Goal: Task Accomplishment & Management: Complete application form

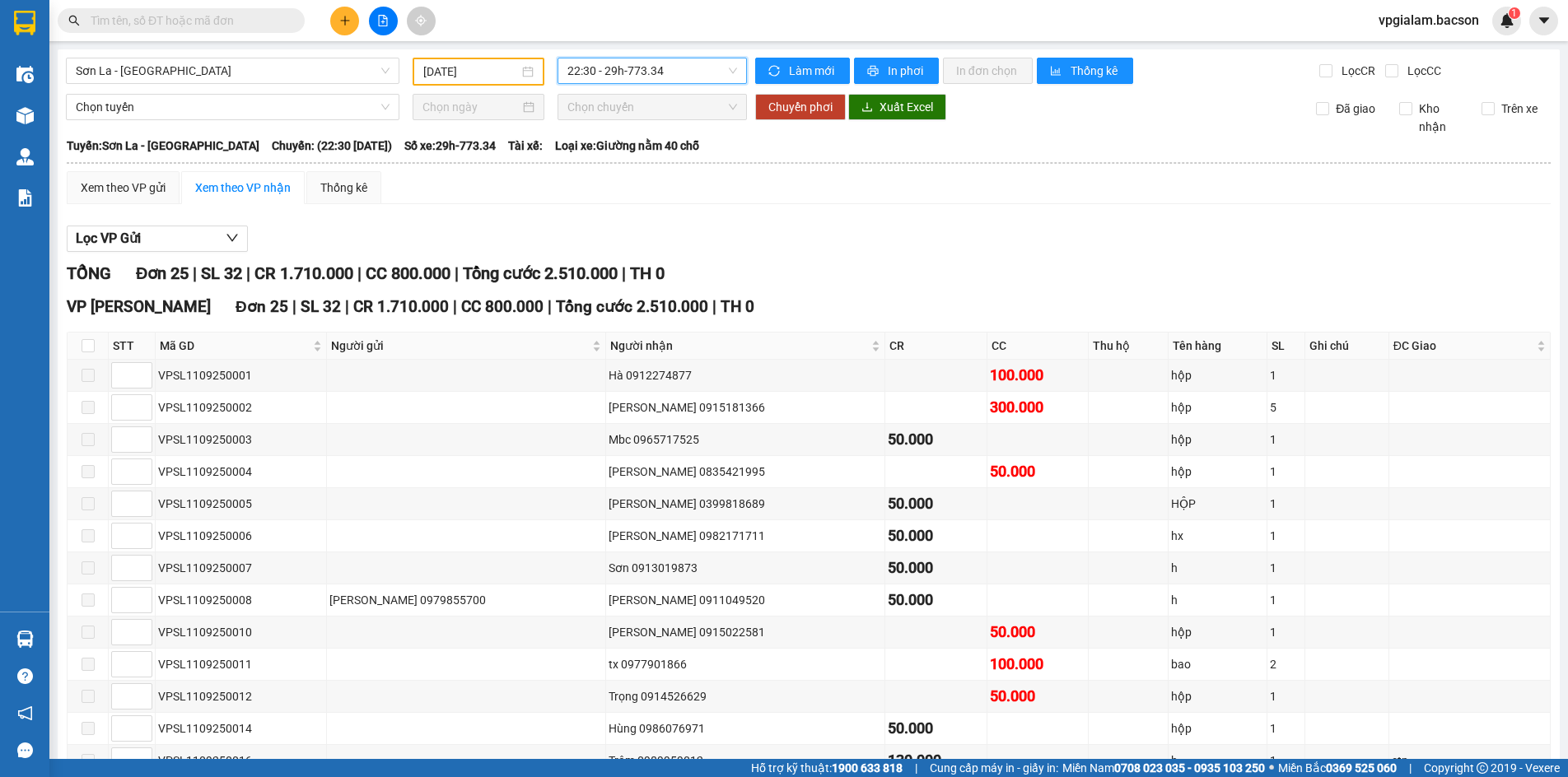
click at [342, 27] on button at bounding box center [344, 21] width 29 height 29
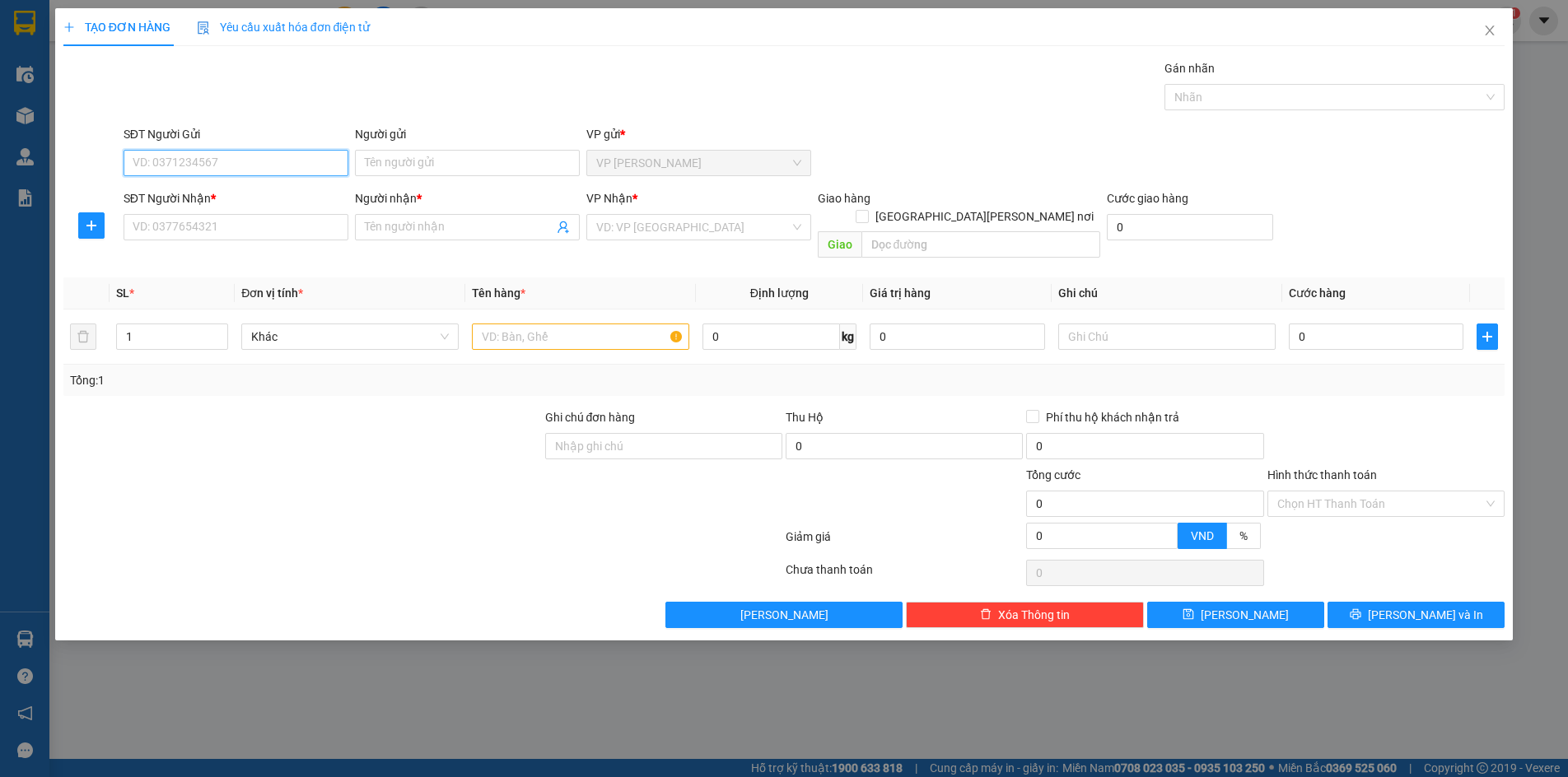
click at [264, 157] on input "SĐT Người Gửi" at bounding box center [235, 163] width 225 height 27
type input "0963669669"
click at [290, 187] on div "0963669669 - nha" at bounding box center [236, 195] width 205 height 18
type input "nha"
type input "0963669669"
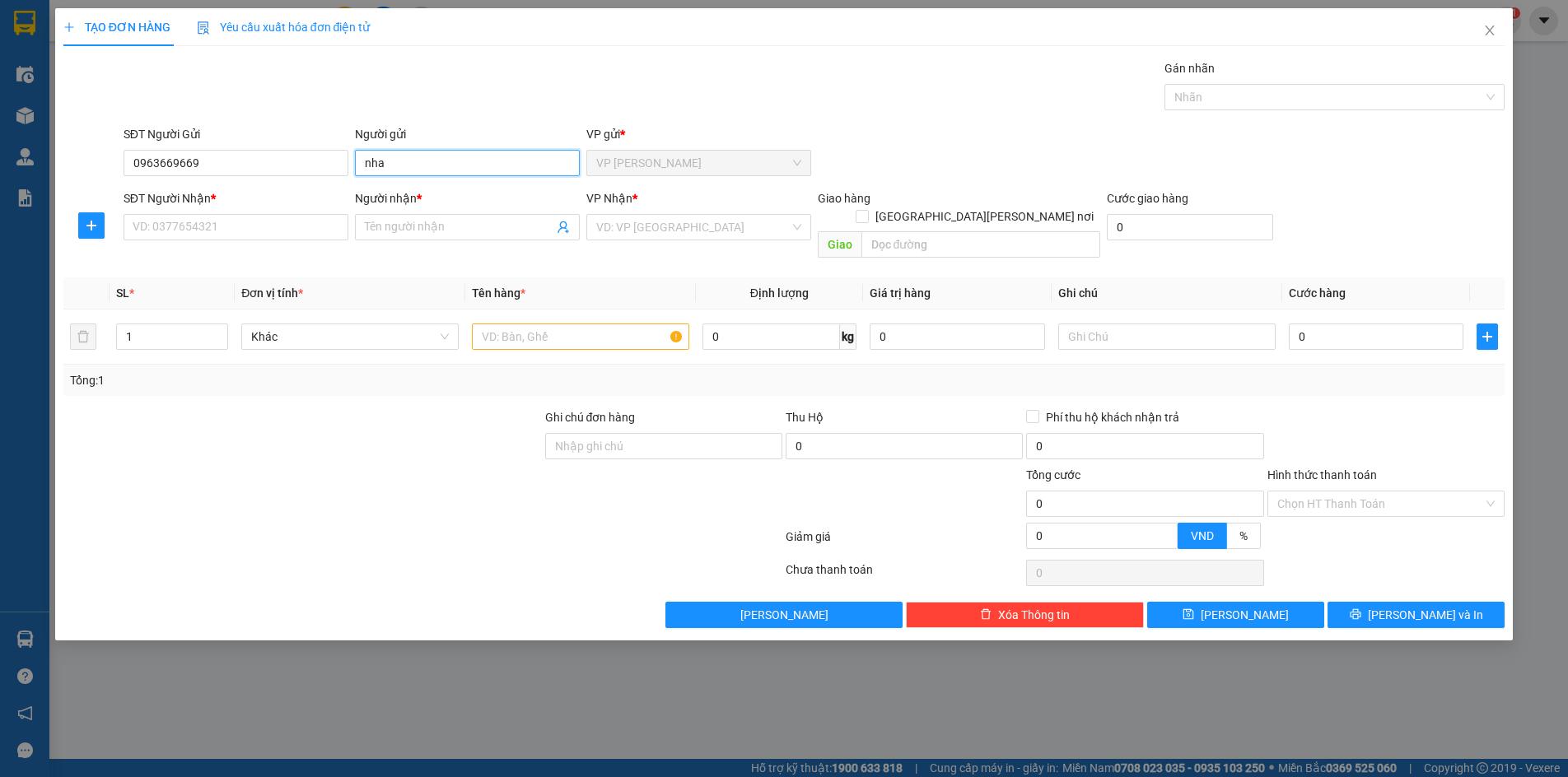
click at [429, 168] on input "nha" at bounding box center [467, 163] width 225 height 27
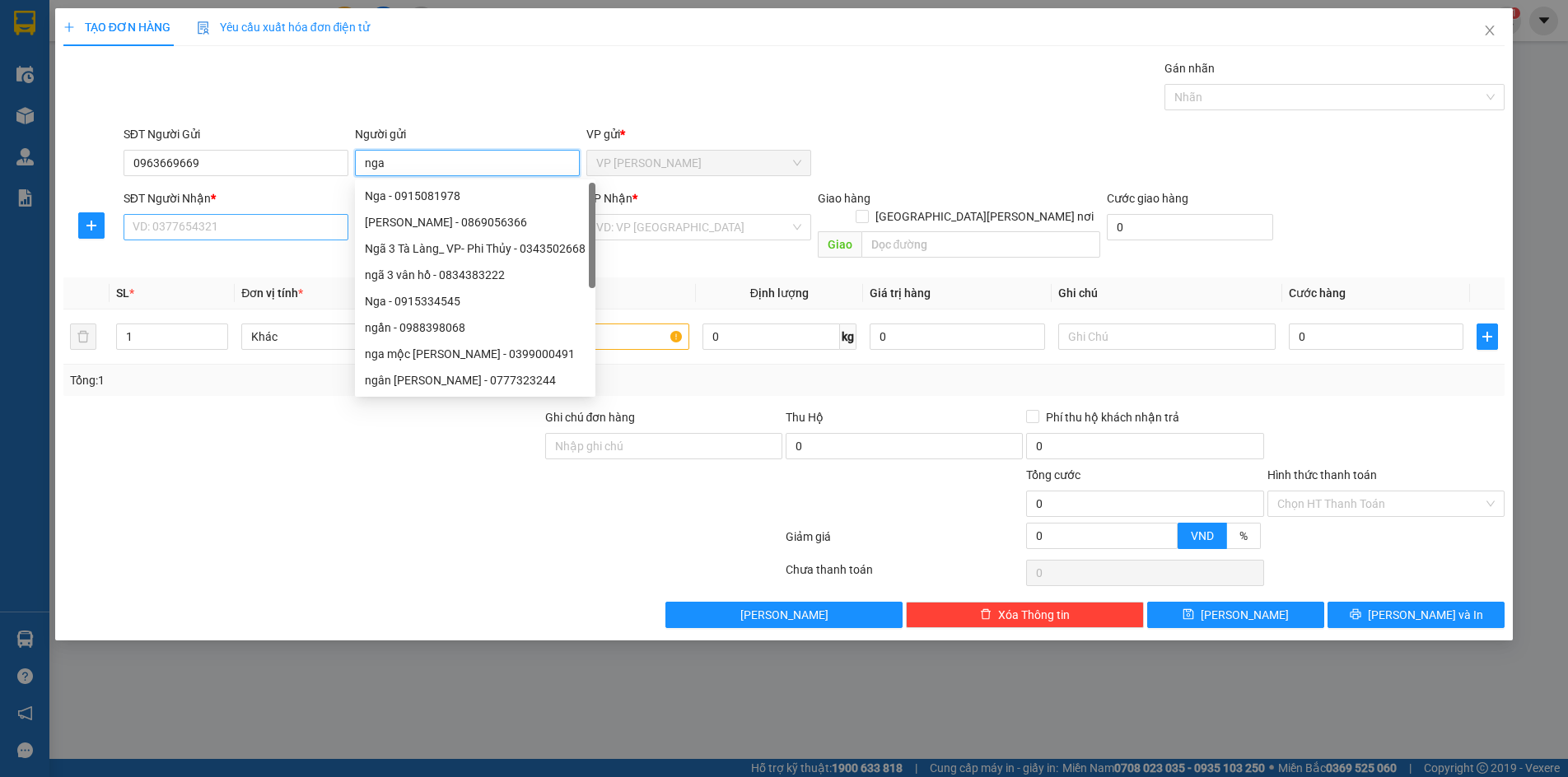
type input "nga"
click at [153, 234] on input "SĐT Người Nhận *" at bounding box center [235, 227] width 225 height 27
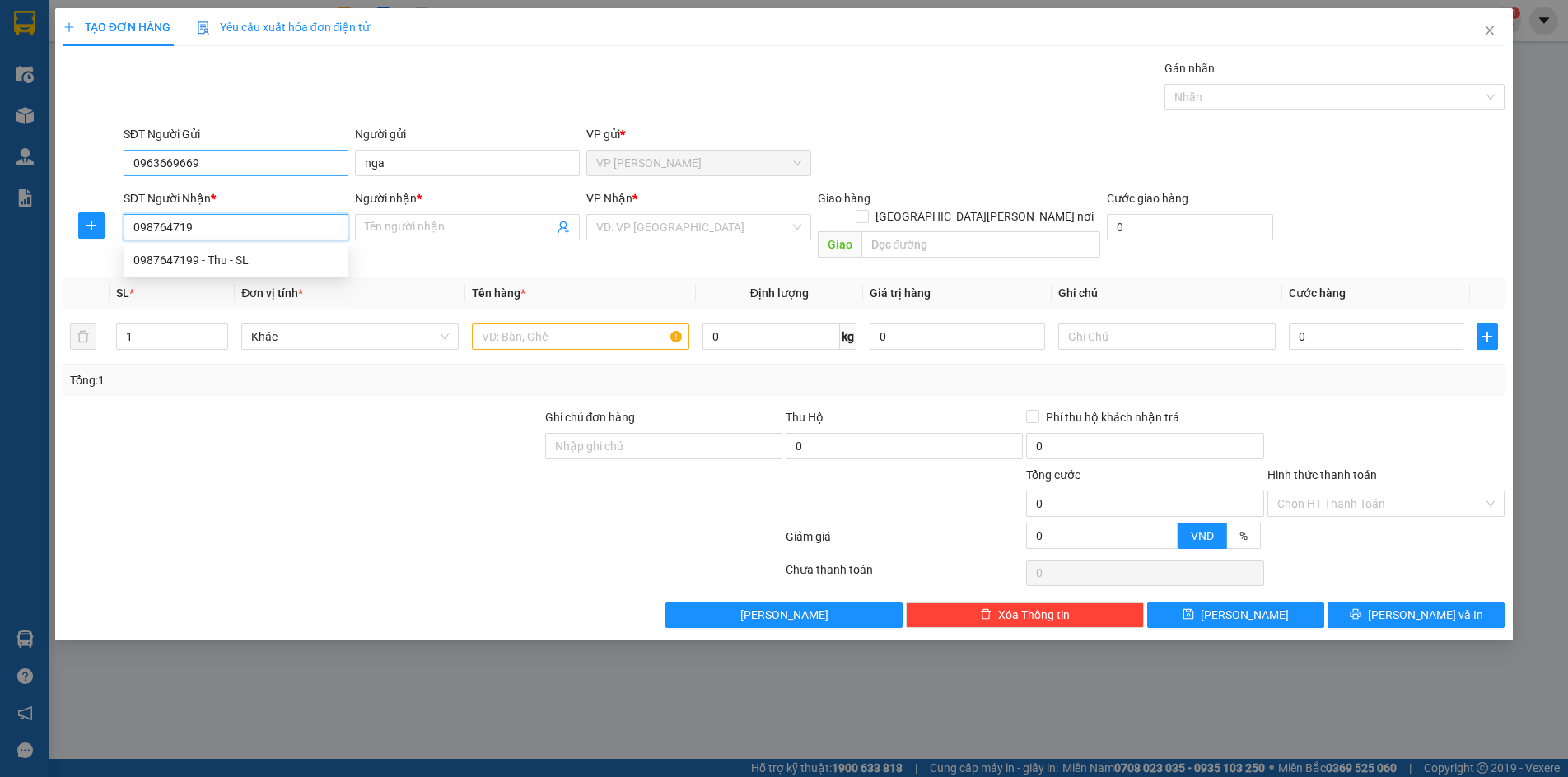
type input "0987647199"
click at [272, 260] on div "0987647199 - Thu - SL" at bounding box center [236, 260] width 205 height 18
type input "Thu - SL"
type input "0987647199"
click at [1181, 234] on input "0" at bounding box center [1189, 227] width 167 height 27
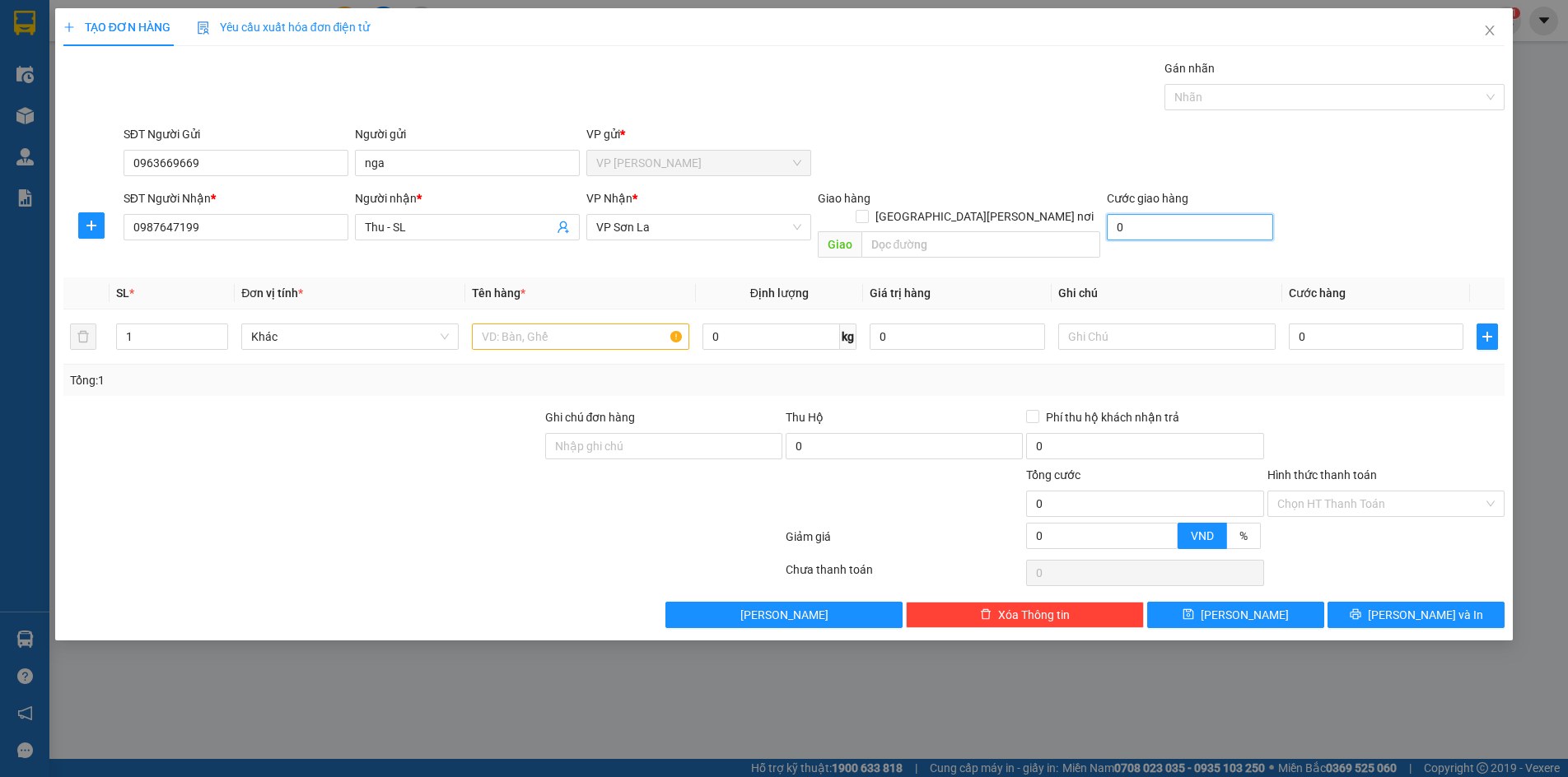
click at [1181, 234] on input "0" at bounding box center [1189, 227] width 167 height 27
click at [1331, 323] on input "0" at bounding box center [1376, 336] width 175 height 27
type input "5"
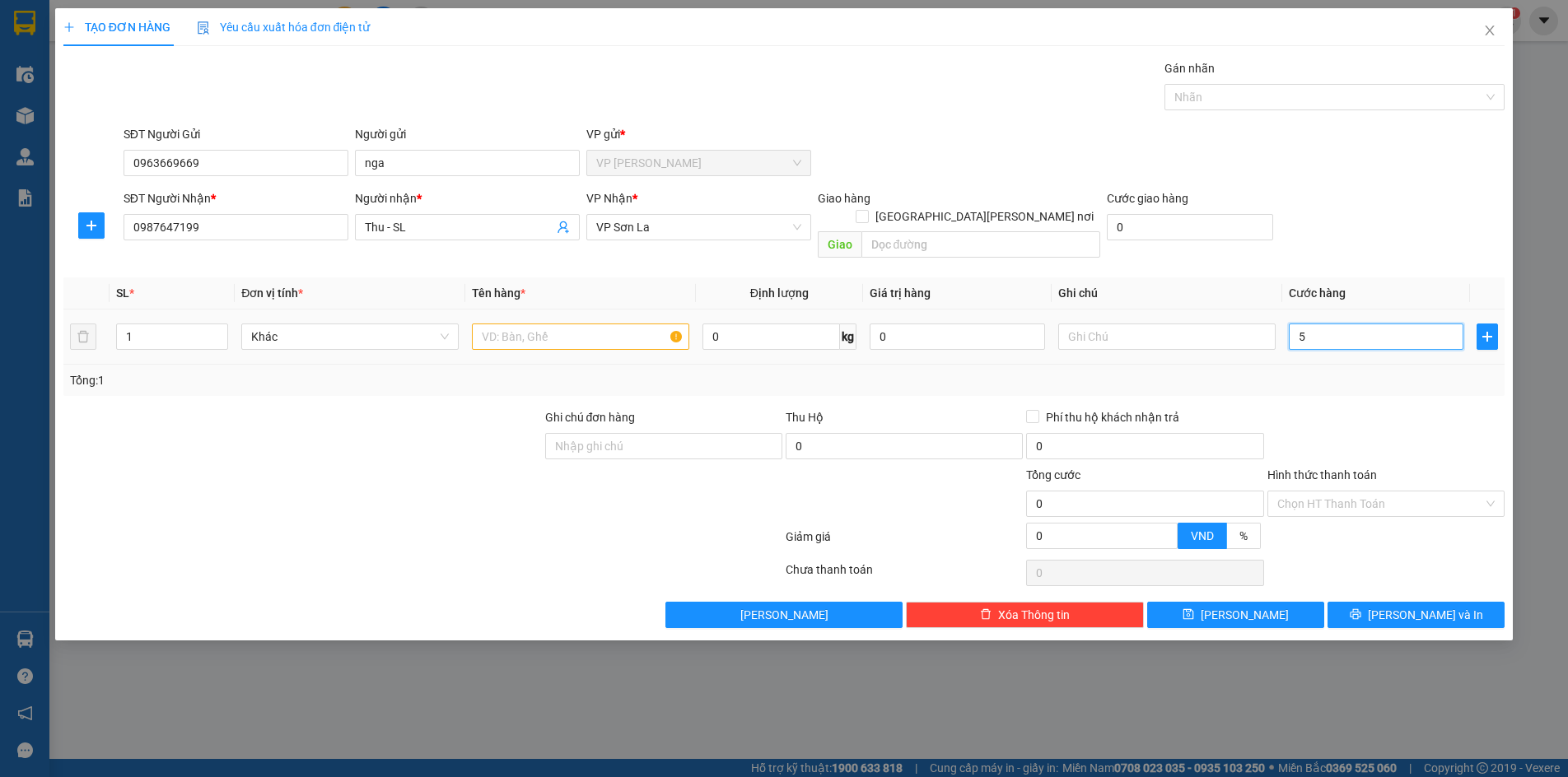
type input "5"
type input "50"
type input "500"
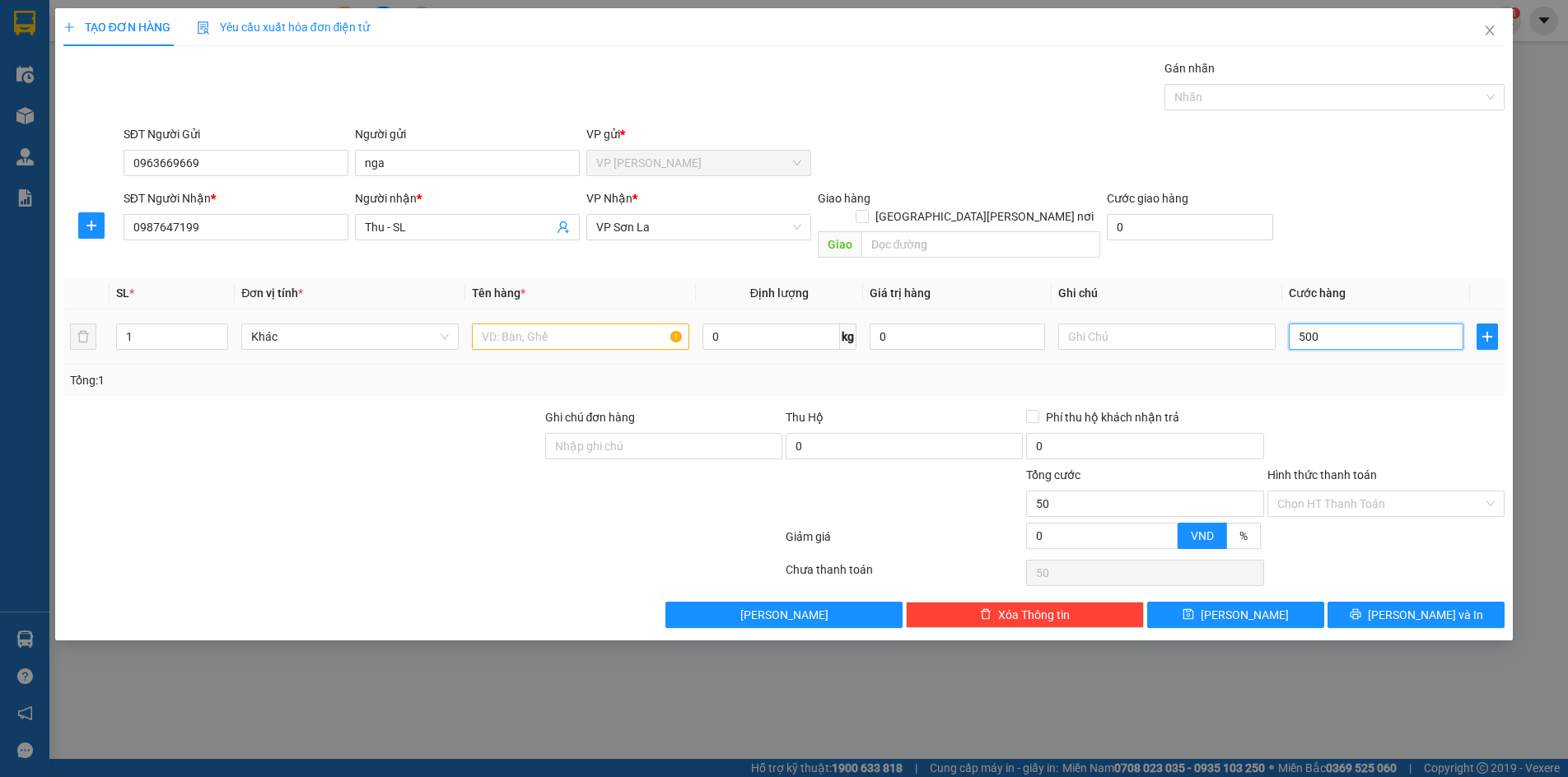
type input "500"
type input "5.000"
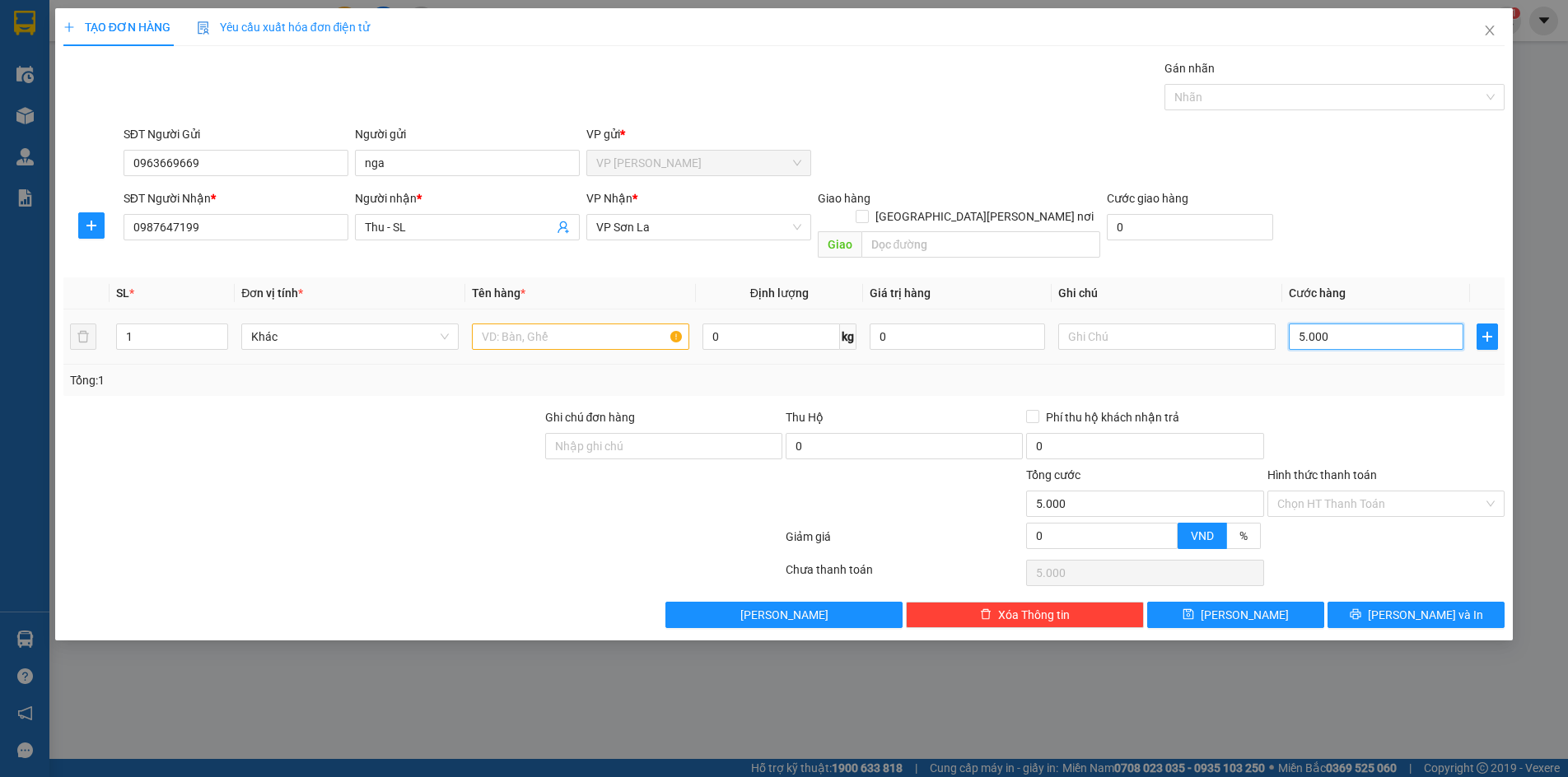
type input "50.000"
click at [1322, 371] on div "Tổng: 1" at bounding box center [784, 379] width 1428 height 18
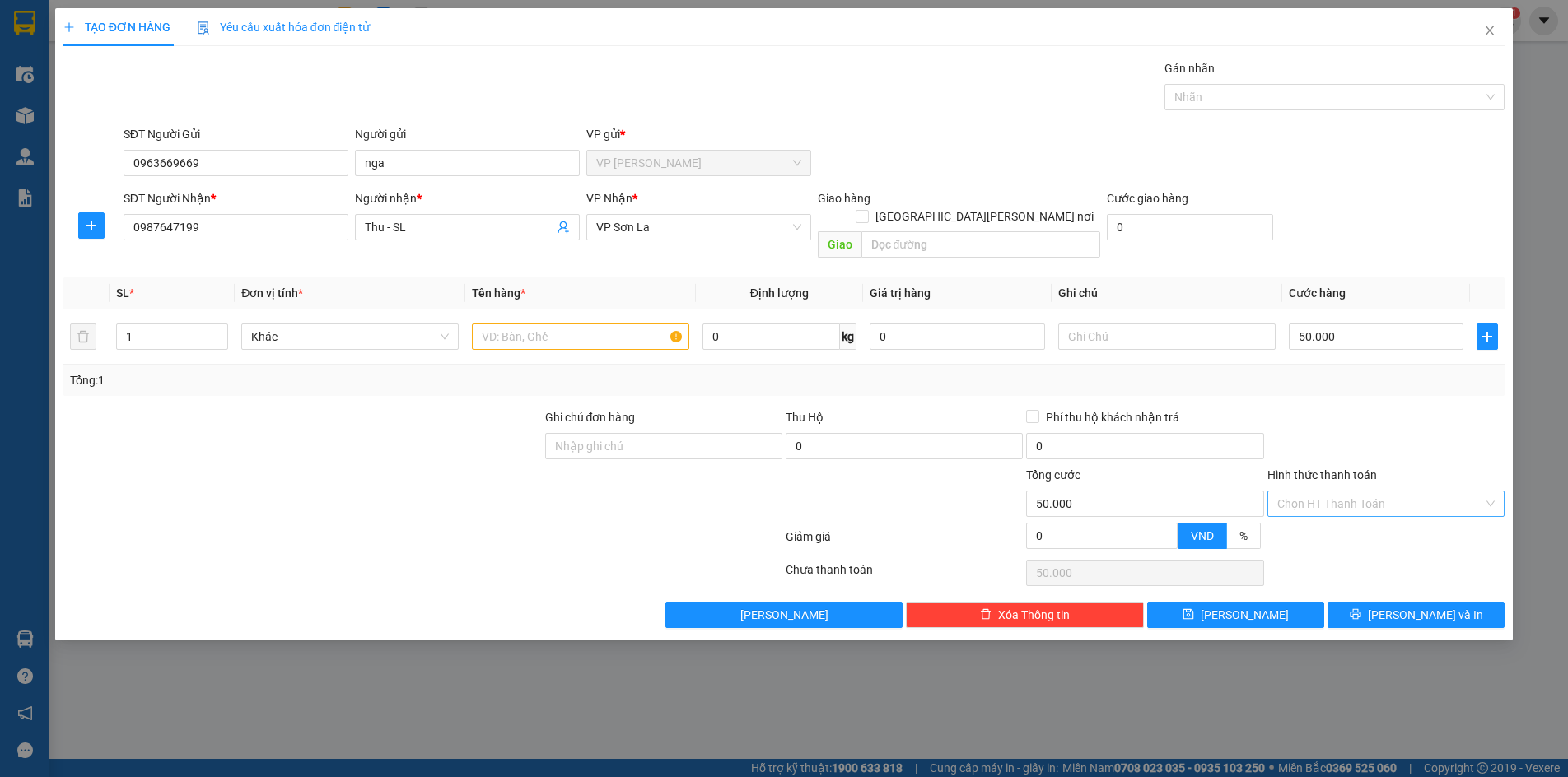
click at [1348, 491] on input "Hình thức thanh toán" at bounding box center [1380, 504] width 206 height 25
click at [1352, 521] on div "Tại văn phòng" at bounding box center [1385, 518] width 217 height 18
type input "0"
click at [1242, 606] on span "[PERSON_NAME]" at bounding box center [1245, 615] width 88 height 18
click at [535, 323] on input "text" at bounding box center [579, 336] width 217 height 27
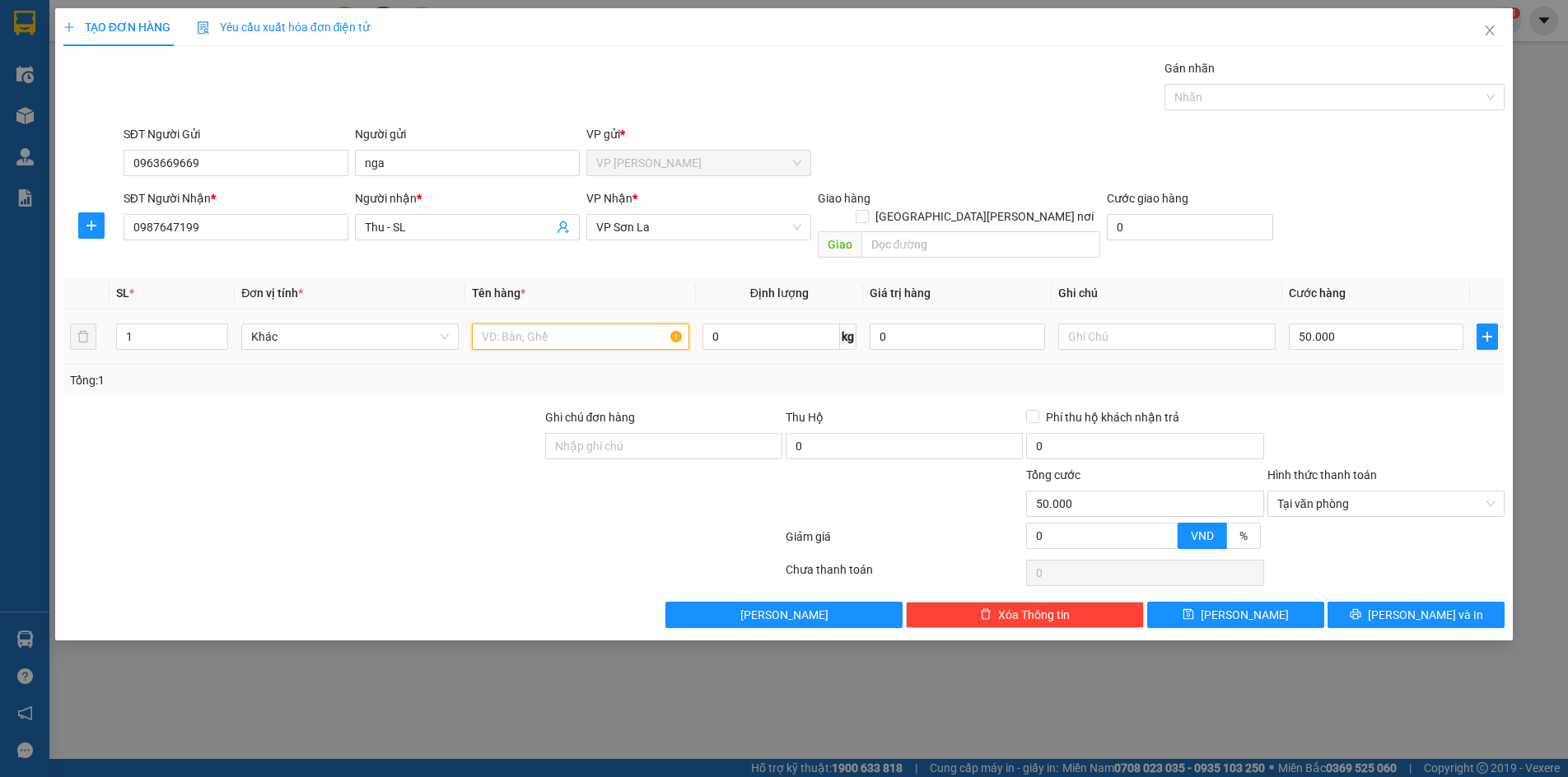
click at [536, 323] on input "text" at bounding box center [579, 336] width 217 height 27
click at [329, 324] on span "Khác" at bounding box center [350, 336] width 198 height 25
type input "hộp"
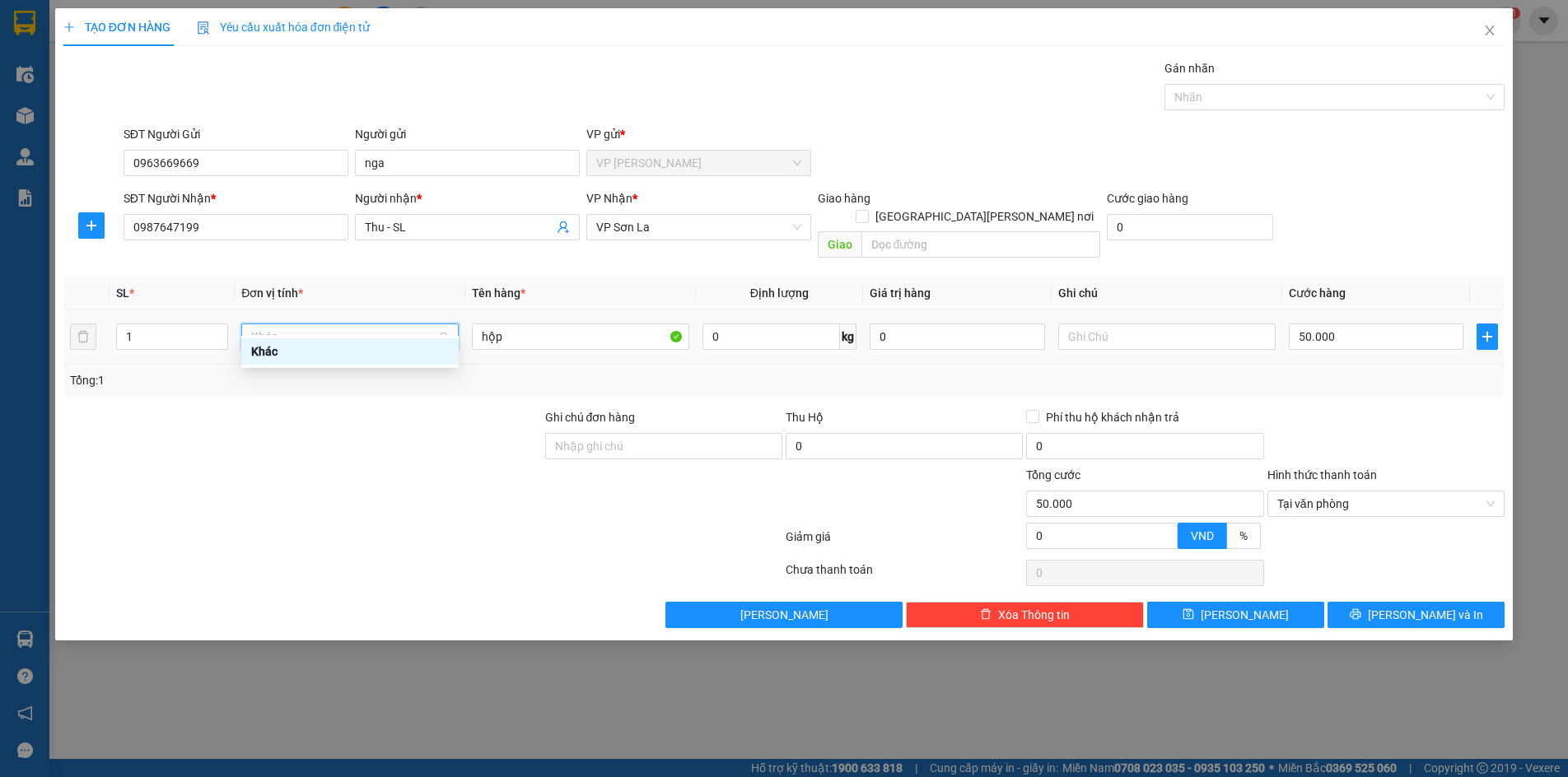
click at [332, 324] on span "Khác" at bounding box center [350, 336] width 198 height 25
click at [497, 572] on div "Transit Pickup Surcharge Ids Transit Deliver Surcharge Ids Transit Deliver Surc…" at bounding box center [784, 343] width 1442 height 569
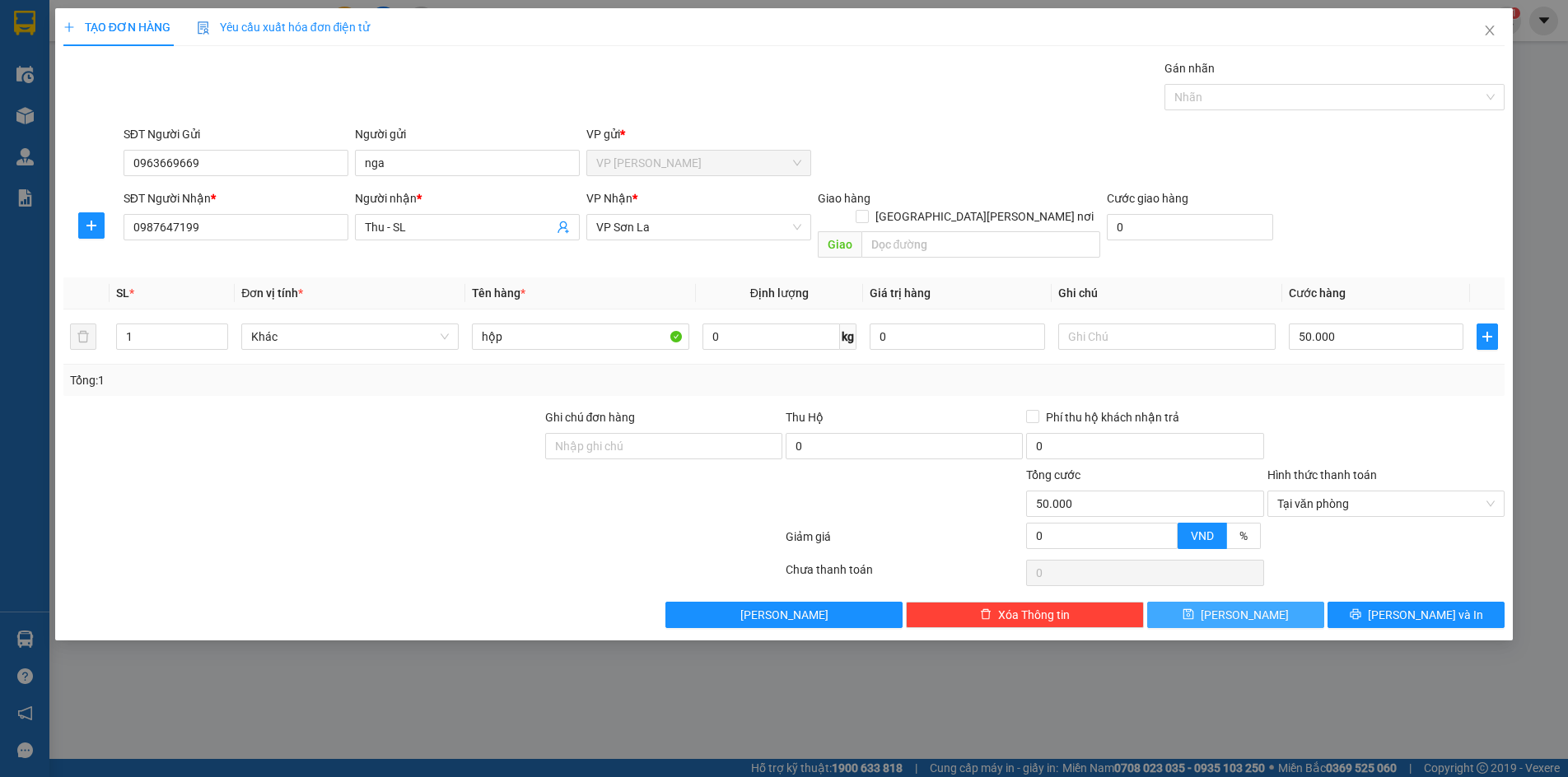
click at [1194, 608] on icon "save" at bounding box center [1188, 614] width 11 height 11
type input "0"
click at [309, 36] on div "Yêu cầu xuất hóa đơn điện tử" at bounding box center [284, 28] width 174 height 38
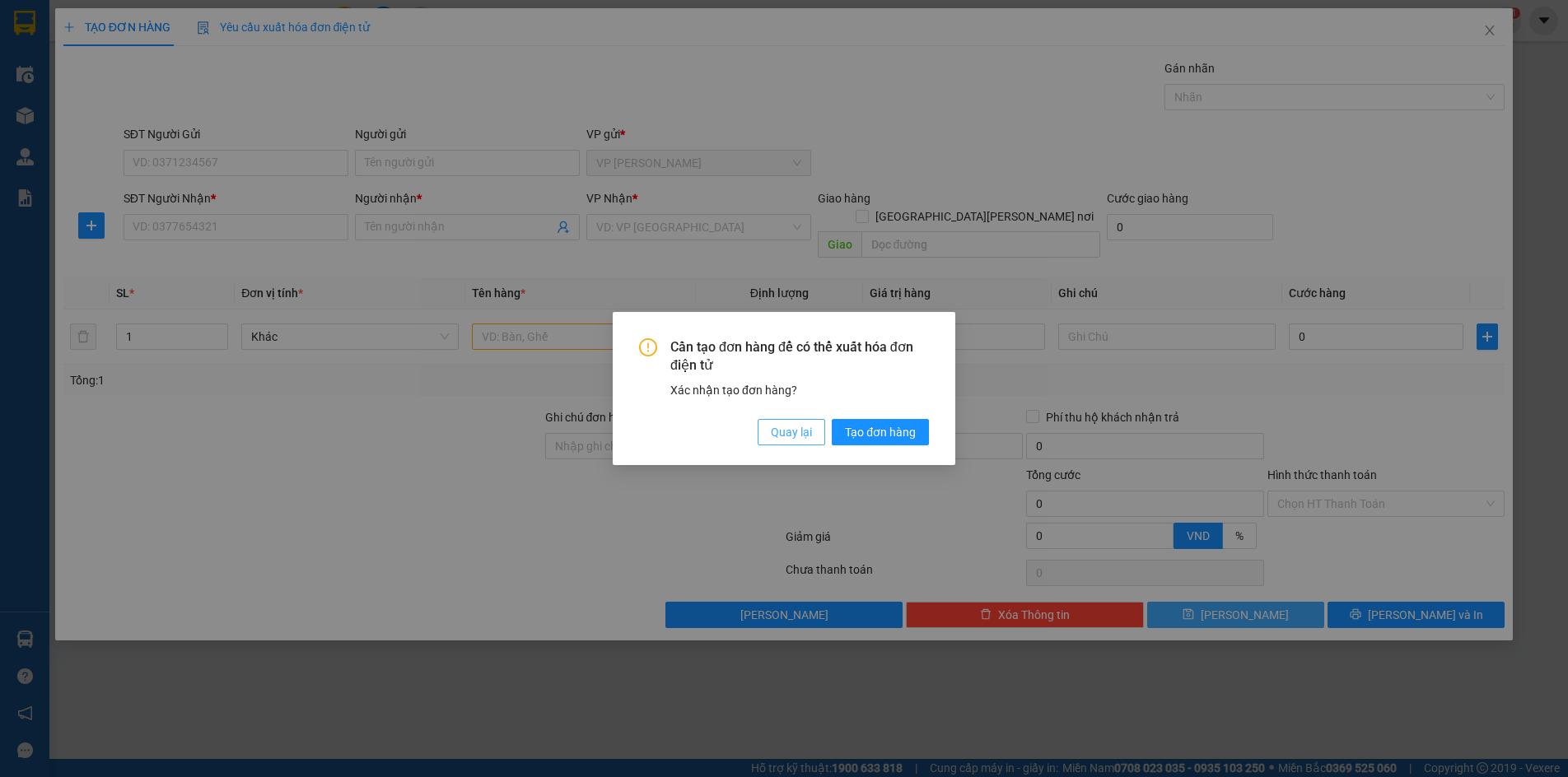
click at [789, 435] on span "Quay lại" at bounding box center [791, 432] width 41 height 18
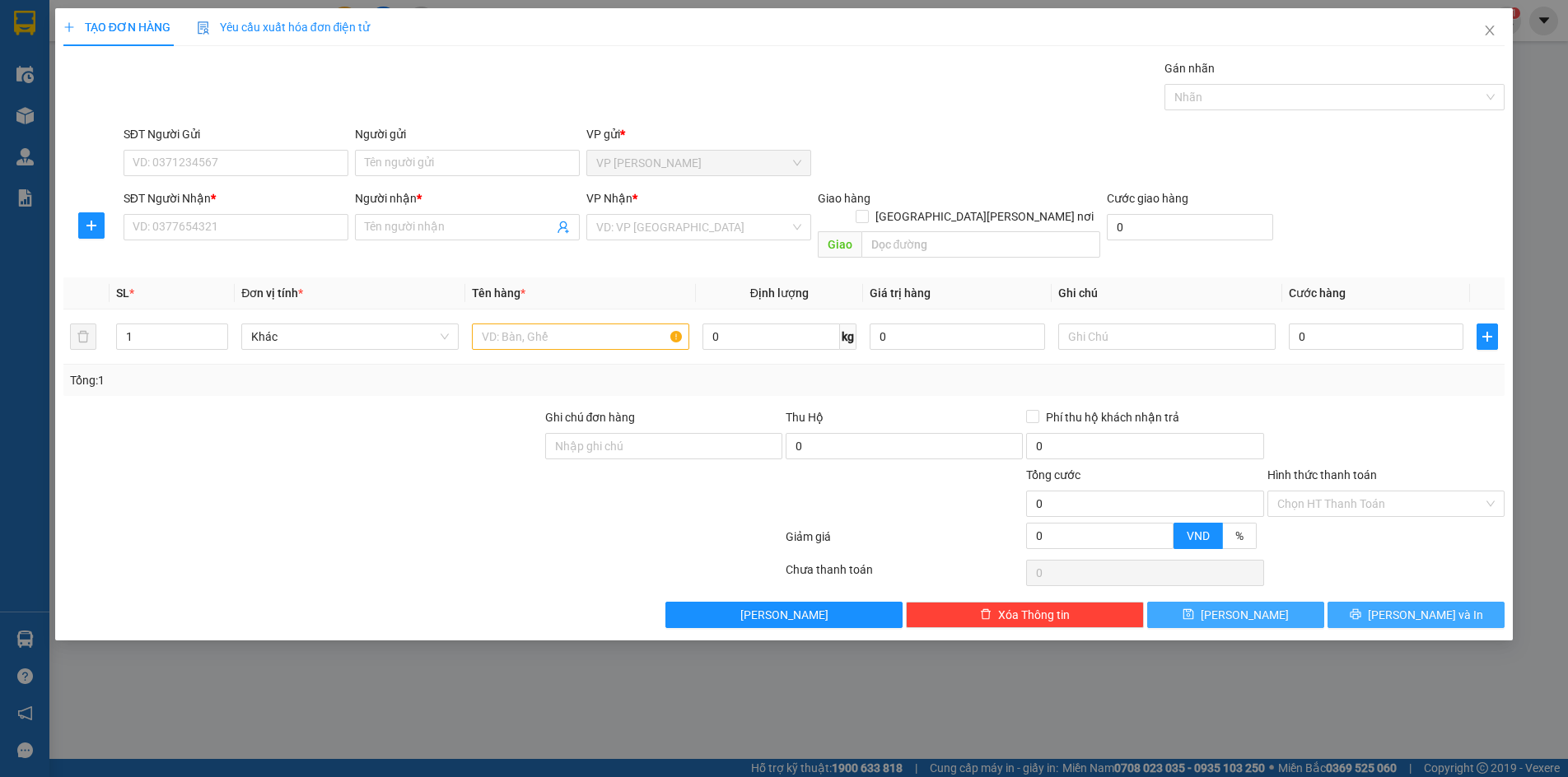
click at [1431, 606] on span "[PERSON_NAME] và In" at bounding box center [1425, 615] width 116 height 18
click at [1486, 32] on icon "close" at bounding box center [1490, 31] width 13 height 13
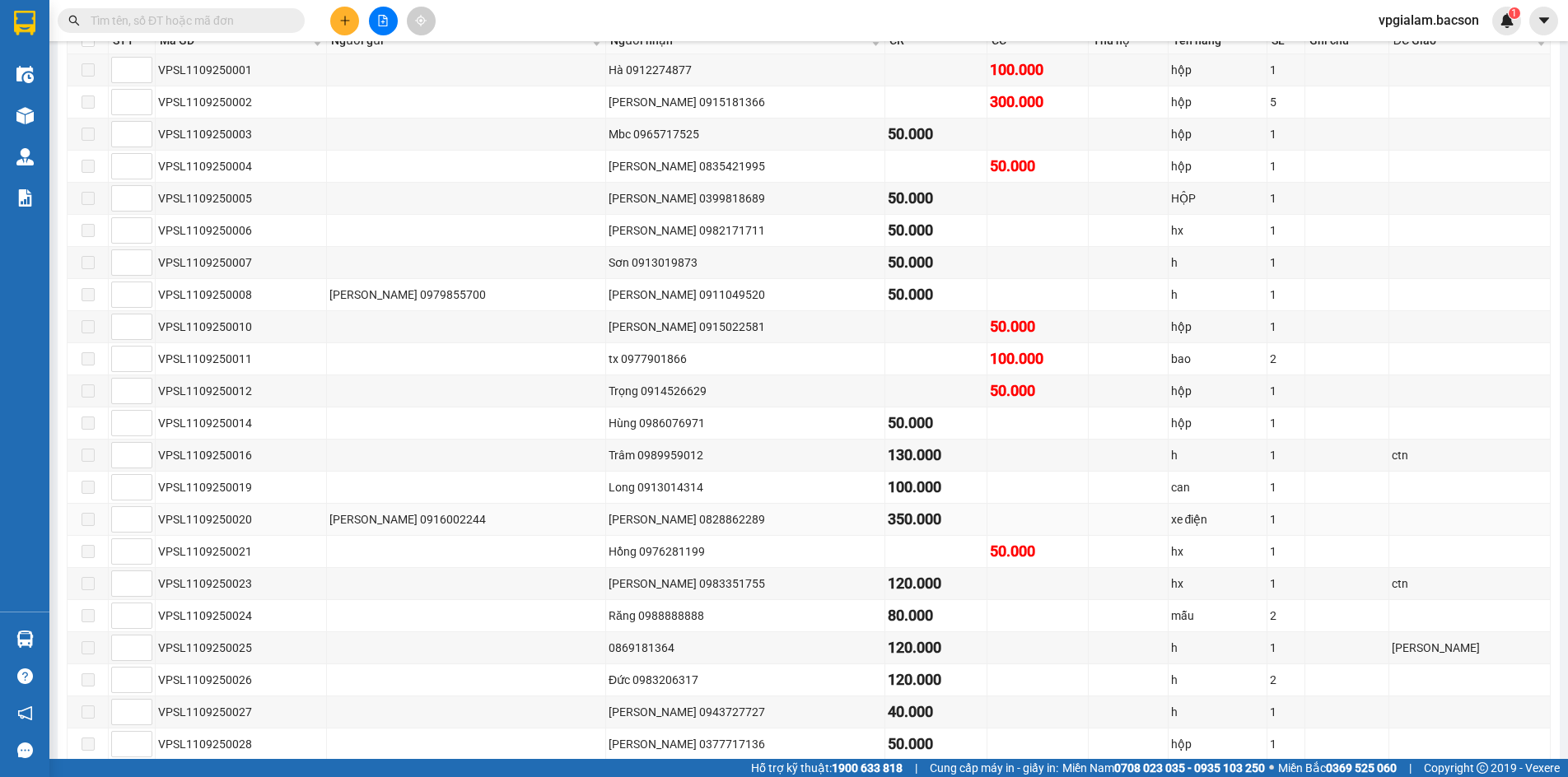
scroll to position [488, 0]
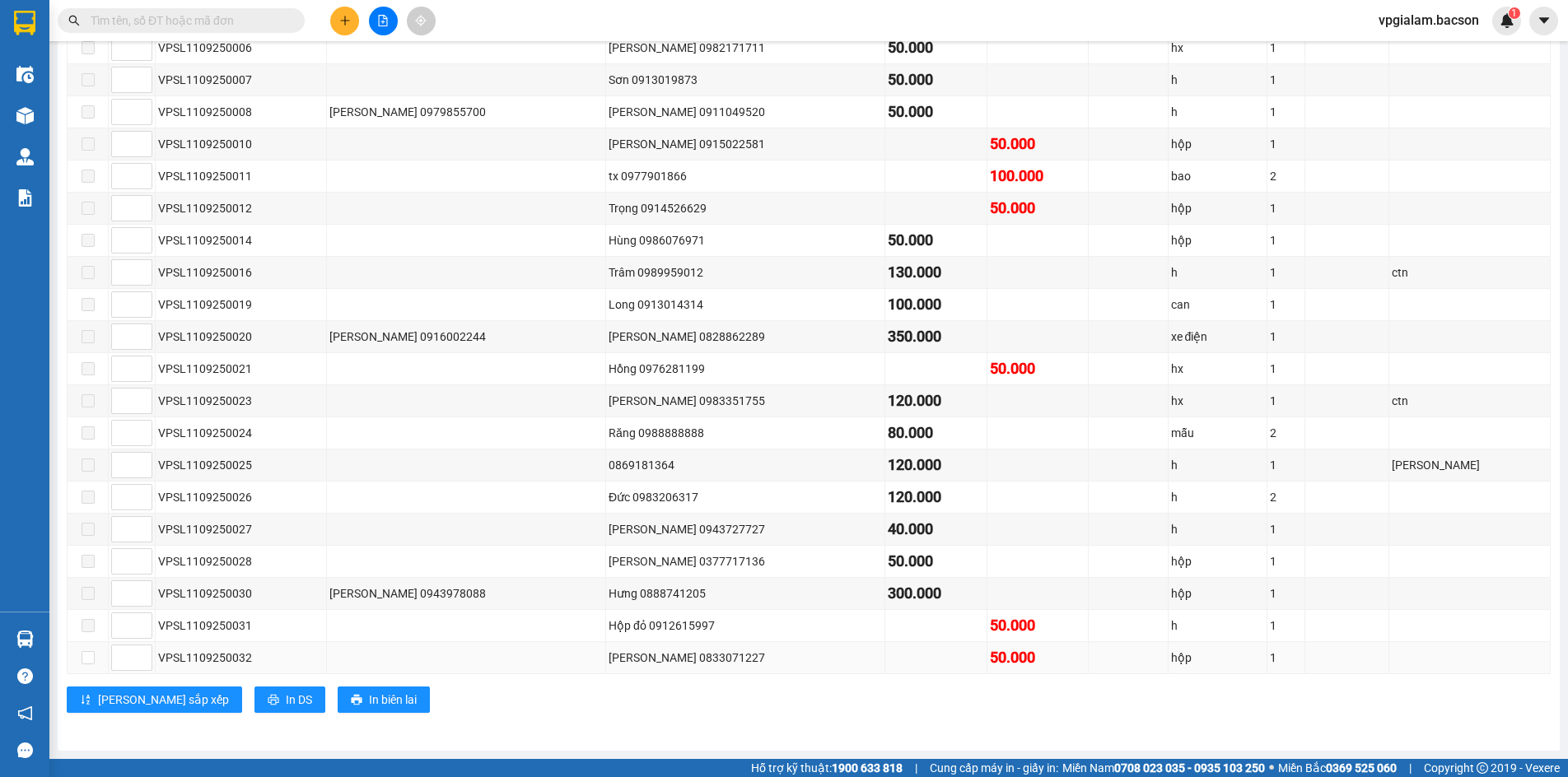
click at [608, 658] on div "[PERSON_NAME] 0833071227" at bounding box center [745, 658] width 273 height 18
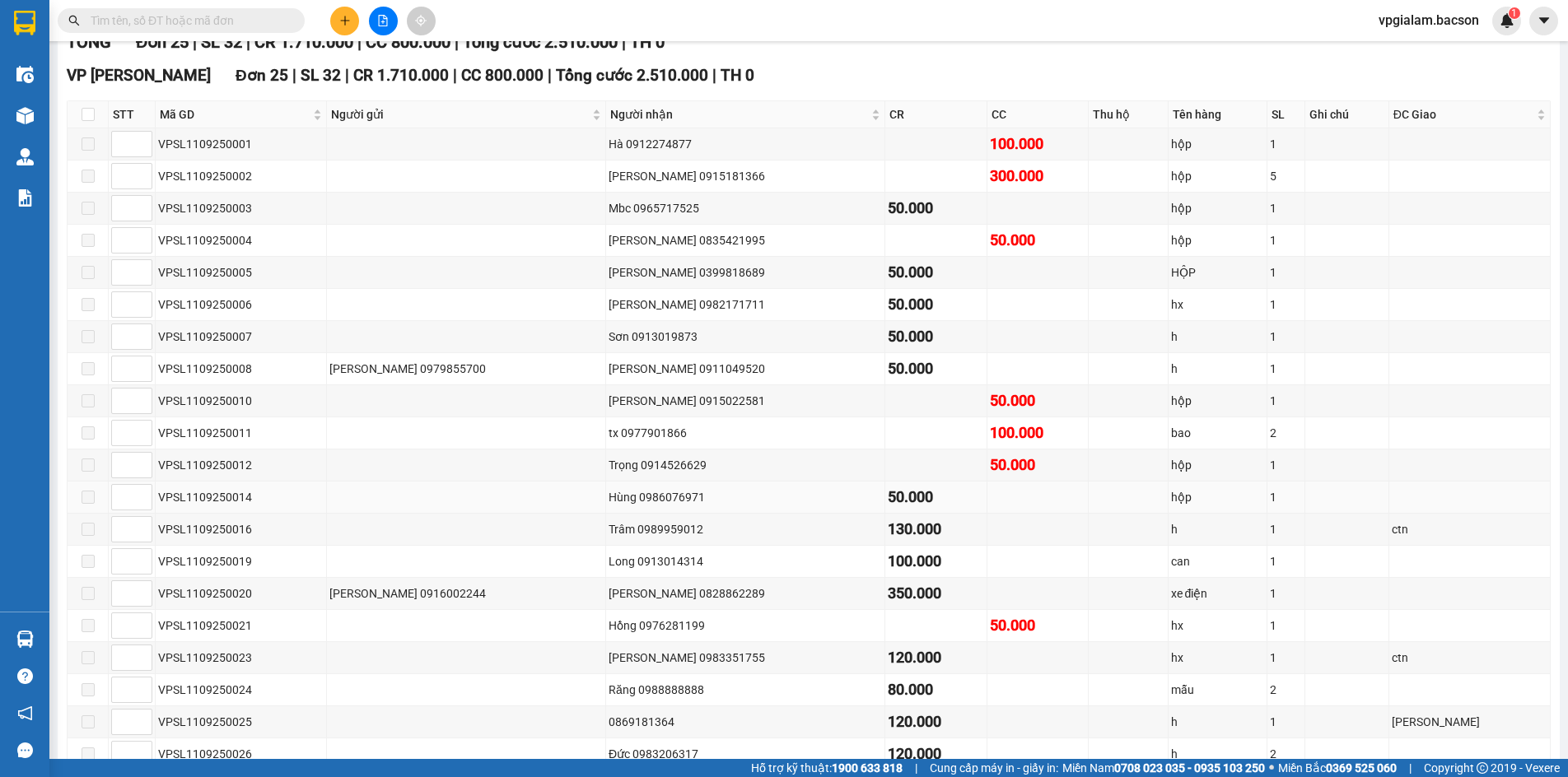
scroll to position [76, 0]
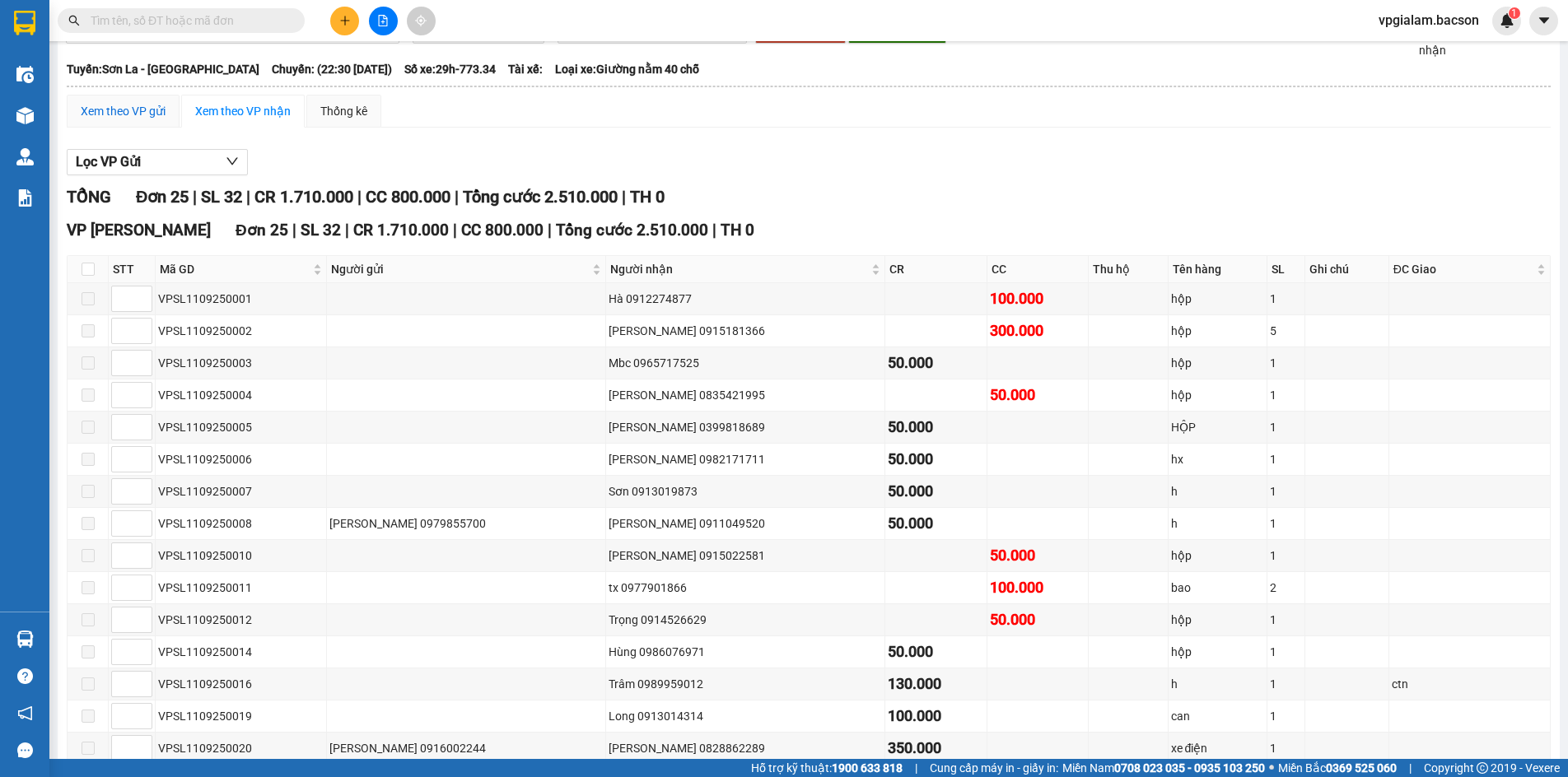
click at [145, 114] on div "Xem theo VP gửi" at bounding box center [122, 111] width 85 height 18
click at [176, 158] on button "Lọc VP nhận" at bounding box center [157, 162] width 181 height 27
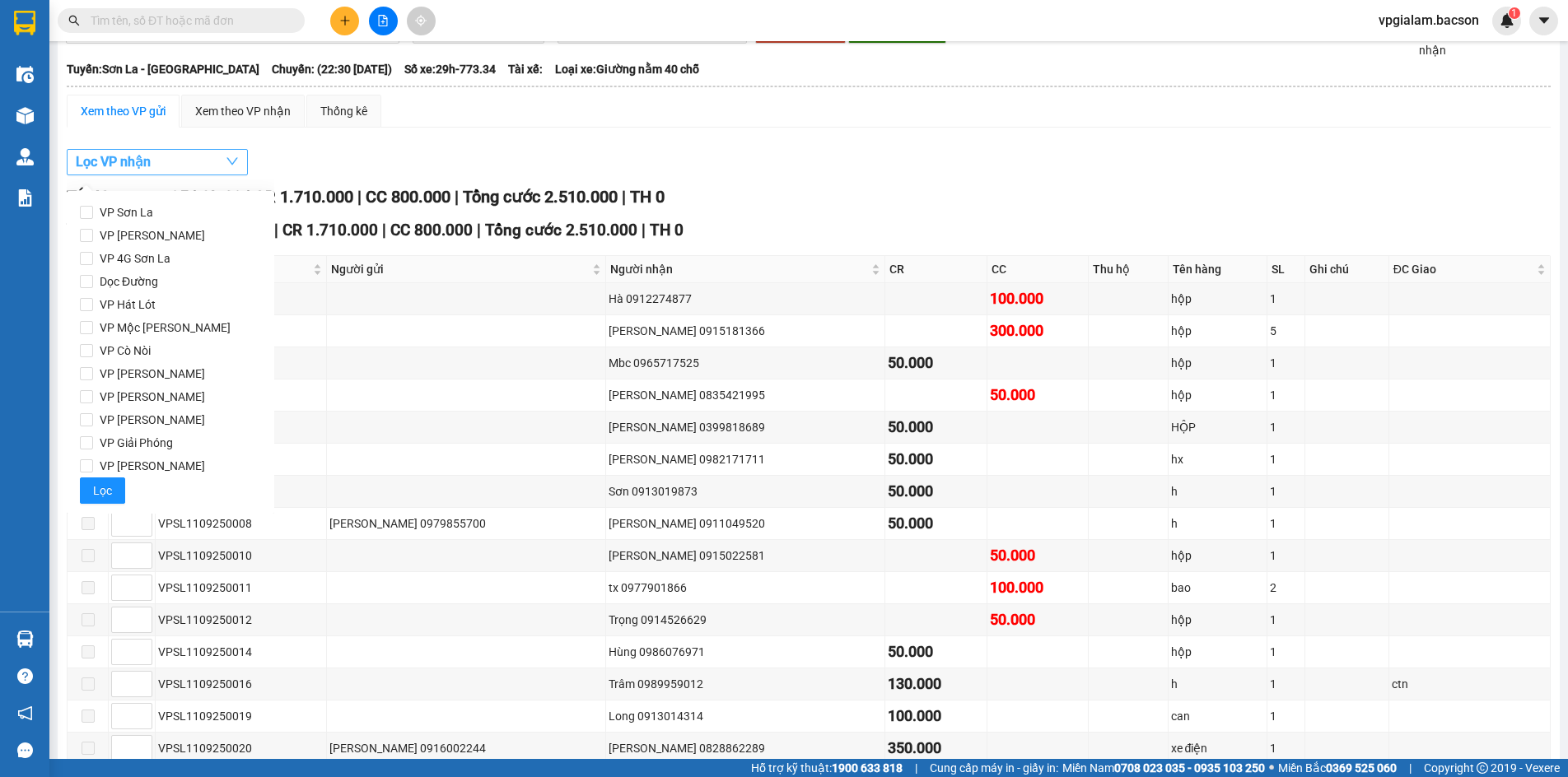
click at [176, 158] on button "Lọc VP nhận" at bounding box center [157, 162] width 181 height 27
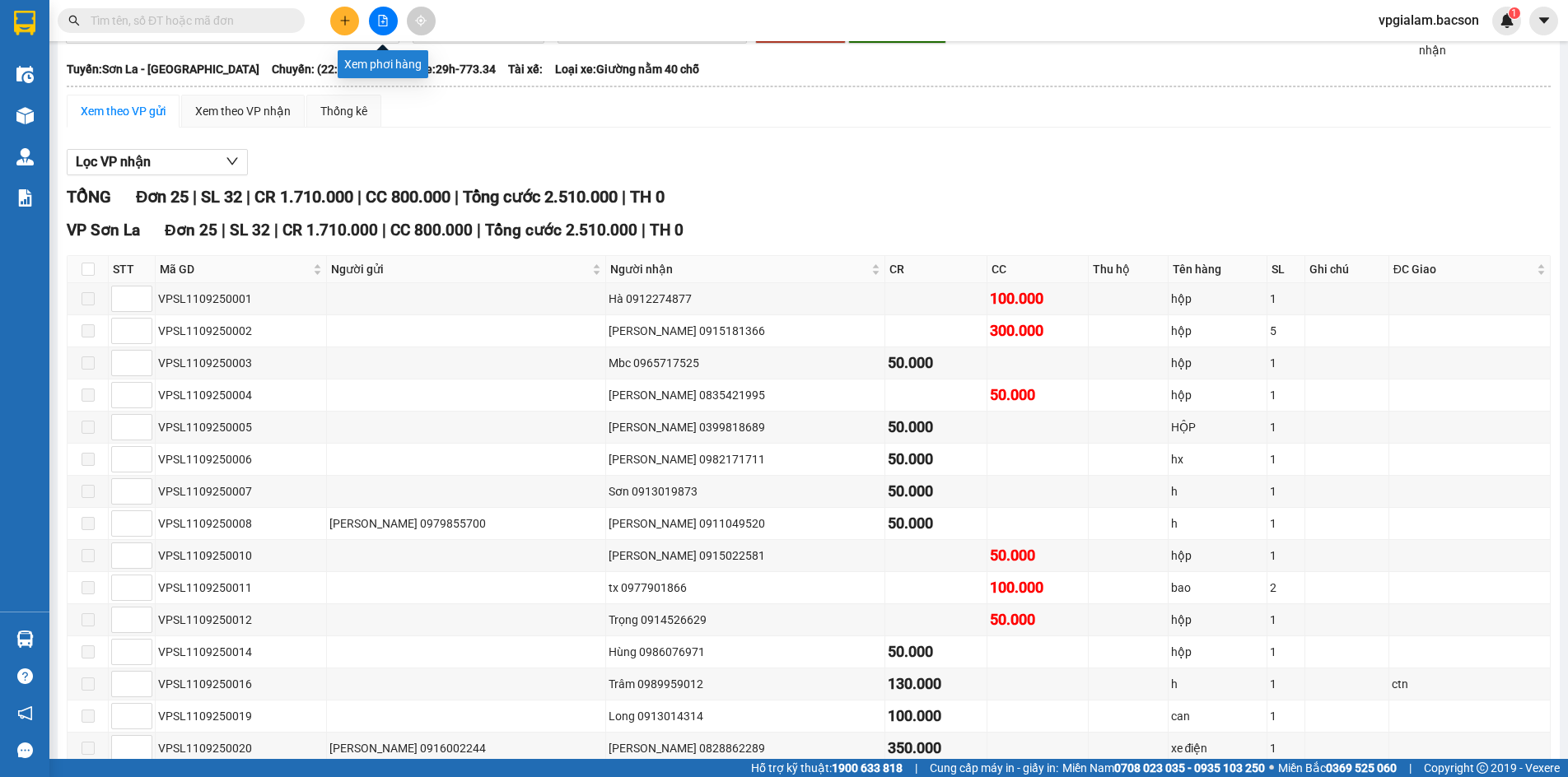
click at [388, 26] on icon "file-add" at bounding box center [382, 21] width 11 height 11
click at [385, 13] on button at bounding box center [383, 21] width 29 height 29
click at [382, 19] on icon "file-add" at bounding box center [382, 21] width 11 height 11
click at [375, 27] on button at bounding box center [383, 21] width 29 height 29
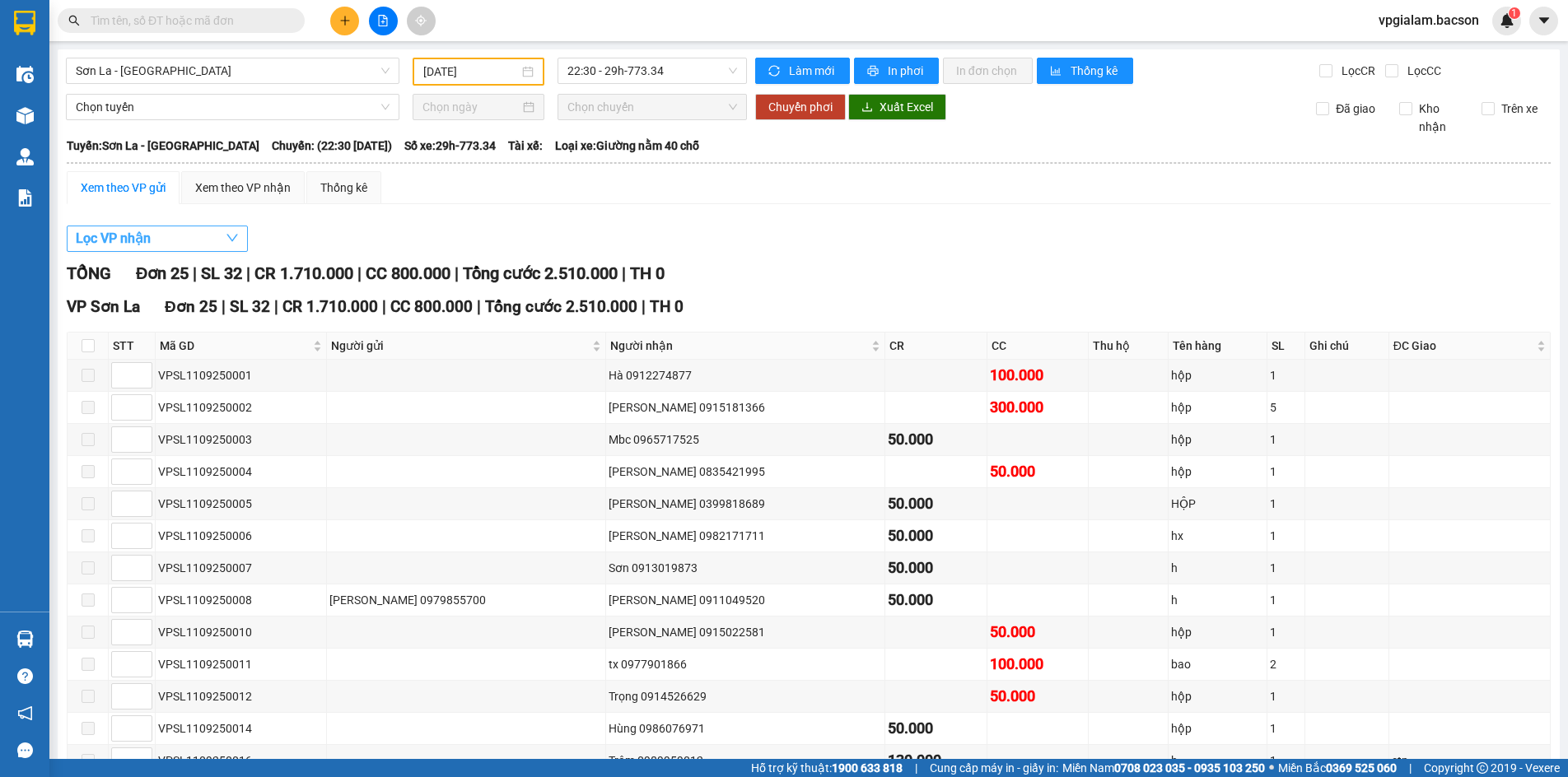
click at [199, 248] on button "Lọc VP nhận" at bounding box center [157, 239] width 181 height 27
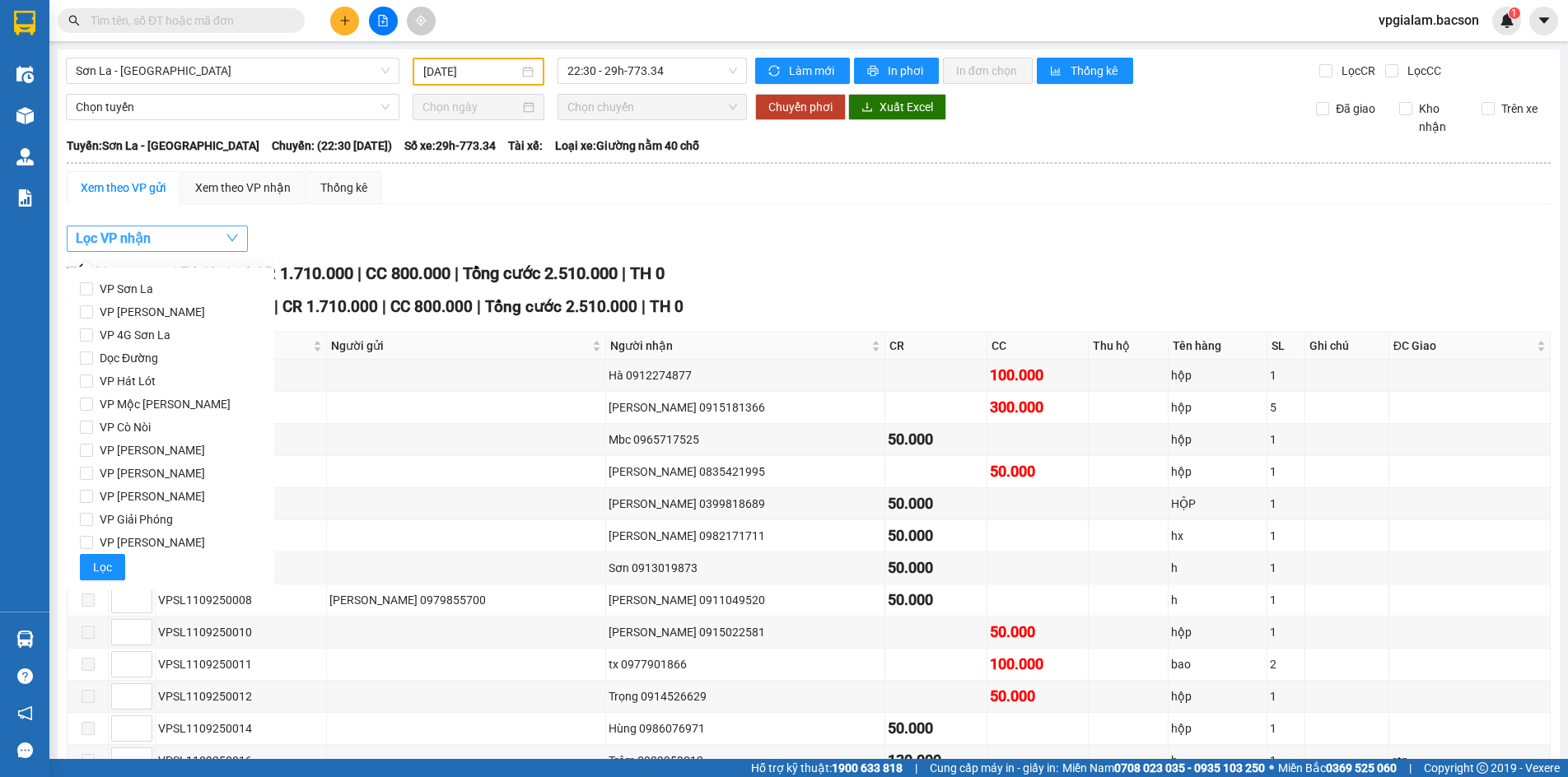
click at [203, 248] on button "Lọc VP nhận" at bounding box center [157, 239] width 181 height 27
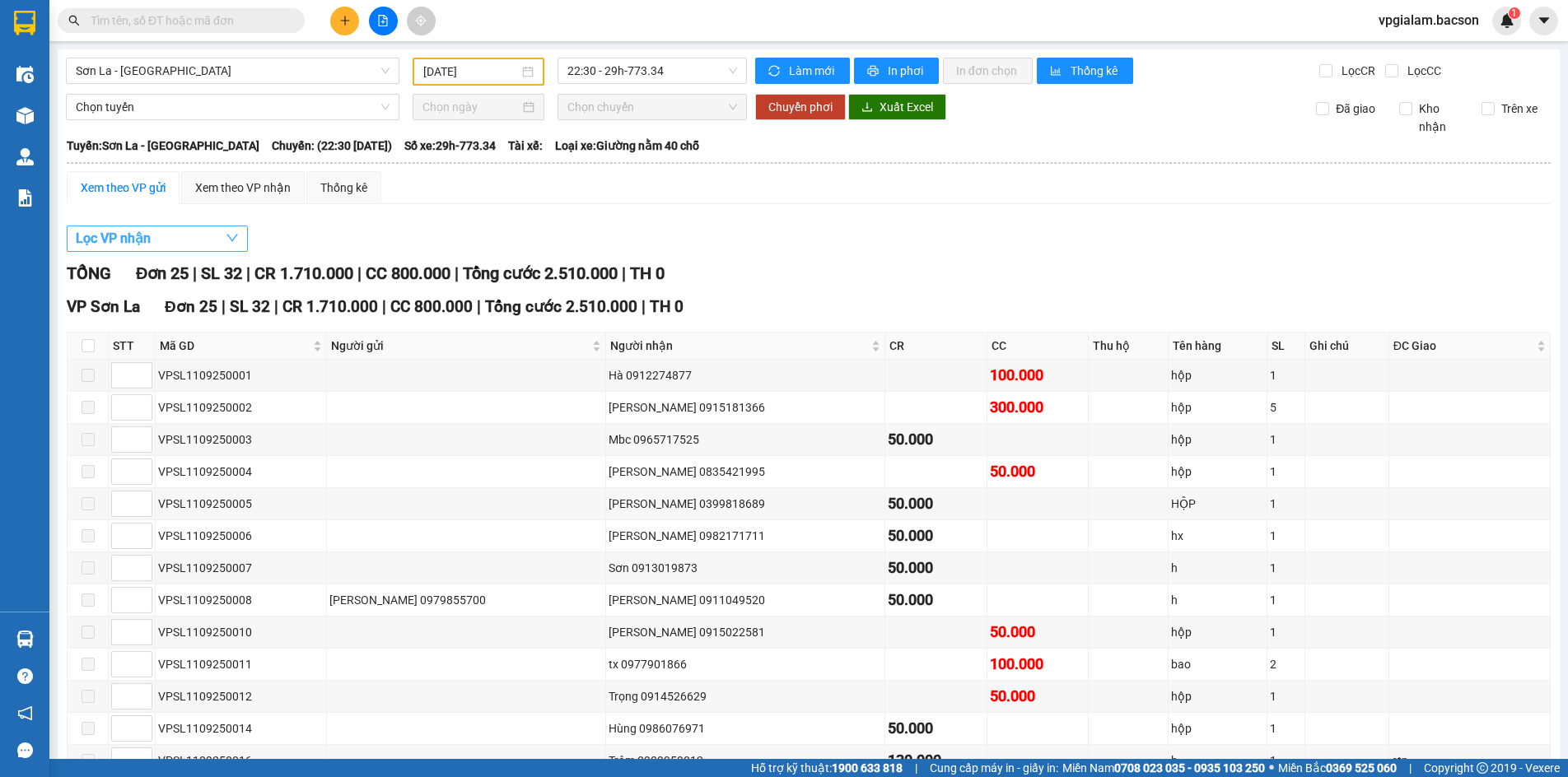
click at [203, 247] on button "Lọc VP nhận" at bounding box center [157, 239] width 181 height 27
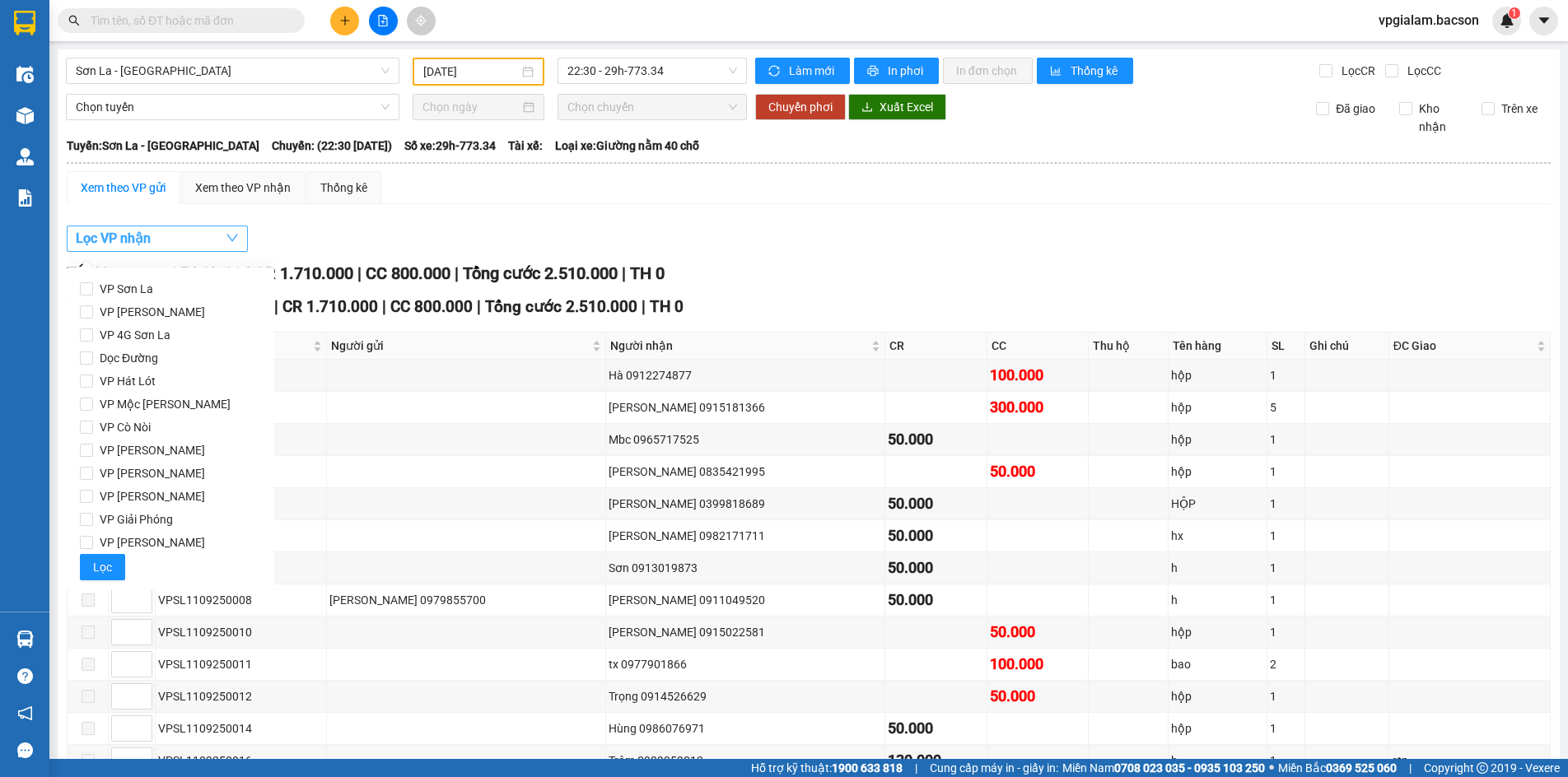
click at [203, 246] on button "Lọc VP nhận" at bounding box center [157, 239] width 181 height 27
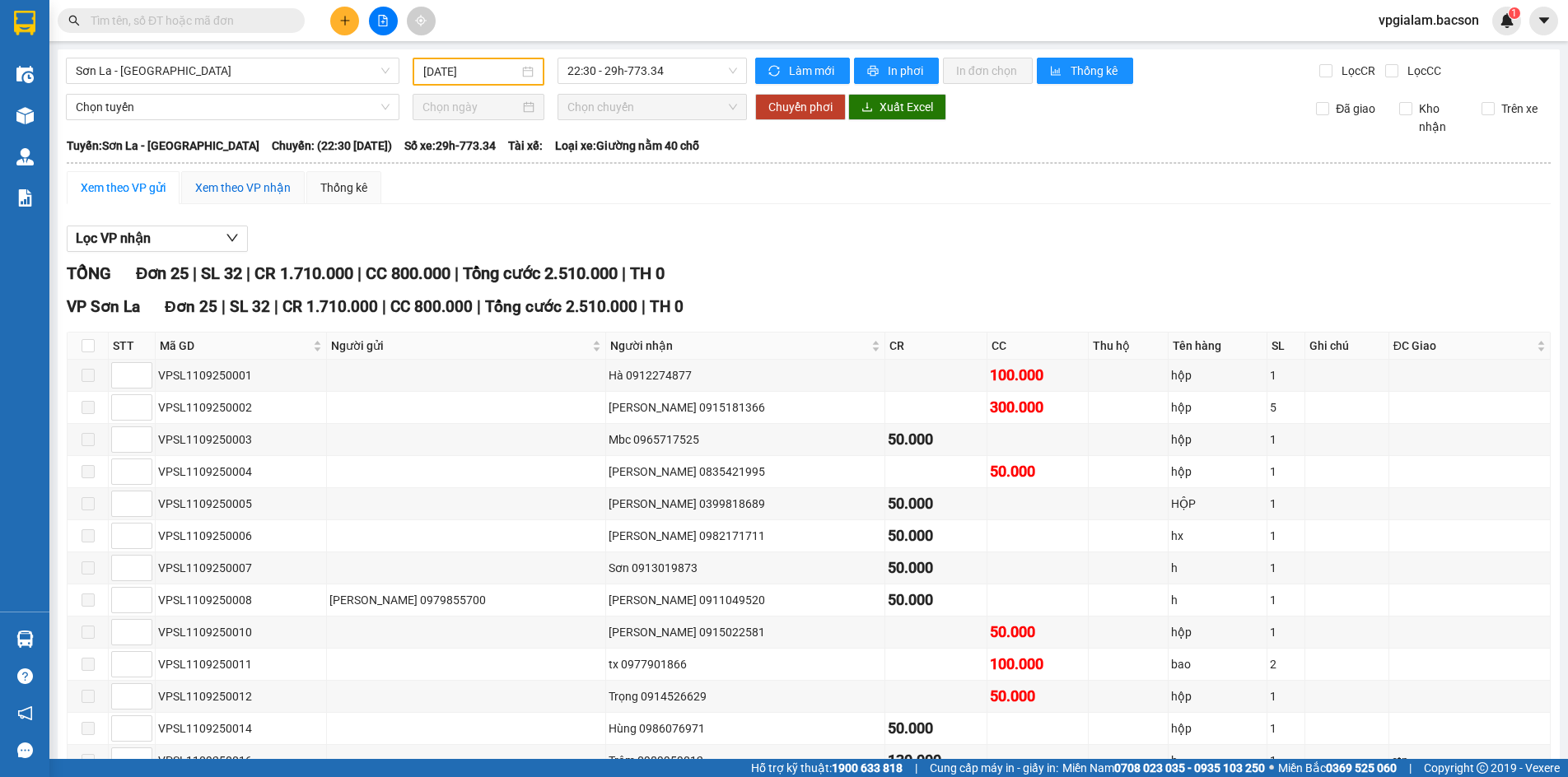
click at [256, 186] on div "Xem theo VP nhận" at bounding box center [243, 187] width 96 height 18
click at [189, 234] on button "Lọc VP Gửi" at bounding box center [157, 239] width 181 height 27
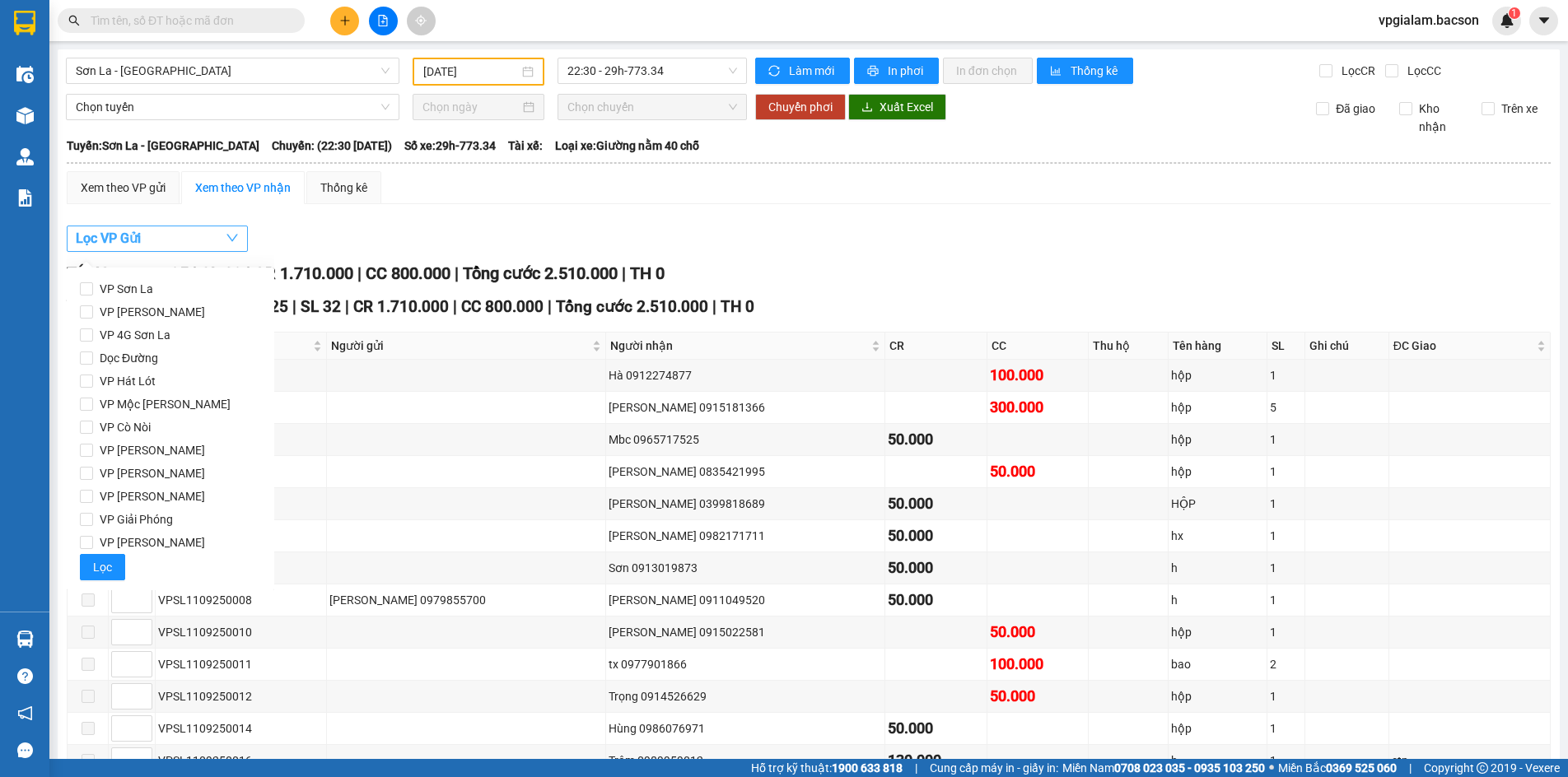
click at [187, 234] on button "Lọc VP Gửi" at bounding box center [157, 239] width 181 height 27
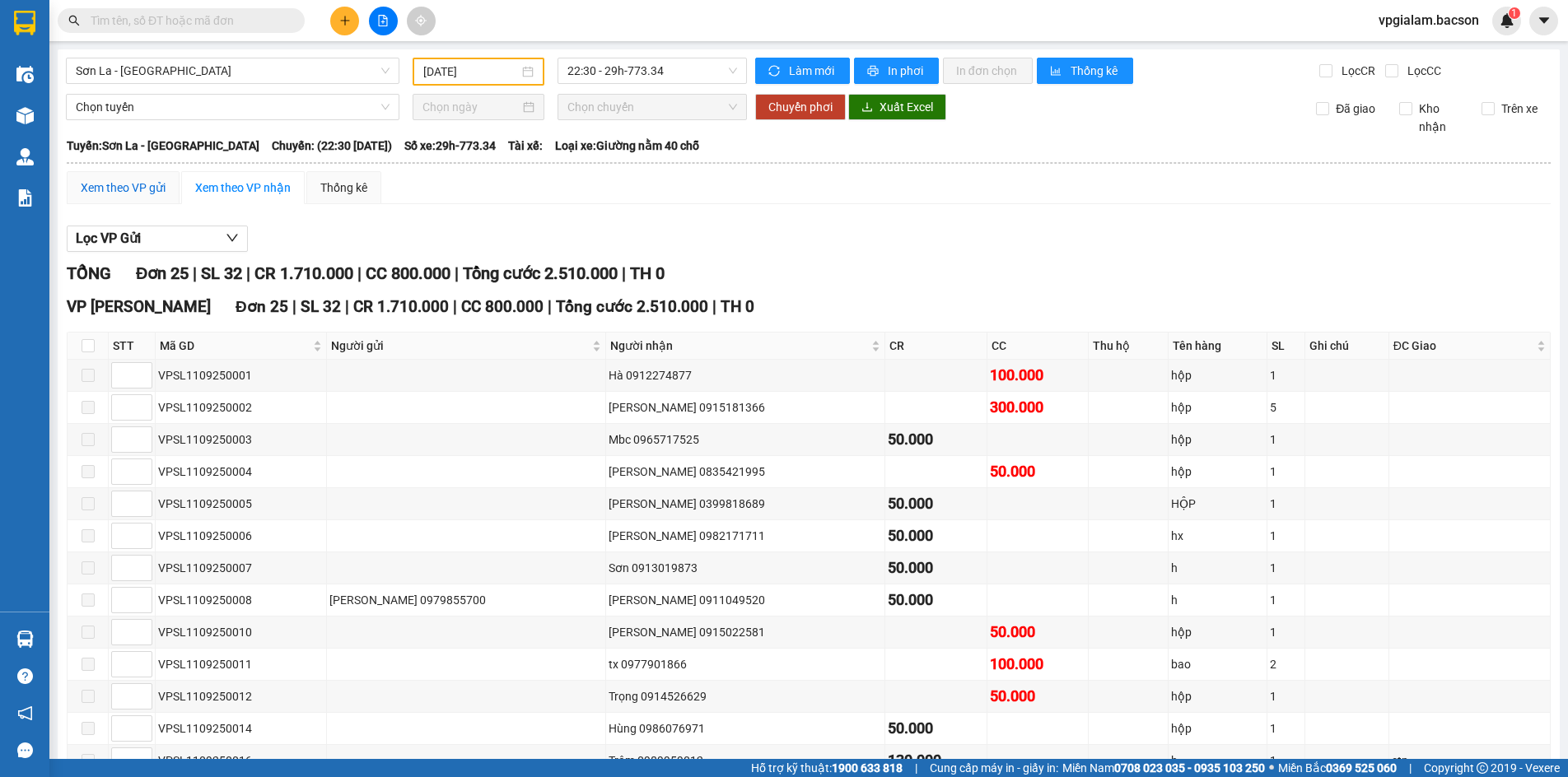
click at [134, 192] on div "Xem theo VP gửi" at bounding box center [122, 187] width 85 height 18
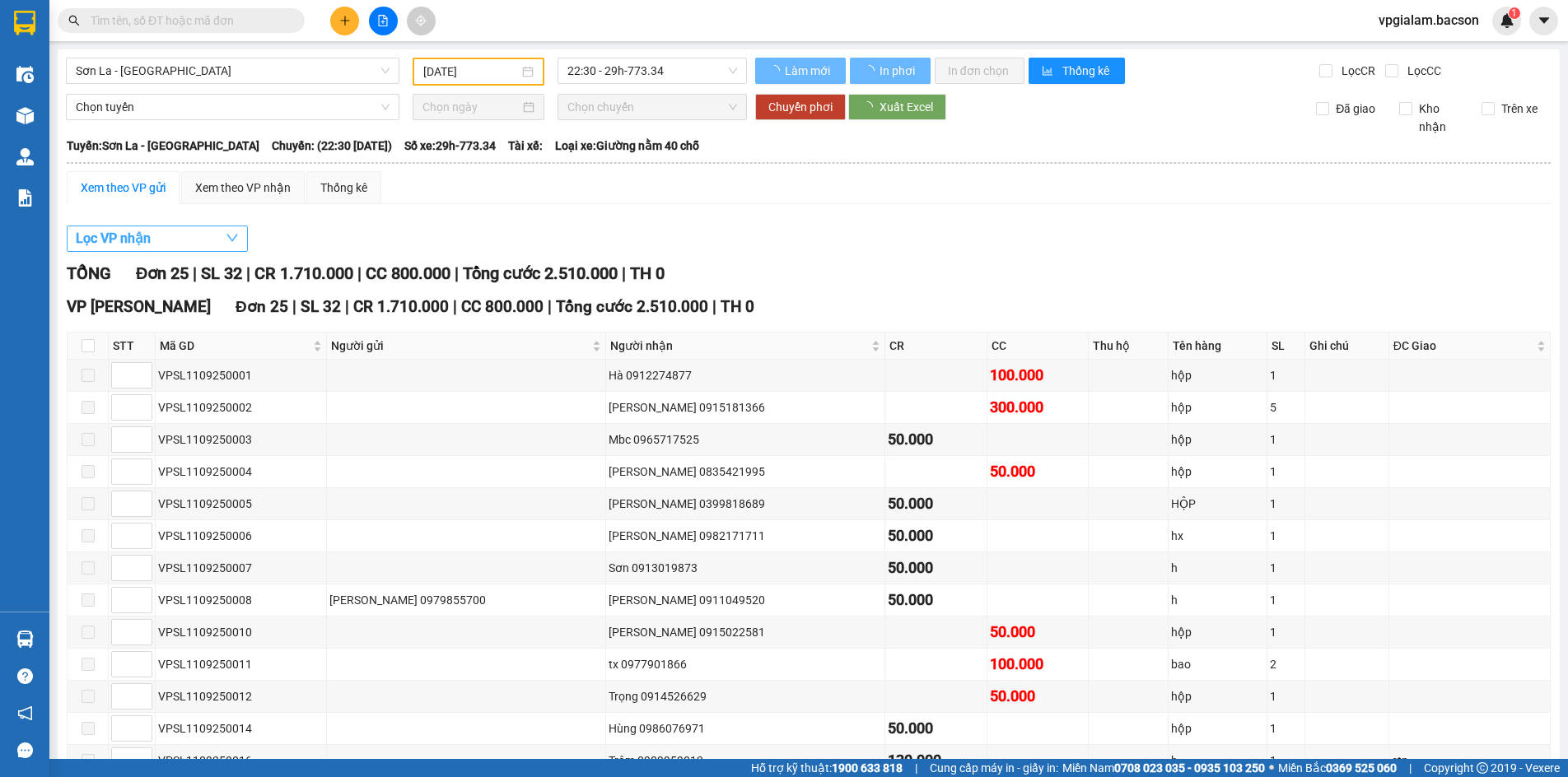
click at [157, 230] on button "Lọc VP nhận" at bounding box center [157, 239] width 181 height 27
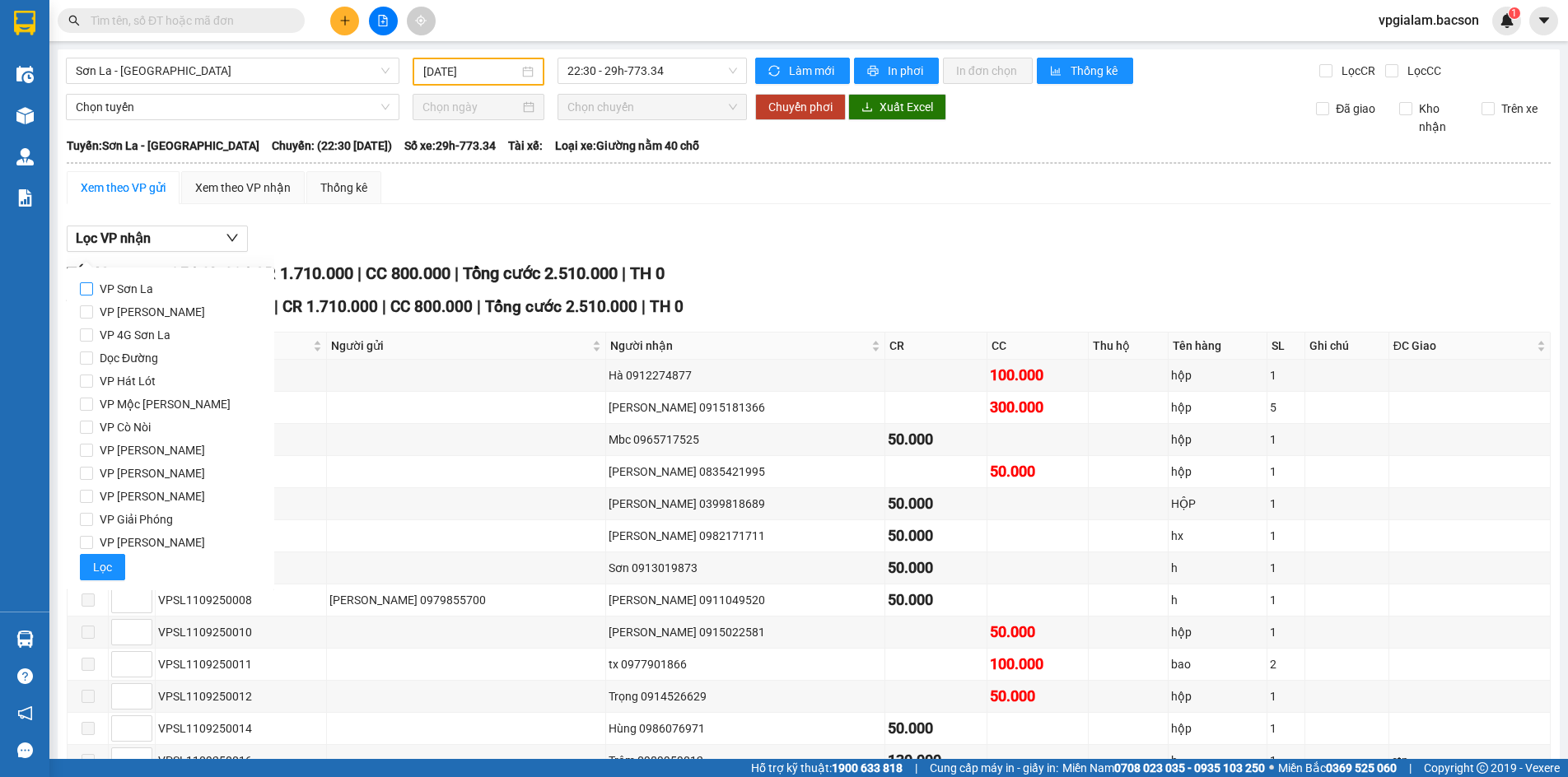
click at [92, 290] on input "VP Sơn La" at bounding box center [87, 289] width 13 height 13
checkbox input "true"
click at [598, 258] on div "Lọc VP [PERSON_NAME] Đơn 25 | SL 32 | CR 1.710.000 | CC 800.000 | [PERSON_NAME]…" at bounding box center [809, 719] width 1484 height 1004
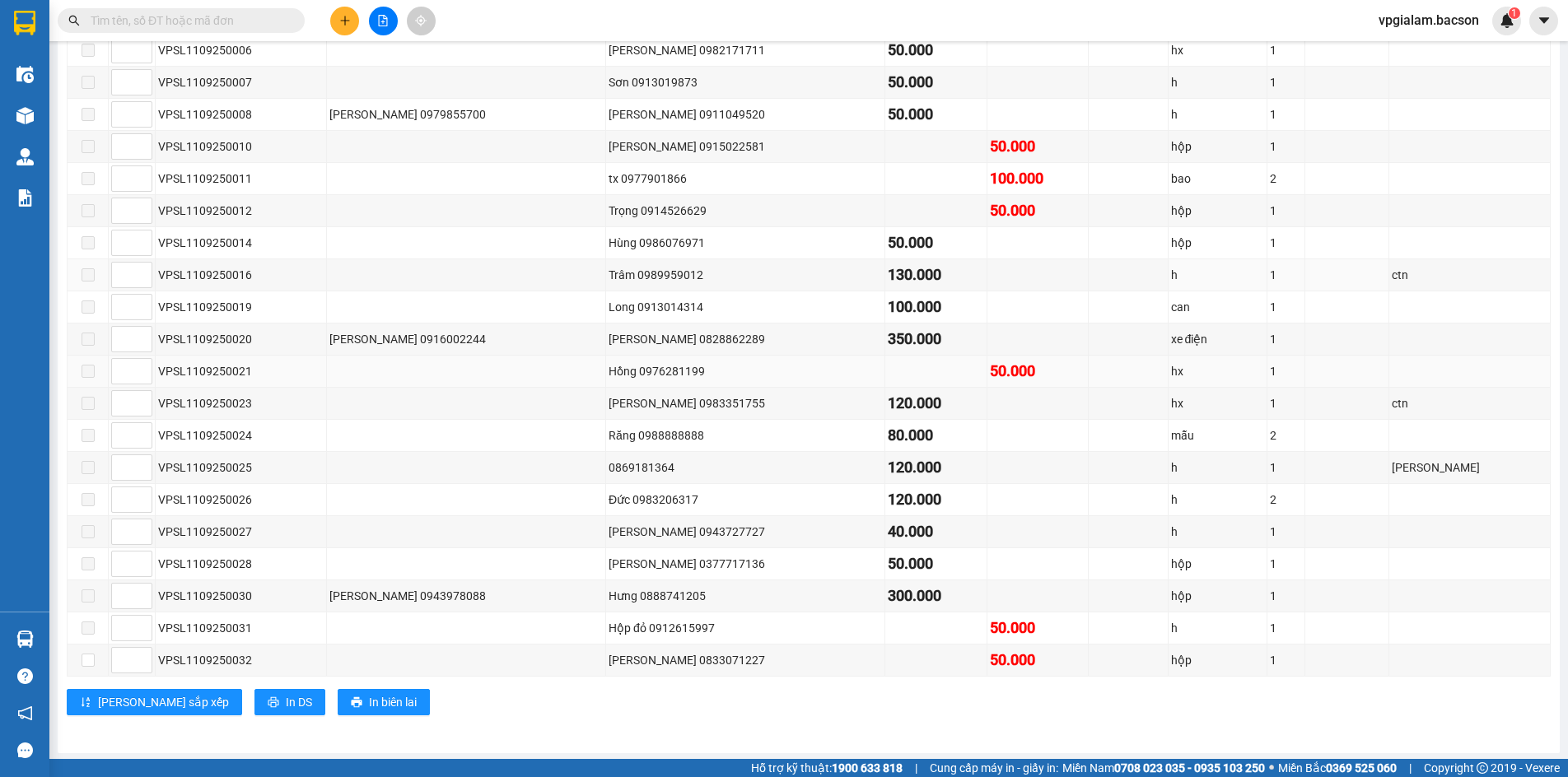
scroll to position [488, 0]
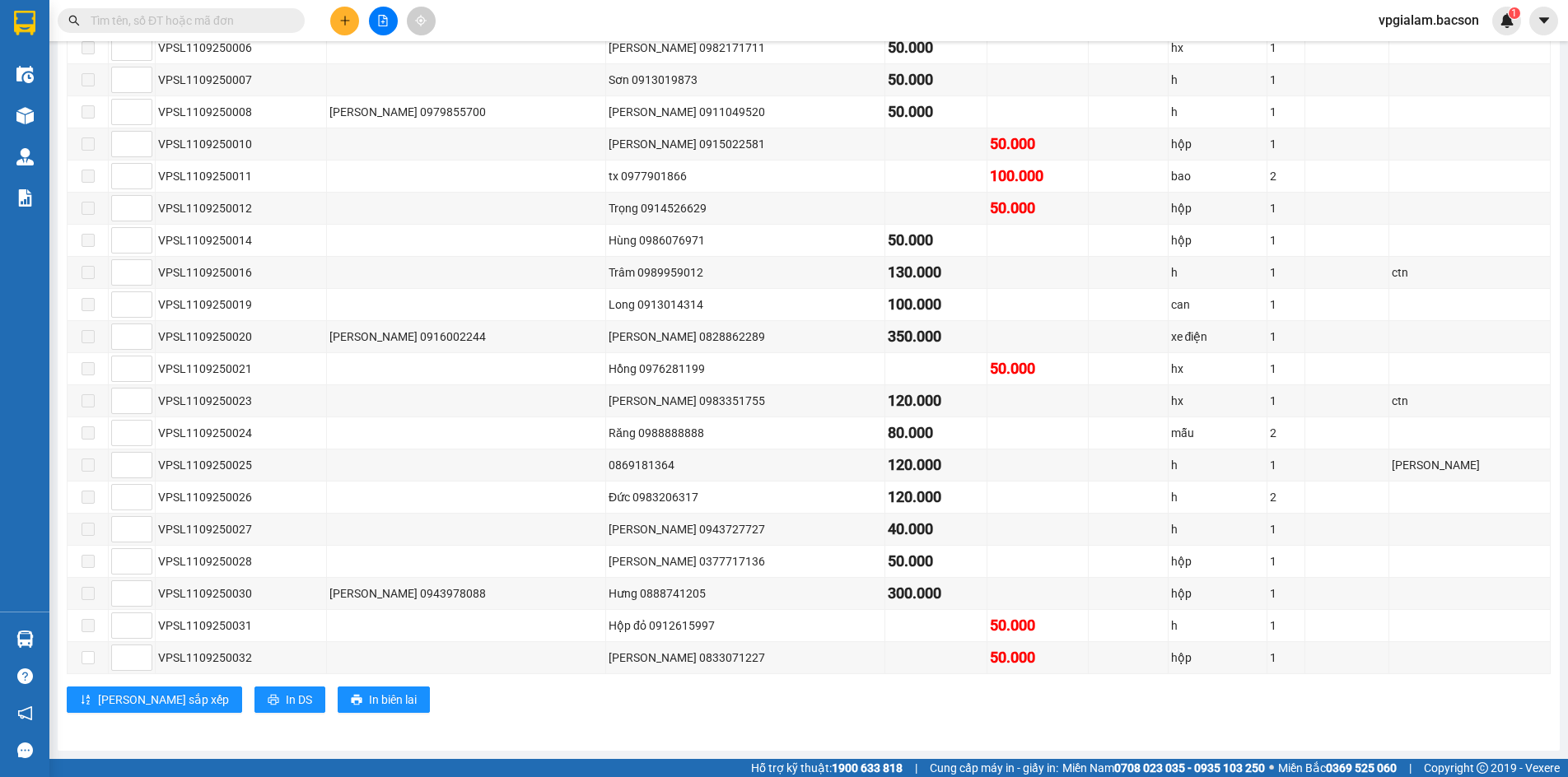
drag, startPoint x: 57, startPoint y: 121, endPoint x: 345, endPoint y: 34, distance: 300.9
click at [341, 34] on section "Kết quả [PERSON_NAME] ( 0 ) Bộ lọc No Data vpgialam.bacson 1 Điều [PERSON_NAME]…" at bounding box center [784, 388] width 1568 height 777
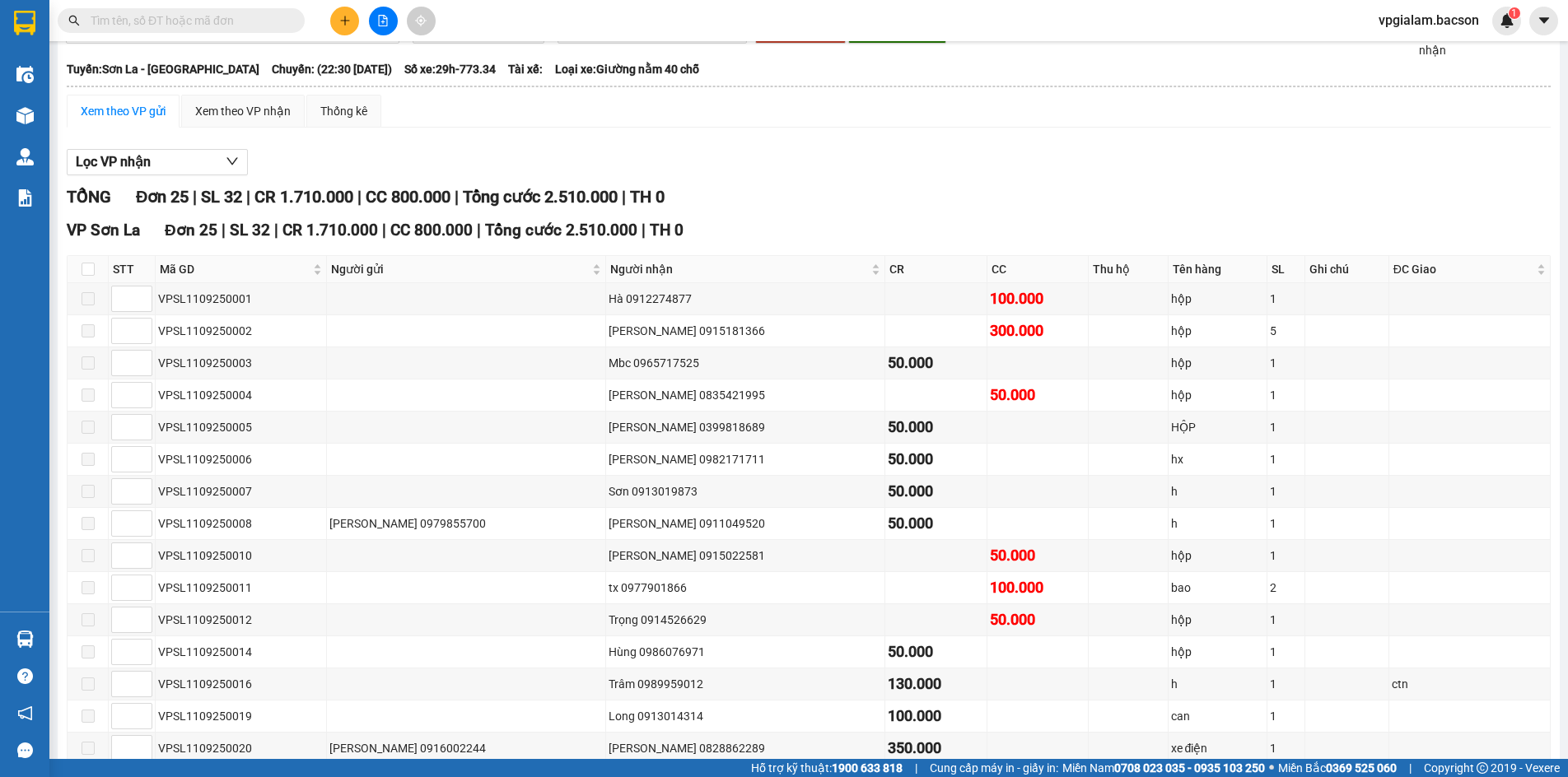
scroll to position [0, 0]
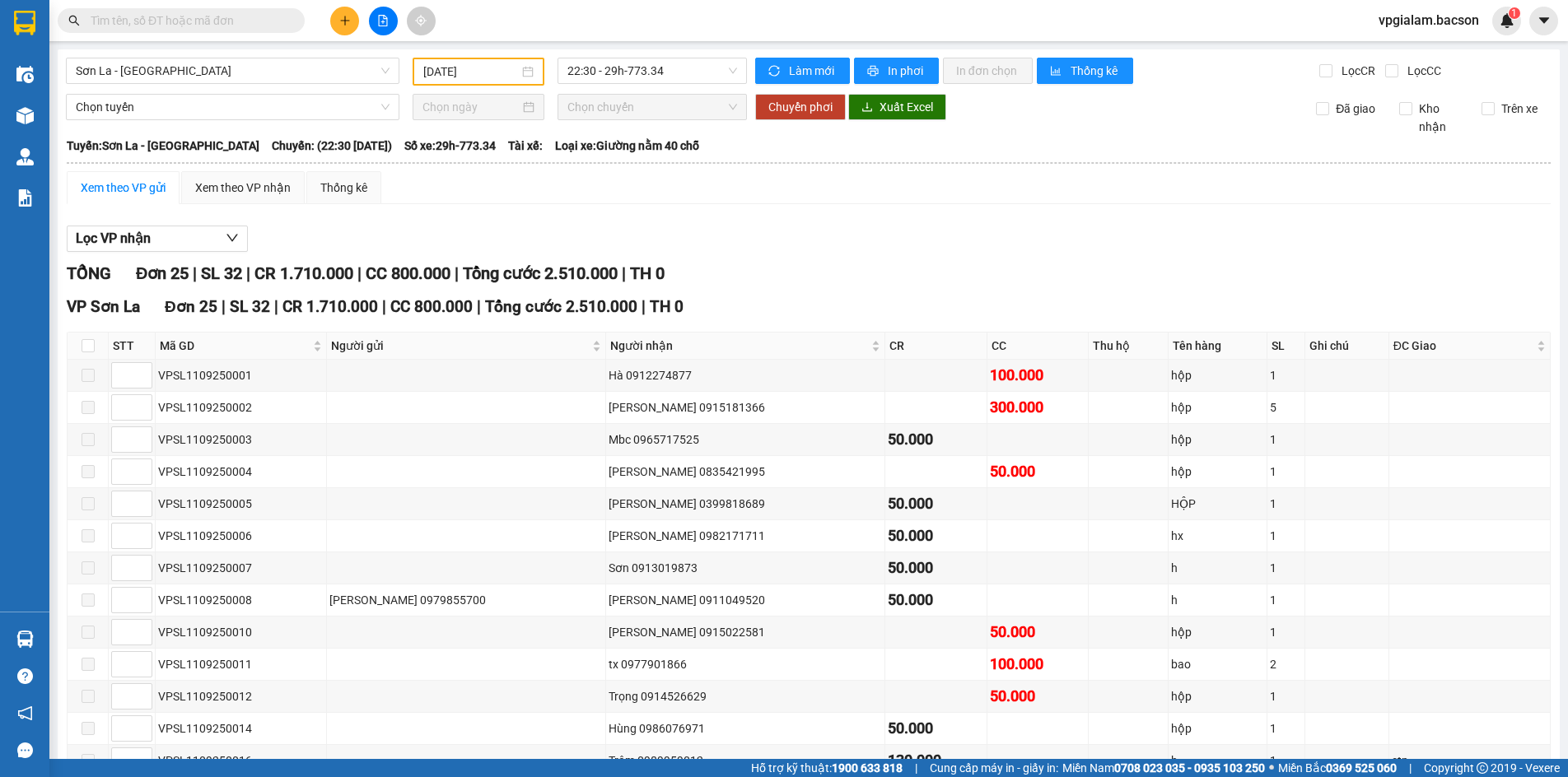
click at [478, 73] on input "[DATE]" at bounding box center [471, 71] width 96 height 18
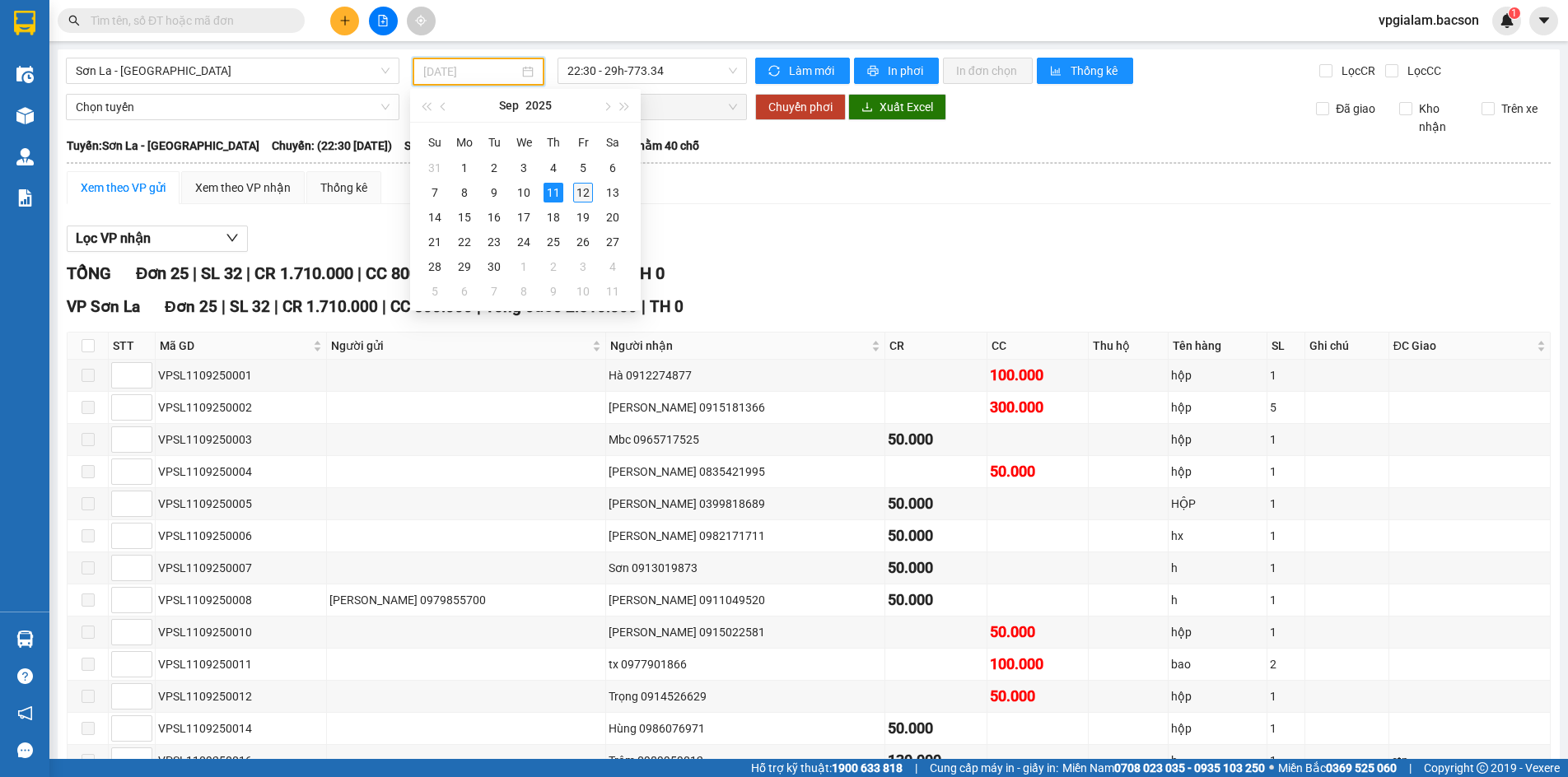
click at [581, 190] on div "12" at bounding box center [582, 192] width 20 height 20
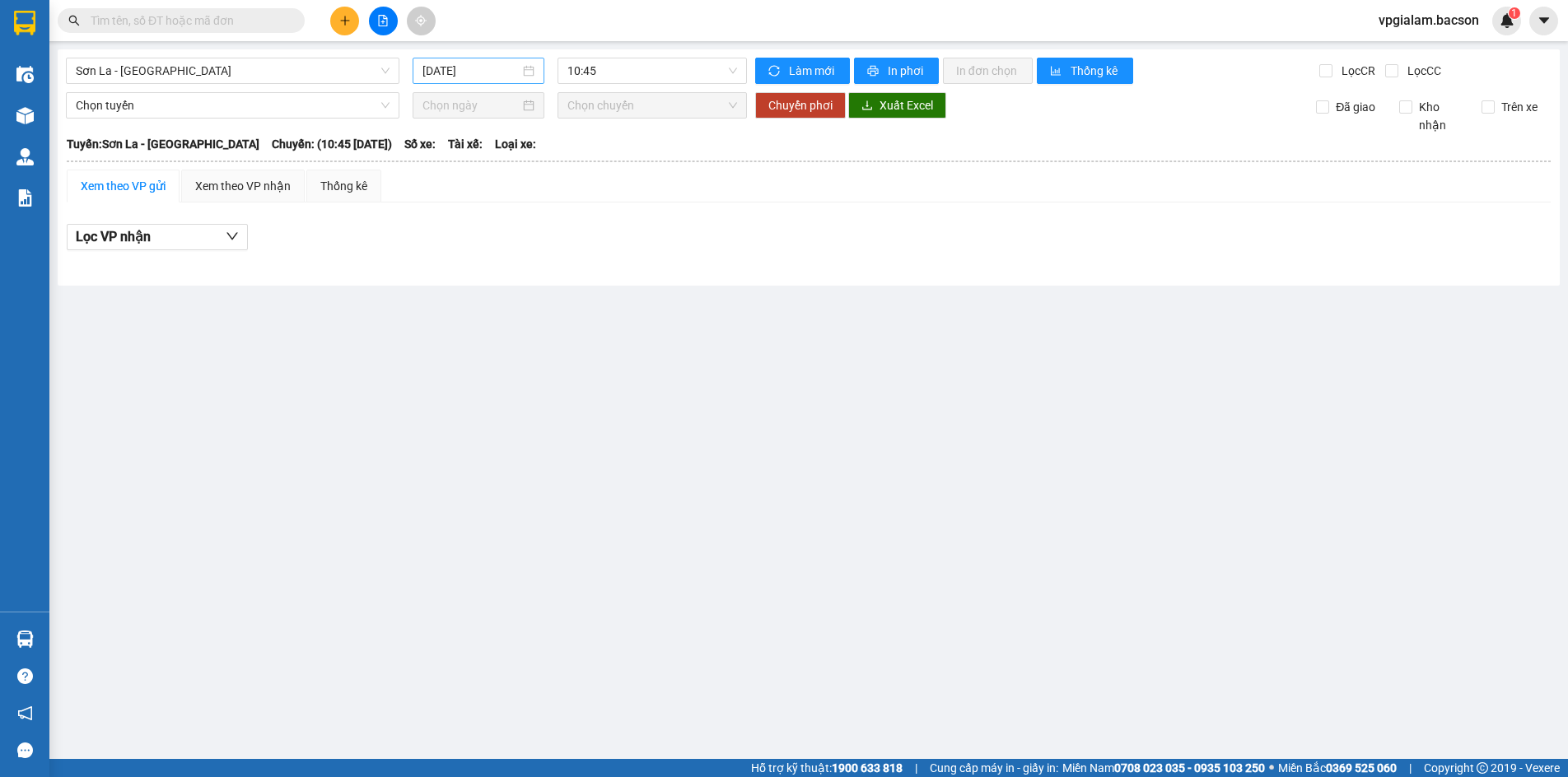
click at [524, 71] on div "[DATE]" at bounding box center [478, 71] width 112 height 18
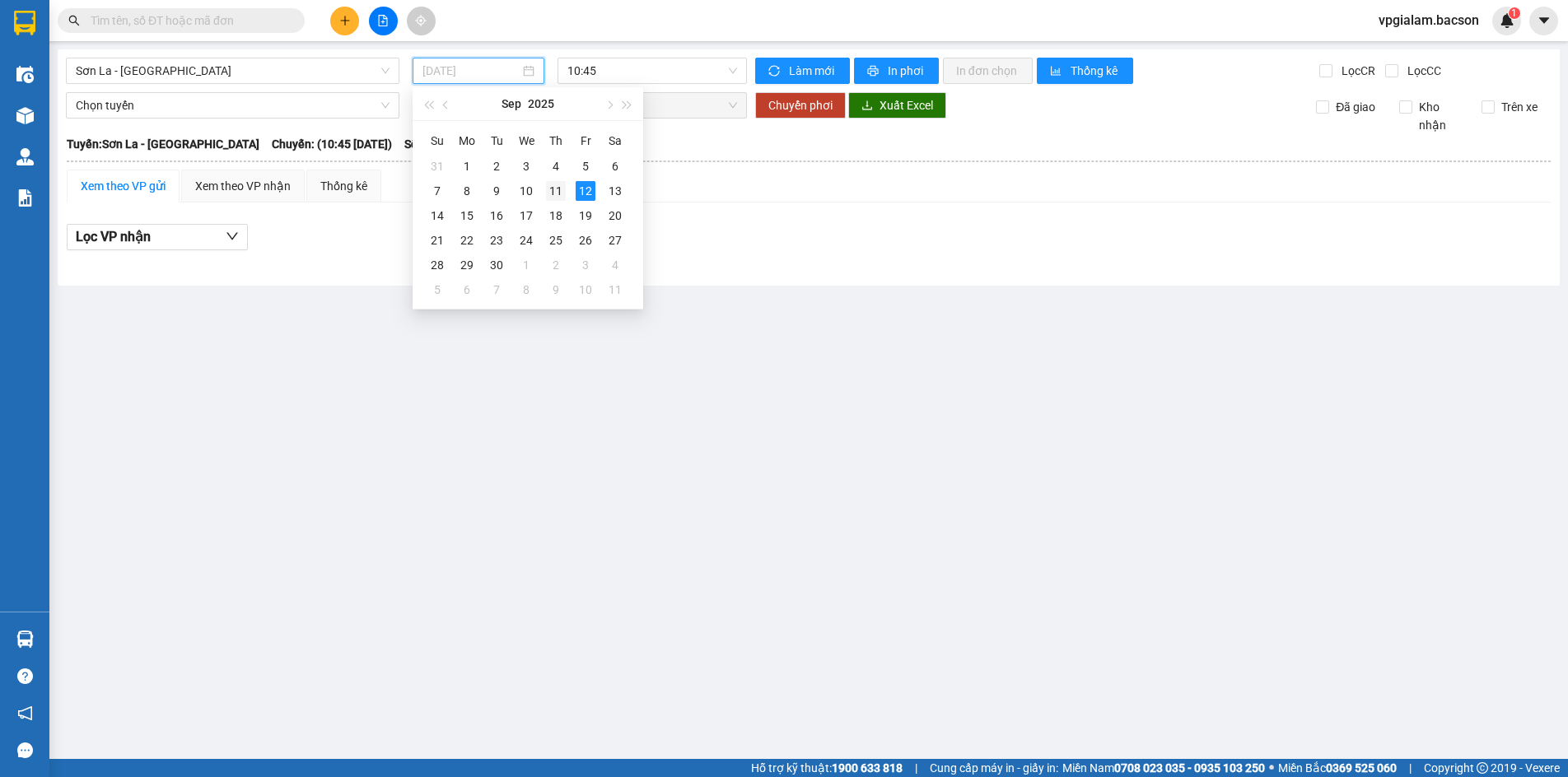
click at [557, 193] on div "11" at bounding box center [555, 190] width 20 height 20
type input "[DATE]"
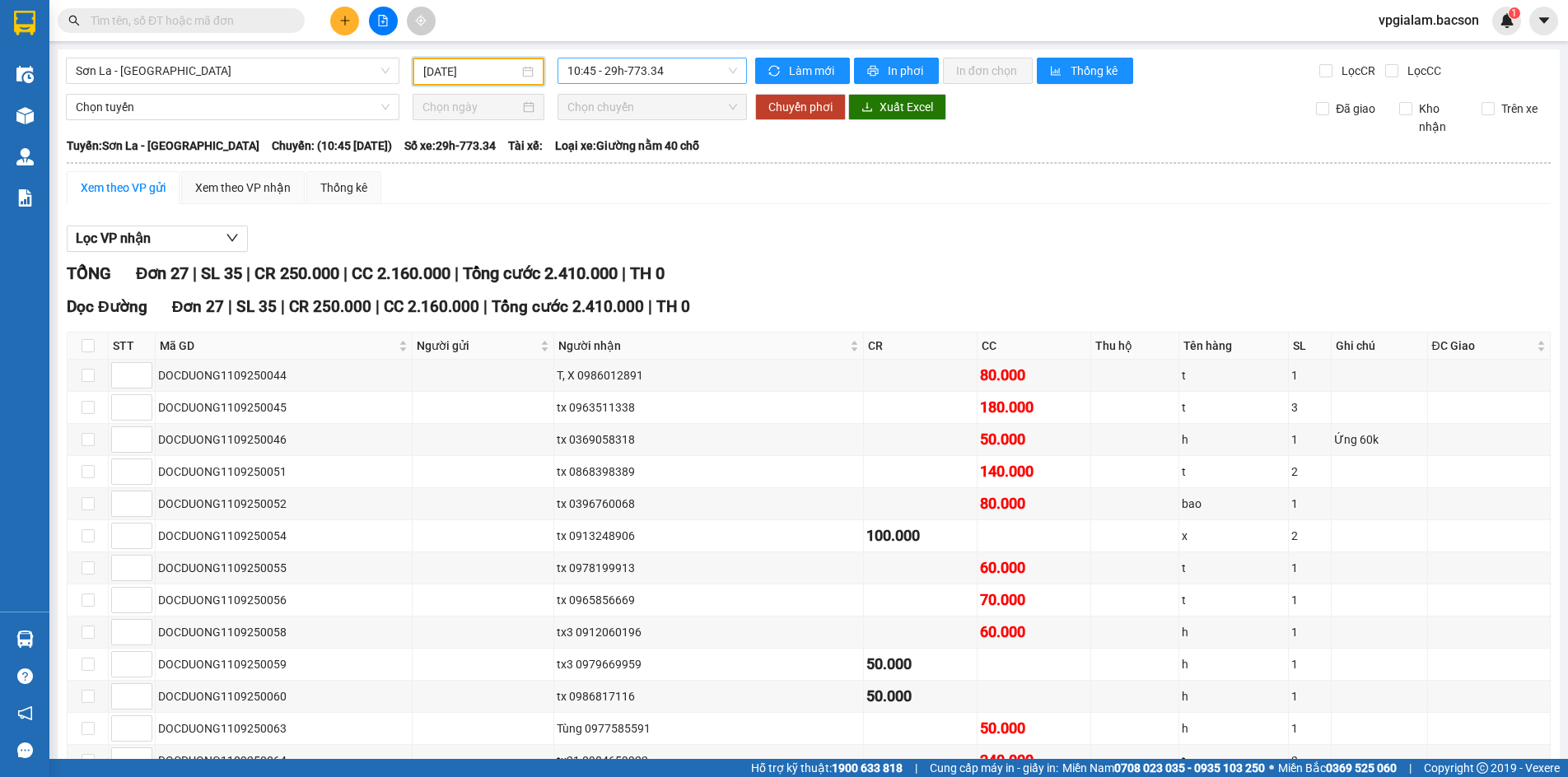
click at [691, 75] on span "10:45 - 29h-773.34" at bounding box center [651, 71] width 169 height 25
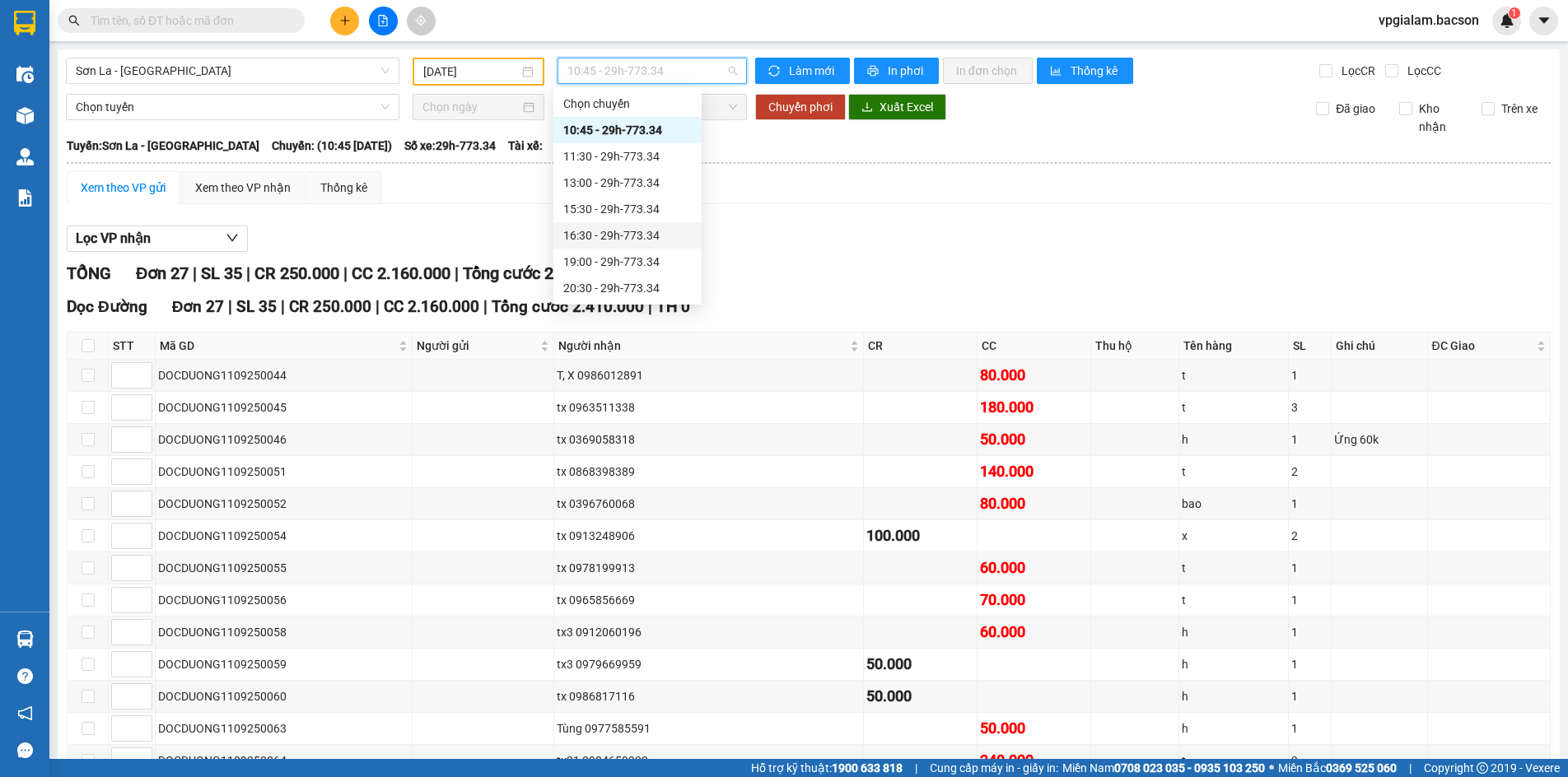
scroll to position [79, 0]
click at [599, 118] on div "15:30 - 29h-773.34" at bounding box center [627, 130] width 148 height 27
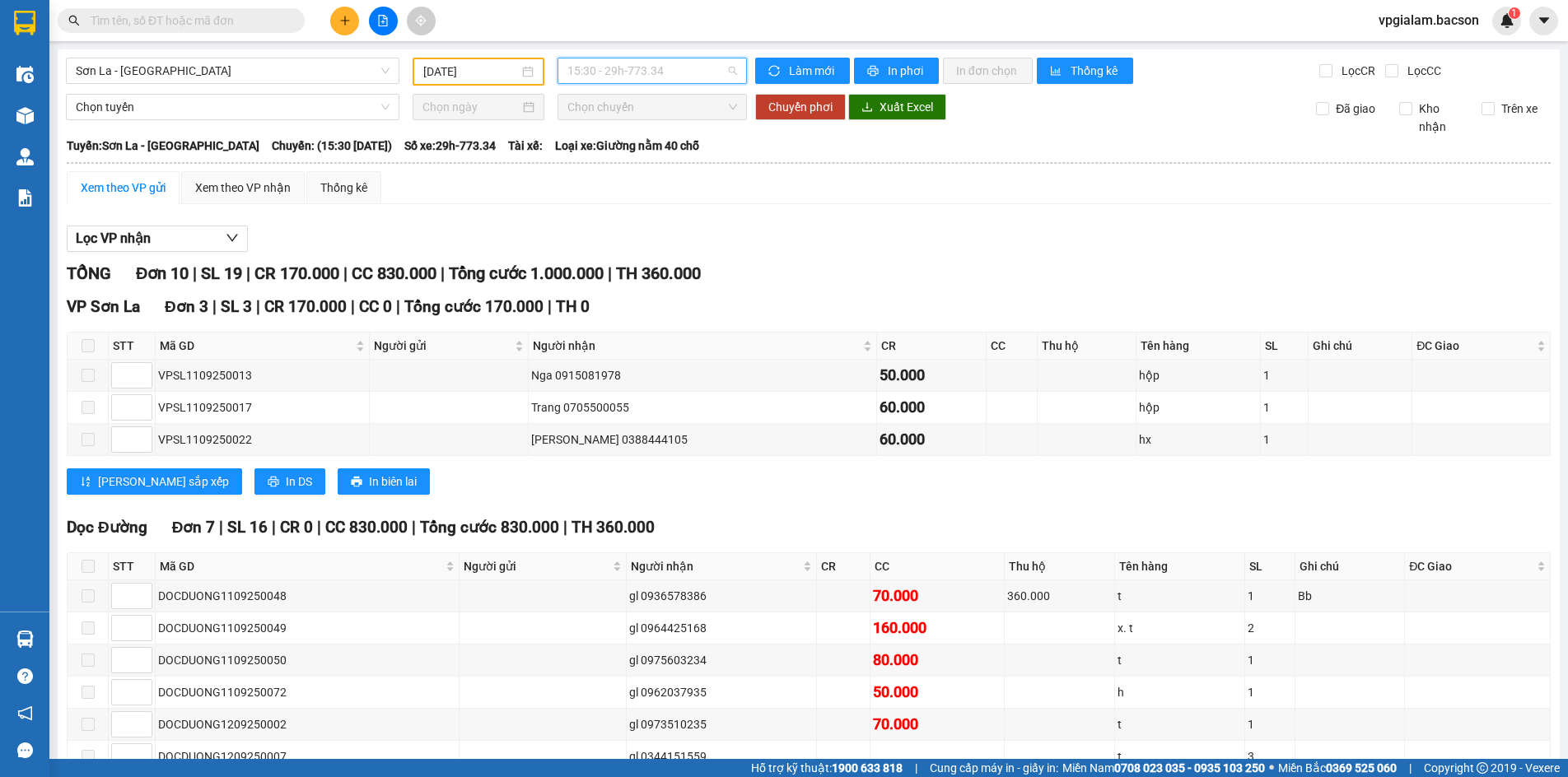
click at [667, 78] on span "15:30 - 29h-773.34" at bounding box center [651, 71] width 169 height 25
click at [457, 229] on div "Lọc VP nhận" at bounding box center [809, 239] width 1484 height 27
click at [215, 72] on span "Sơn La - [GEOGRAPHIC_DATA]" at bounding box center [232, 71] width 314 height 25
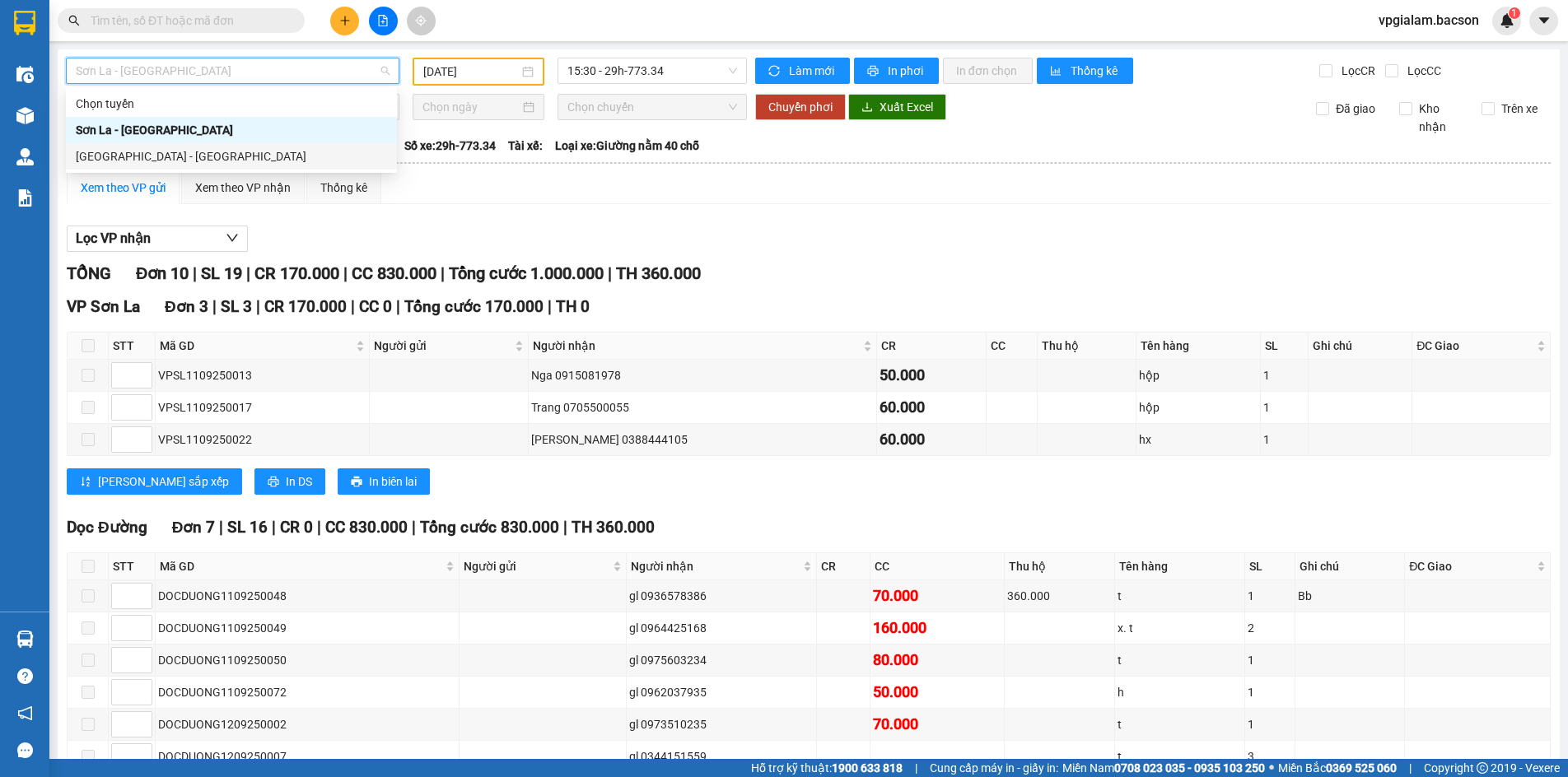
click at [157, 160] on div "[GEOGRAPHIC_DATA] - [GEOGRAPHIC_DATA]" at bounding box center [231, 156] width 312 height 18
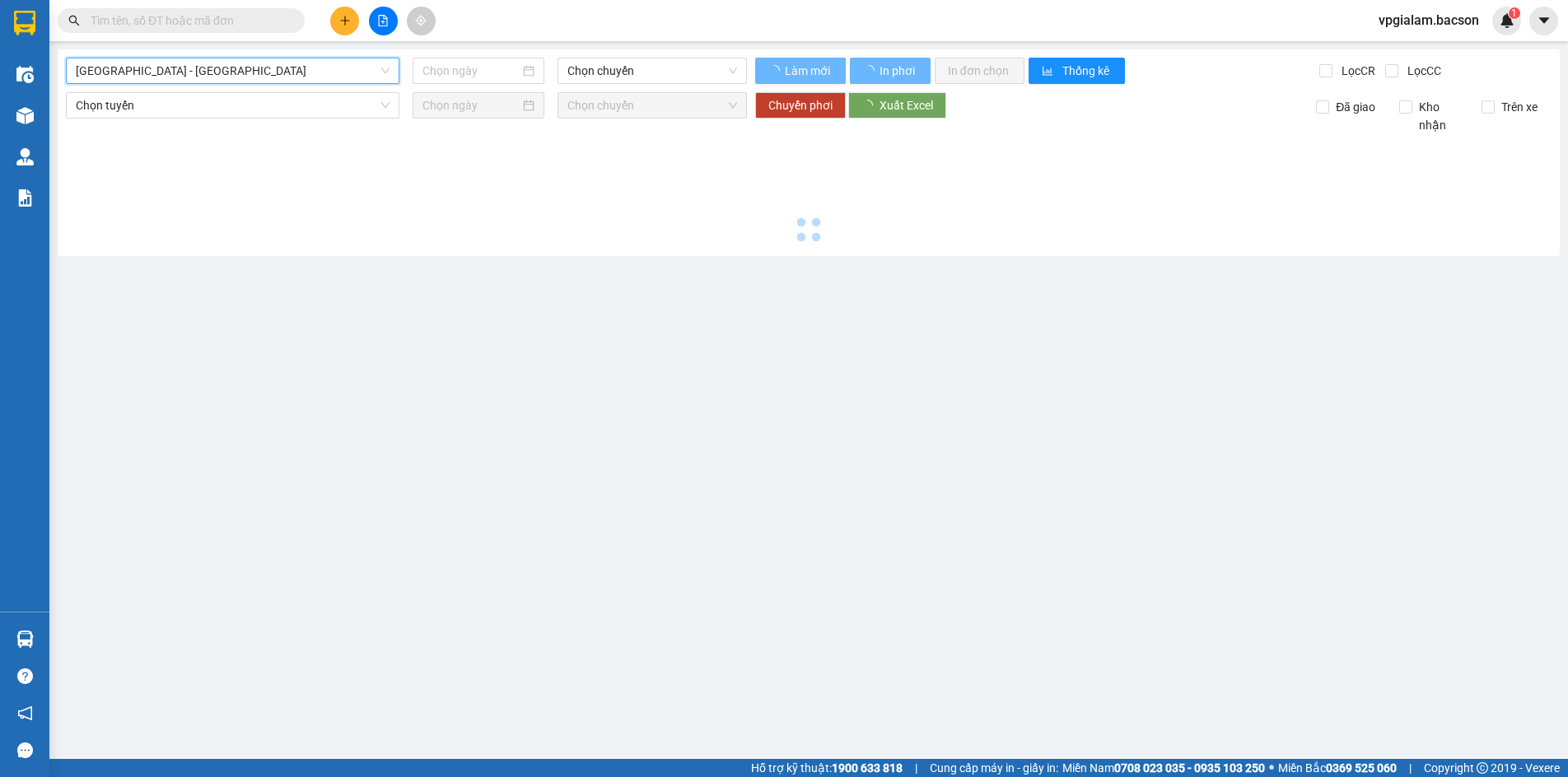
type input "[DATE]"
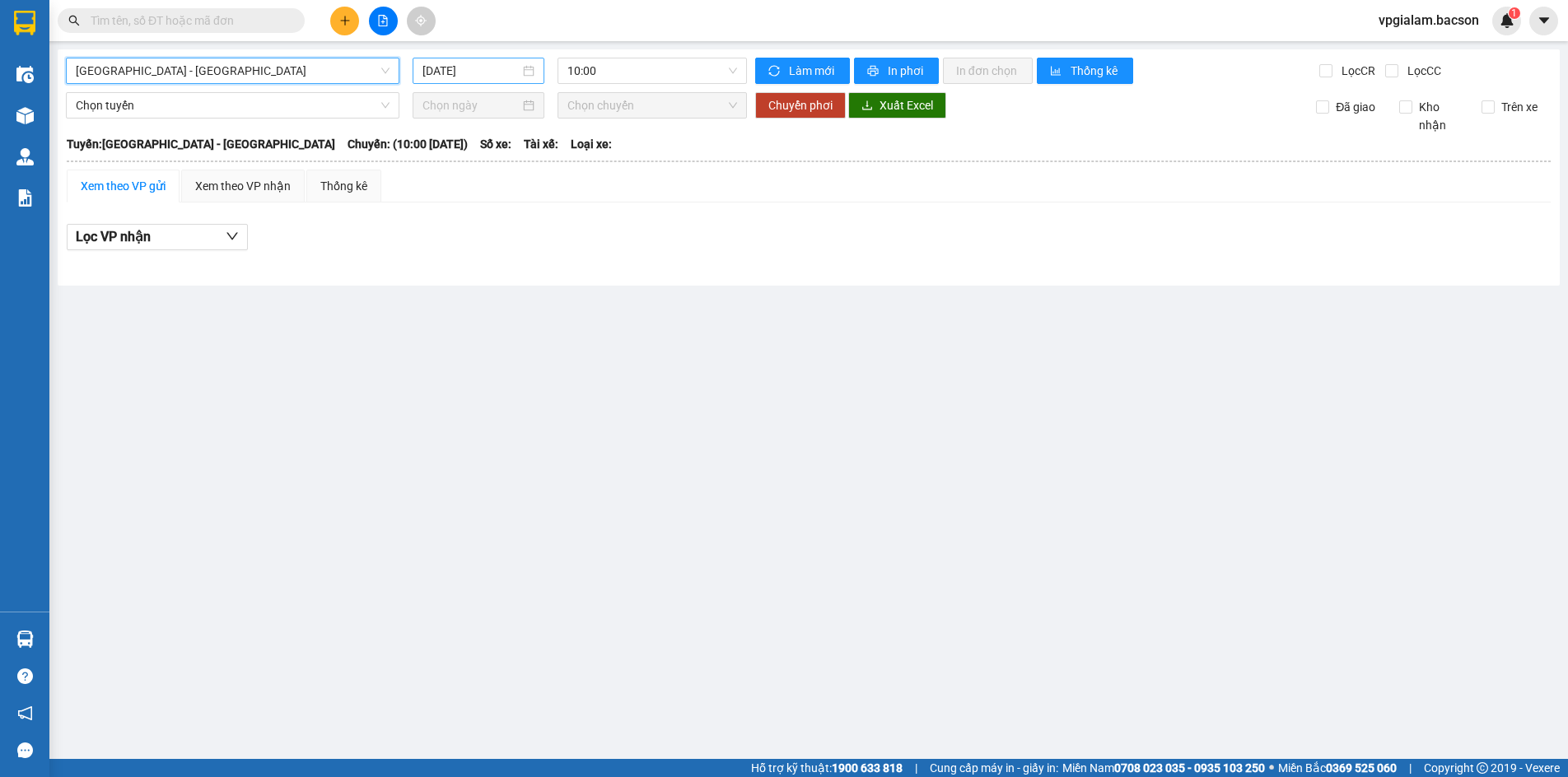
click at [466, 67] on input "[DATE]" at bounding box center [471, 71] width 98 height 18
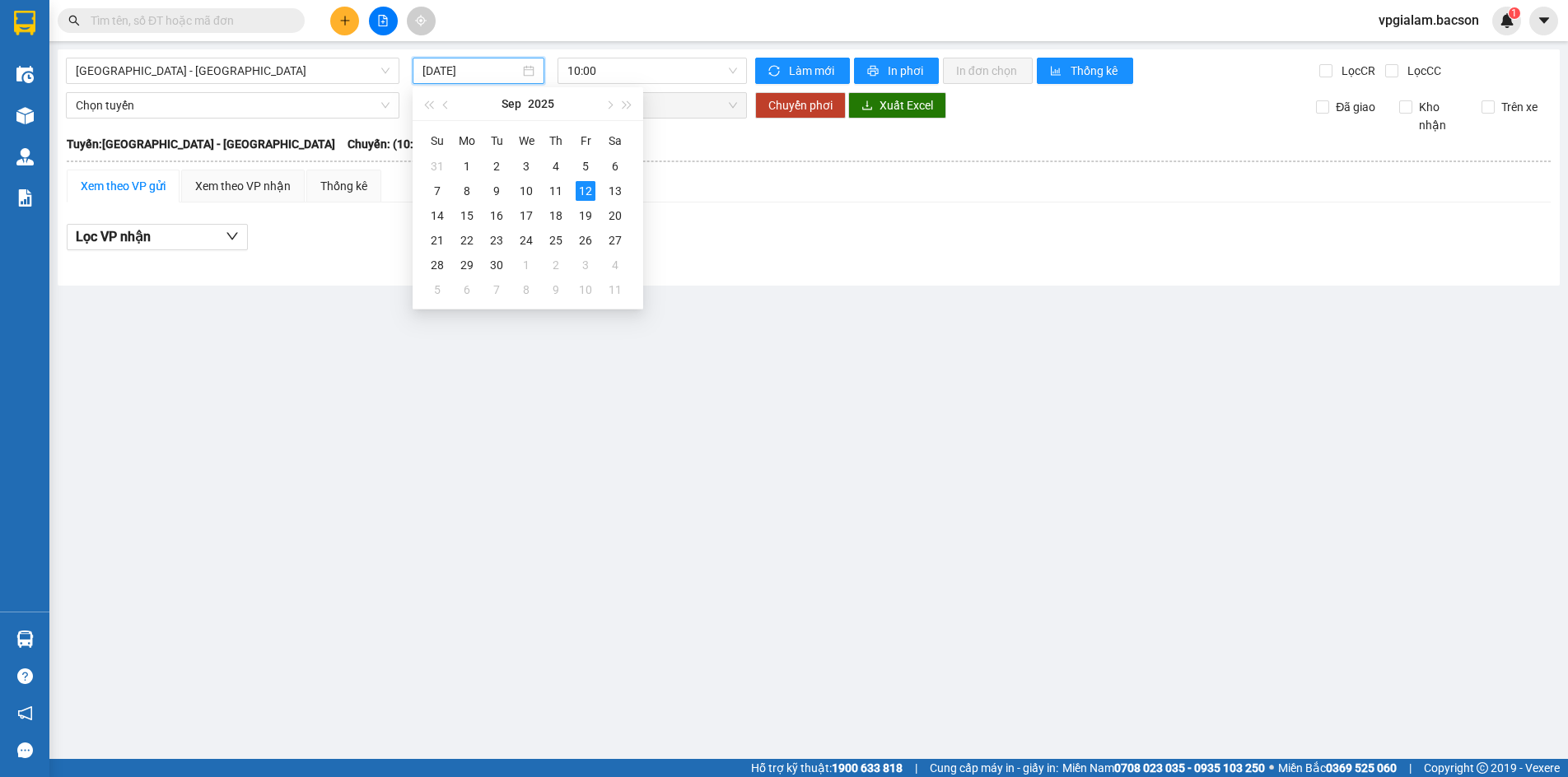
click at [240, 272] on div "[GEOGRAPHIC_DATA] - [GEOGRAPHIC_DATA] [DATE] 10:00 [PERSON_NAME] mới In phơi In…" at bounding box center [808, 167] width 1502 height 236
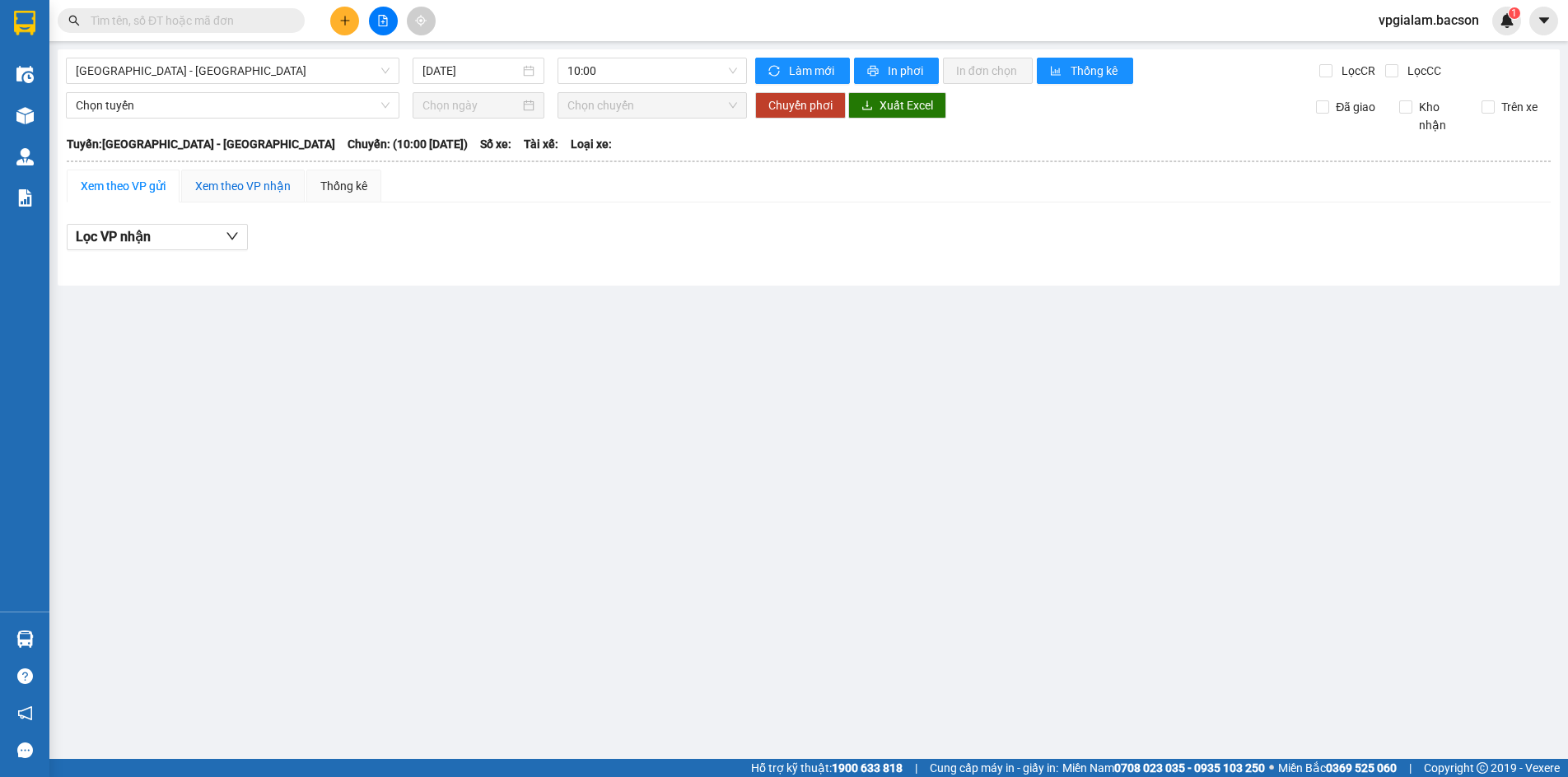
click at [246, 179] on div "Xem theo VP nhận" at bounding box center [243, 185] width 96 height 18
click at [662, 77] on span "10:00" at bounding box center [651, 71] width 169 height 25
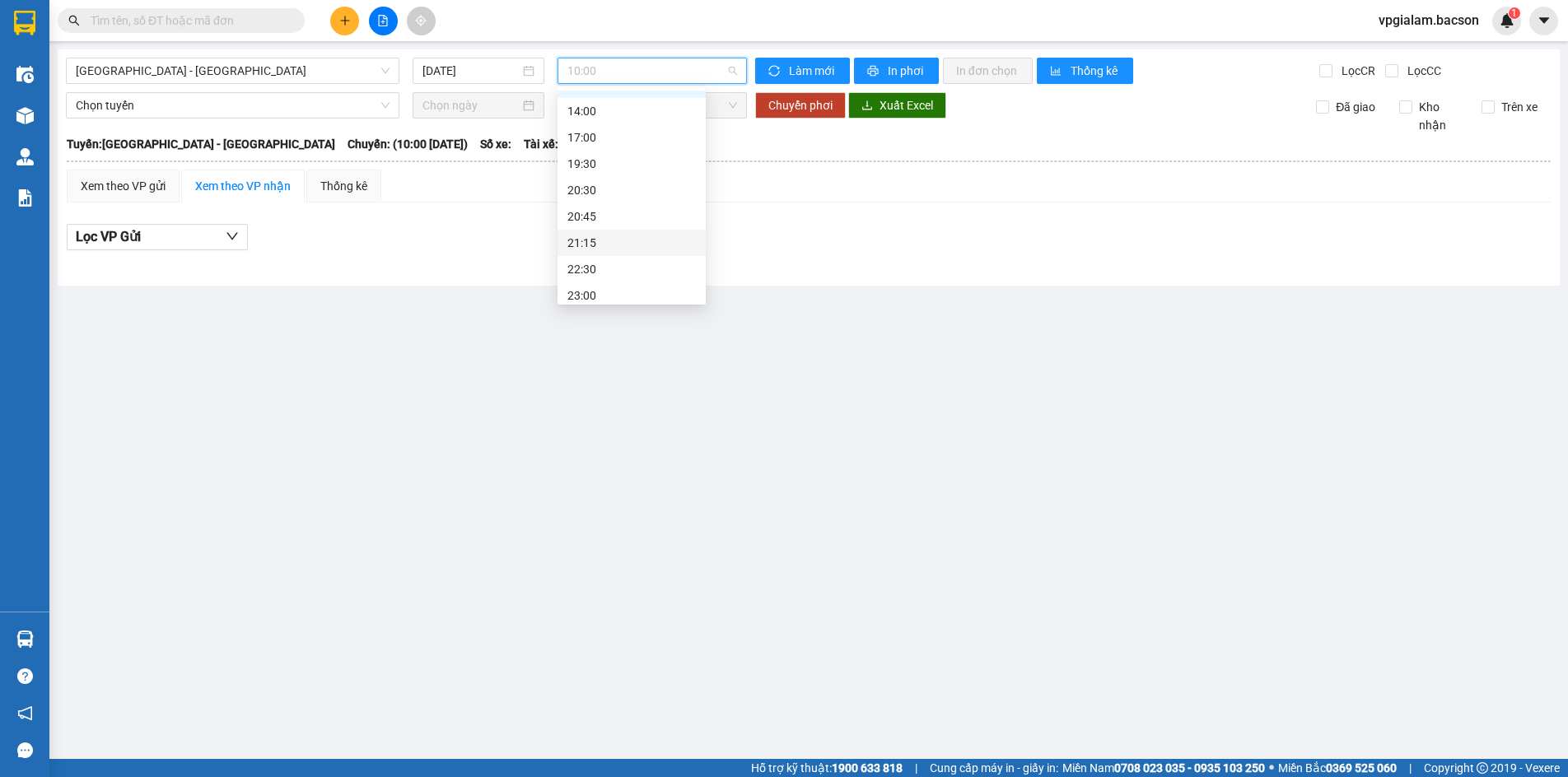
scroll to position [53, 0]
click at [426, 250] on div at bounding box center [809, 250] width 1484 height 1
click at [317, 119] on div "Chọn tuyến Chọn chuyến Chuyển phơi Xuất Excel Đã giao Kho nhận Trên xe" at bounding box center [809, 113] width 1486 height 42
click at [321, 106] on span "Chọn tuyến" at bounding box center [232, 105] width 314 height 25
click at [635, 286] on main "[GEOGRAPHIC_DATA] - [GEOGRAPHIC_DATA] [DATE] 10:00 [PERSON_NAME] mới In phơi In…" at bounding box center [784, 379] width 1568 height 759
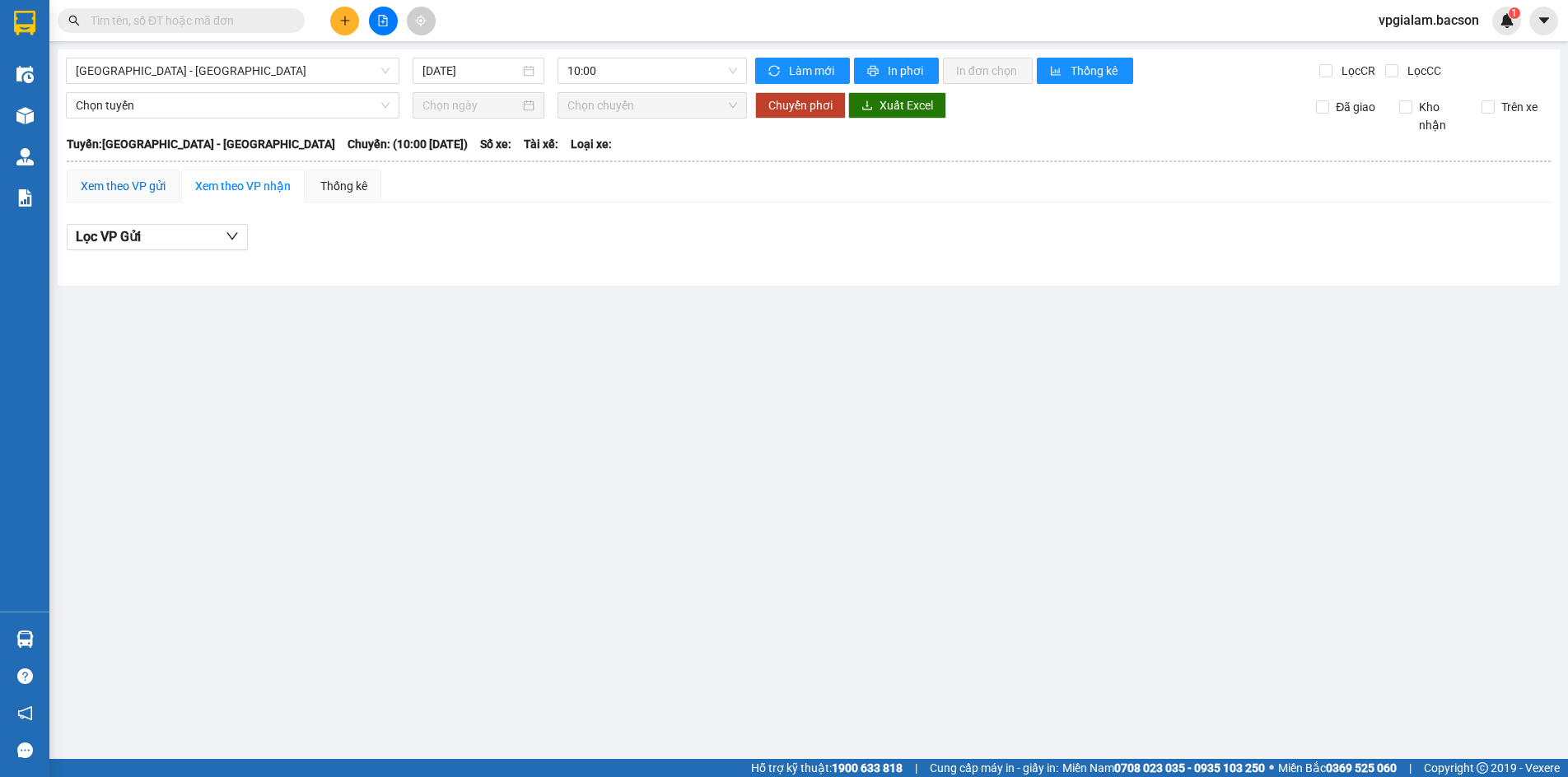
click at [115, 185] on div "Xem theo VP gửi" at bounding box center [122, 185] width 85 height 18
click at [171, 231] on button "Lọc VP nhận" at bounding box center [157, 237] width 181 height 27
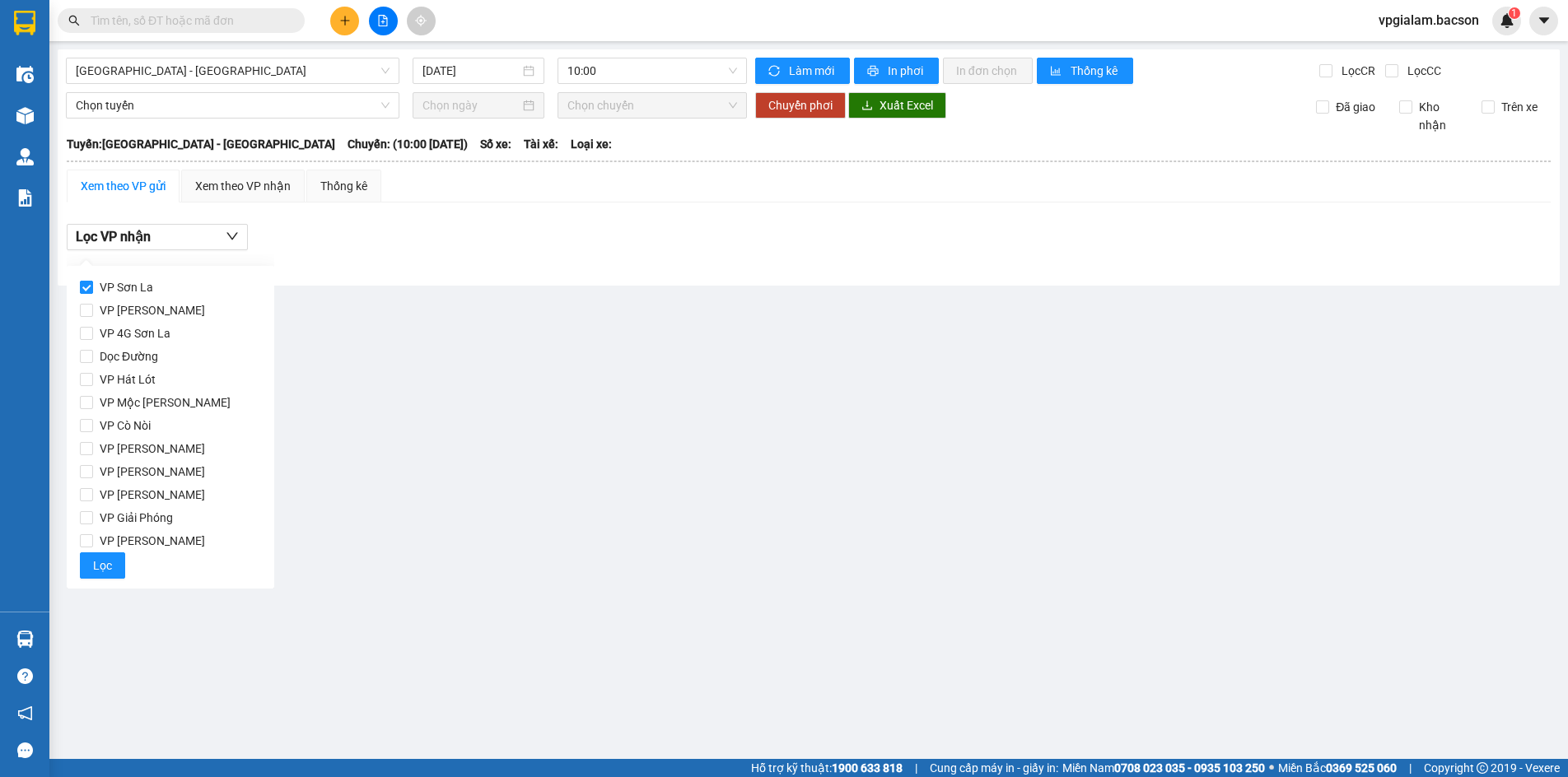
click at [91, 285] on input "VP Sơn La" at bounding box center [87, 288] width 13 height 13
checkbox input "false"
drag, startPoint x: 190, startPoint y: 188, endPoint x: 199, endPoint y: 185, distance: 9.5
click at [191, 187] on div "Xem theo VP nhận" at bounding box center [242, 185] width 123 height 32
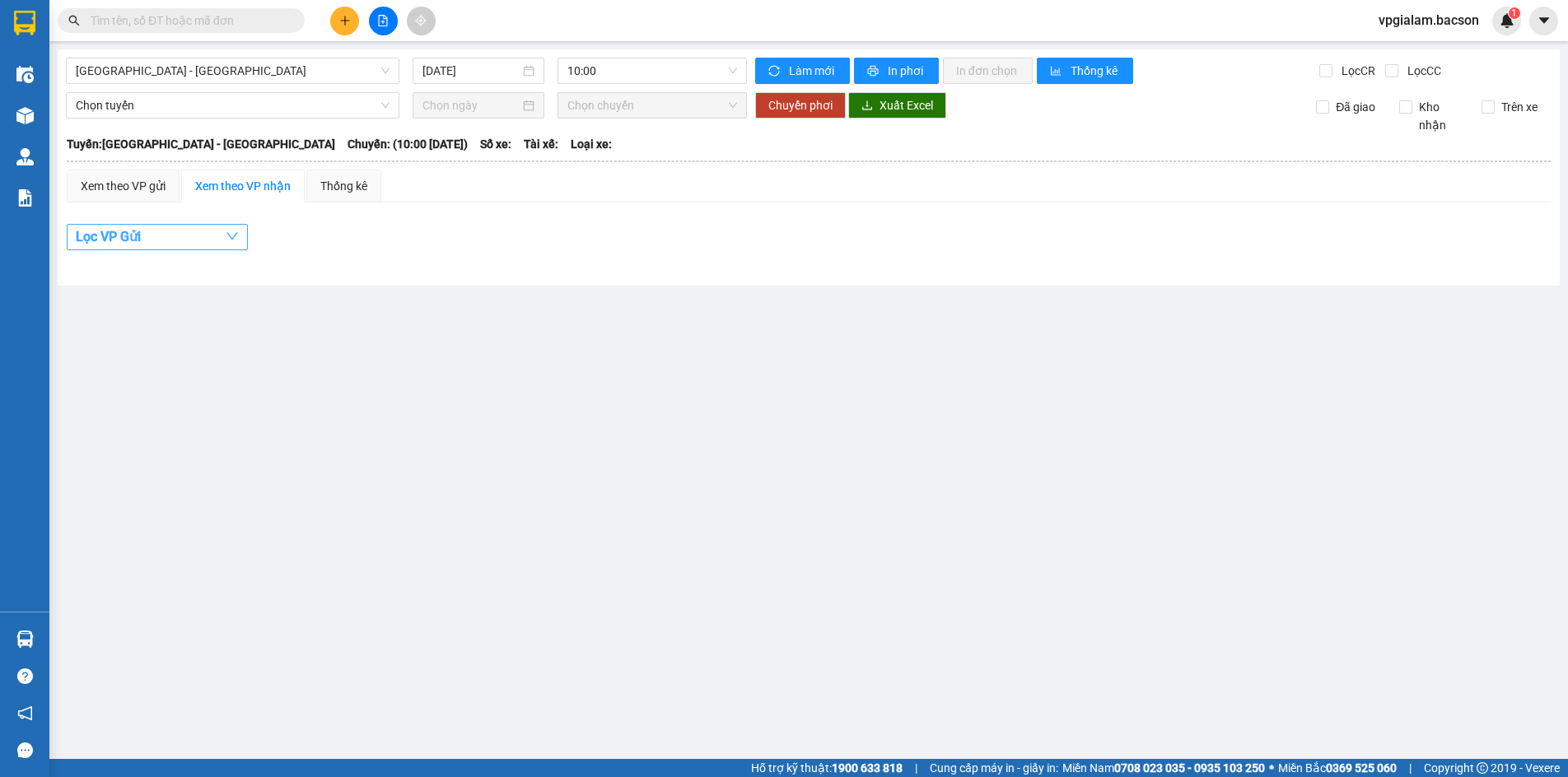
click at [193, 235] on button "Lọc VP Gửi" at bounding box center [157, 237] width 181 height 27
click at [655, 297] on main "[GEOGRAPHIC_DATA] - [GEOGRAPHIC_DATA] [DATE] 10:00 [PERSON_NAME] mới In phơi In…" at bounding box center [784, 379] width 1568 height 759
click at [423, 73] on input "[DATE]" at bounding box center [471, 71] width 98 height 18
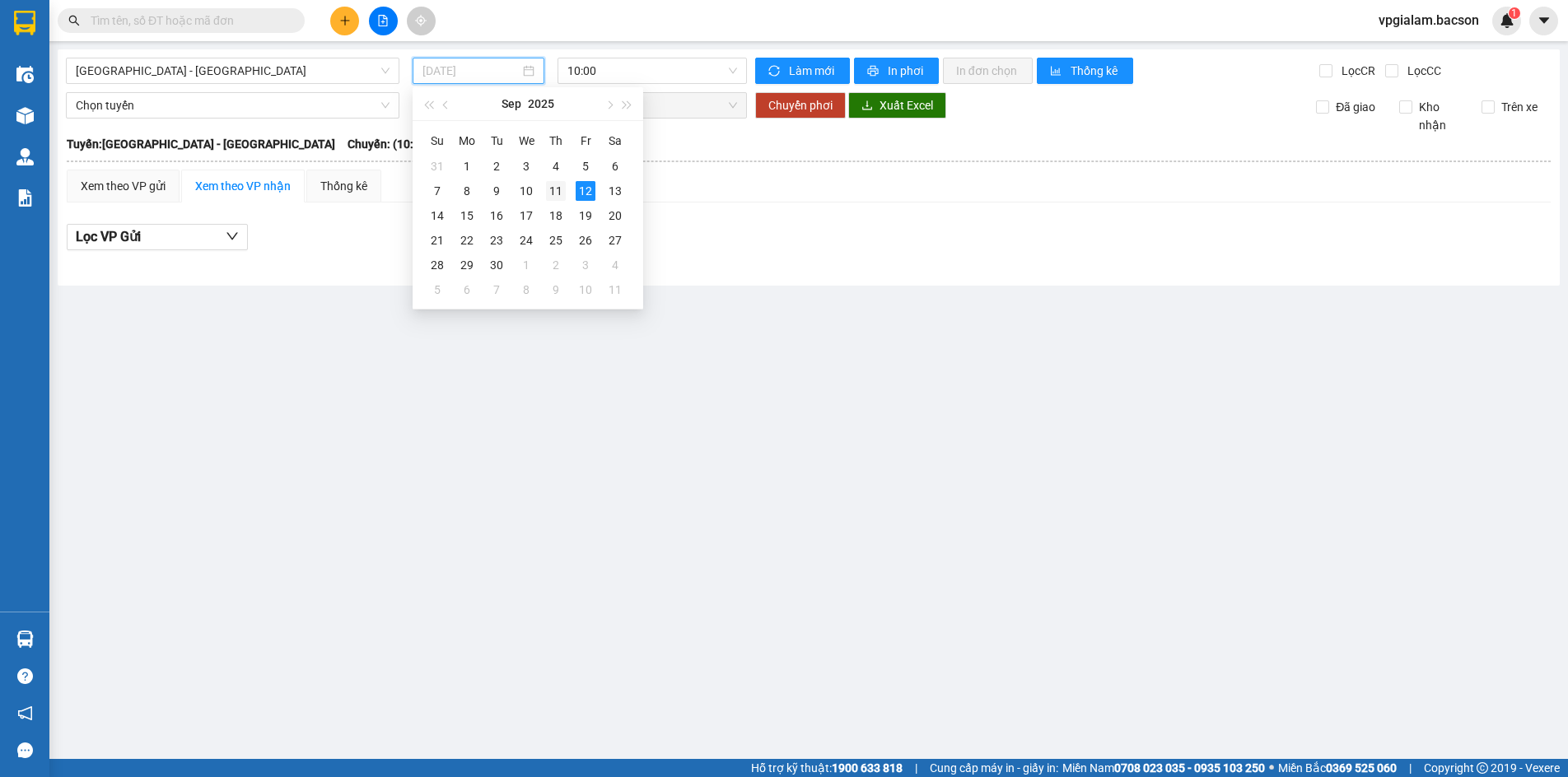
click at [561, 183] on div "11" at bounding box center [555, 190] width 20 height 20
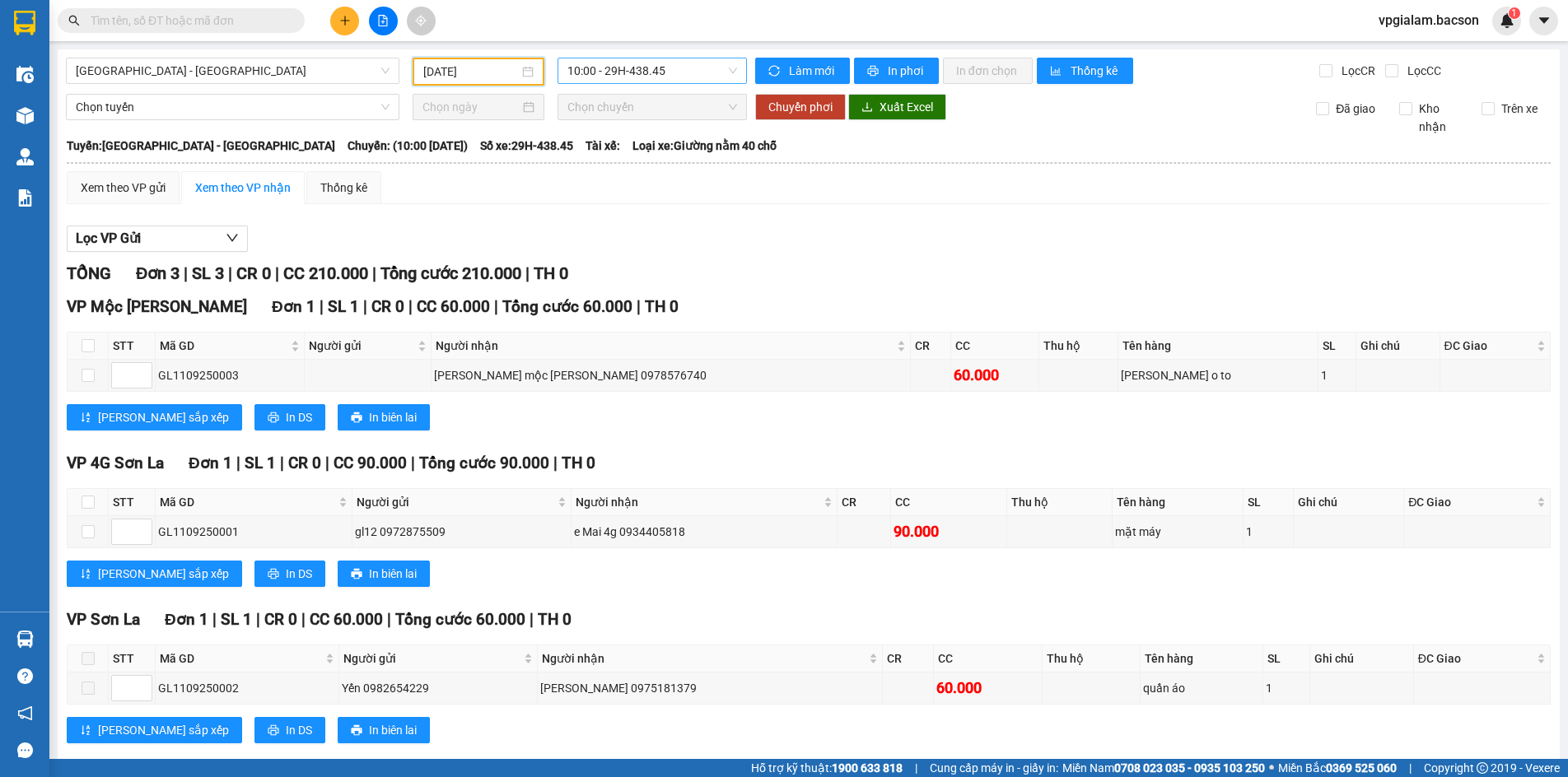
click at [667, 68] on span "10:00 - 29H-438.45" at bounding box center [651, 71] width 169 height 25
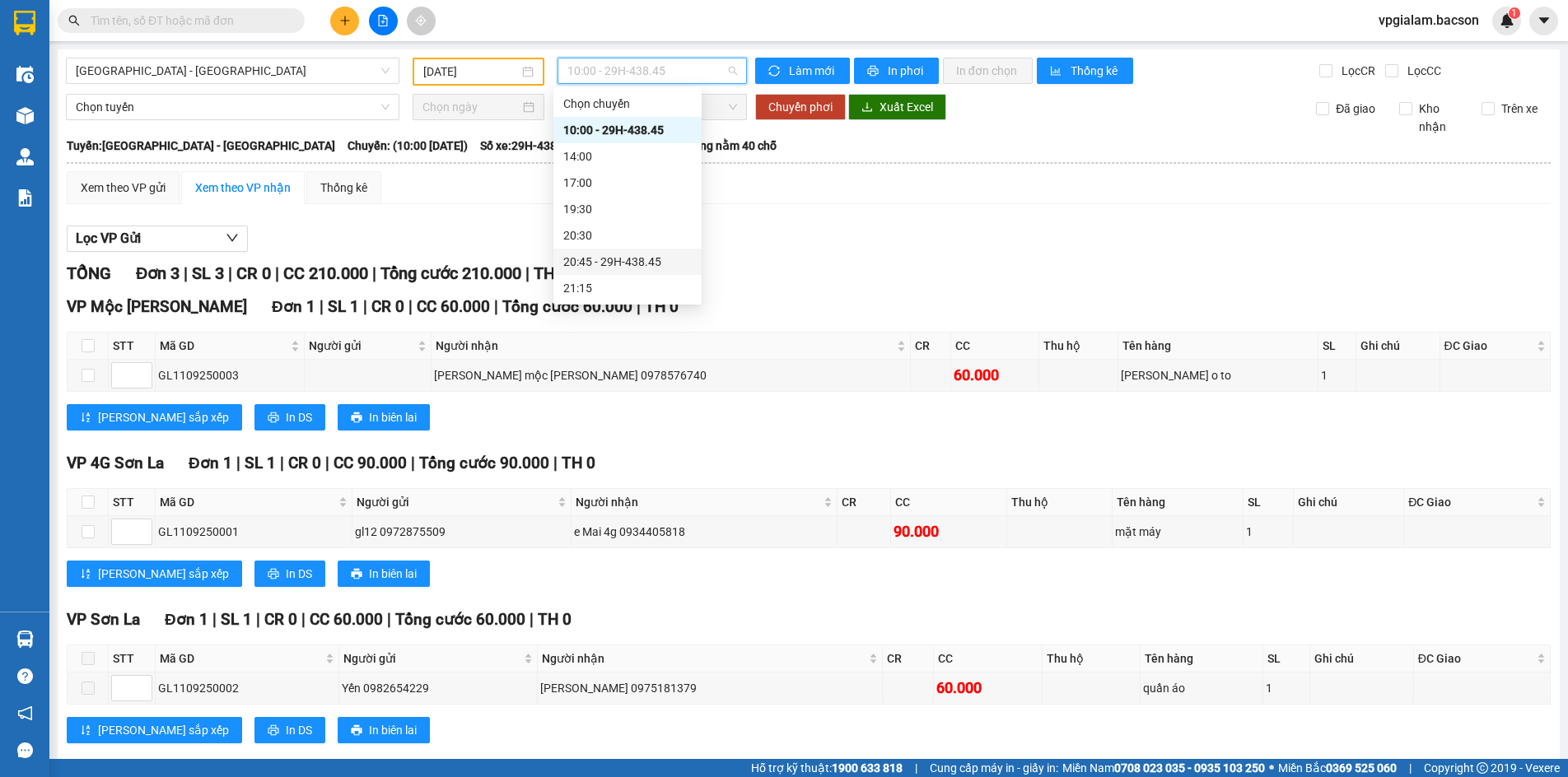
click at [620, 265] on div "20:45 - 29H-438.45" at bounding box center [627, 261] width 128 height 18
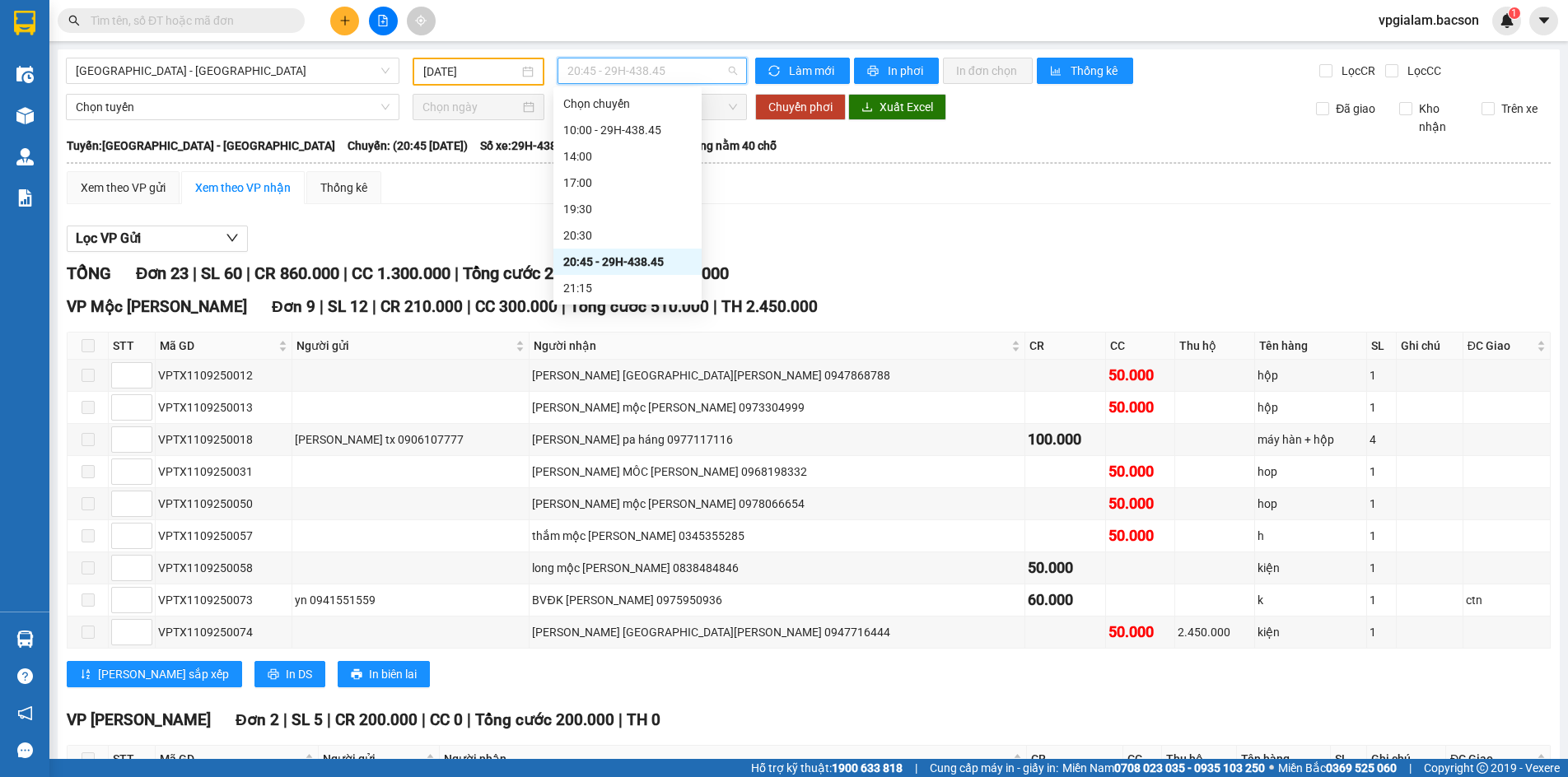
click at [678, 70] on span "20:45 - 29H-438.45" at bounding box center [651, 71] width 169 height 25
click at [626, 285] on div "23:00 - 29H-438.45" at bounding box center [627, 288] width 128 height 18
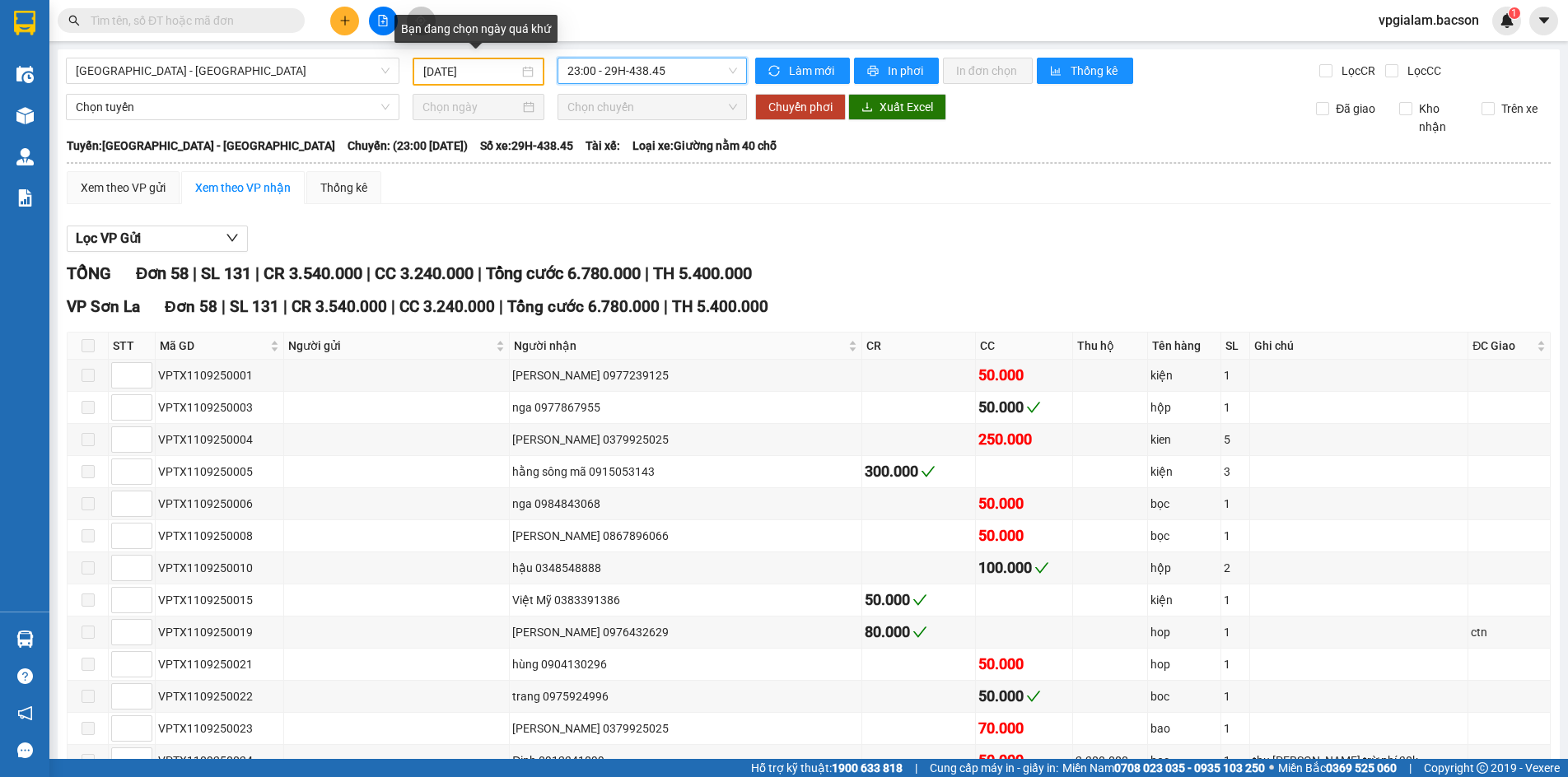
click at [418, 67] on div "[DATE]" at bounding box center [478, 71] width 132 height 28
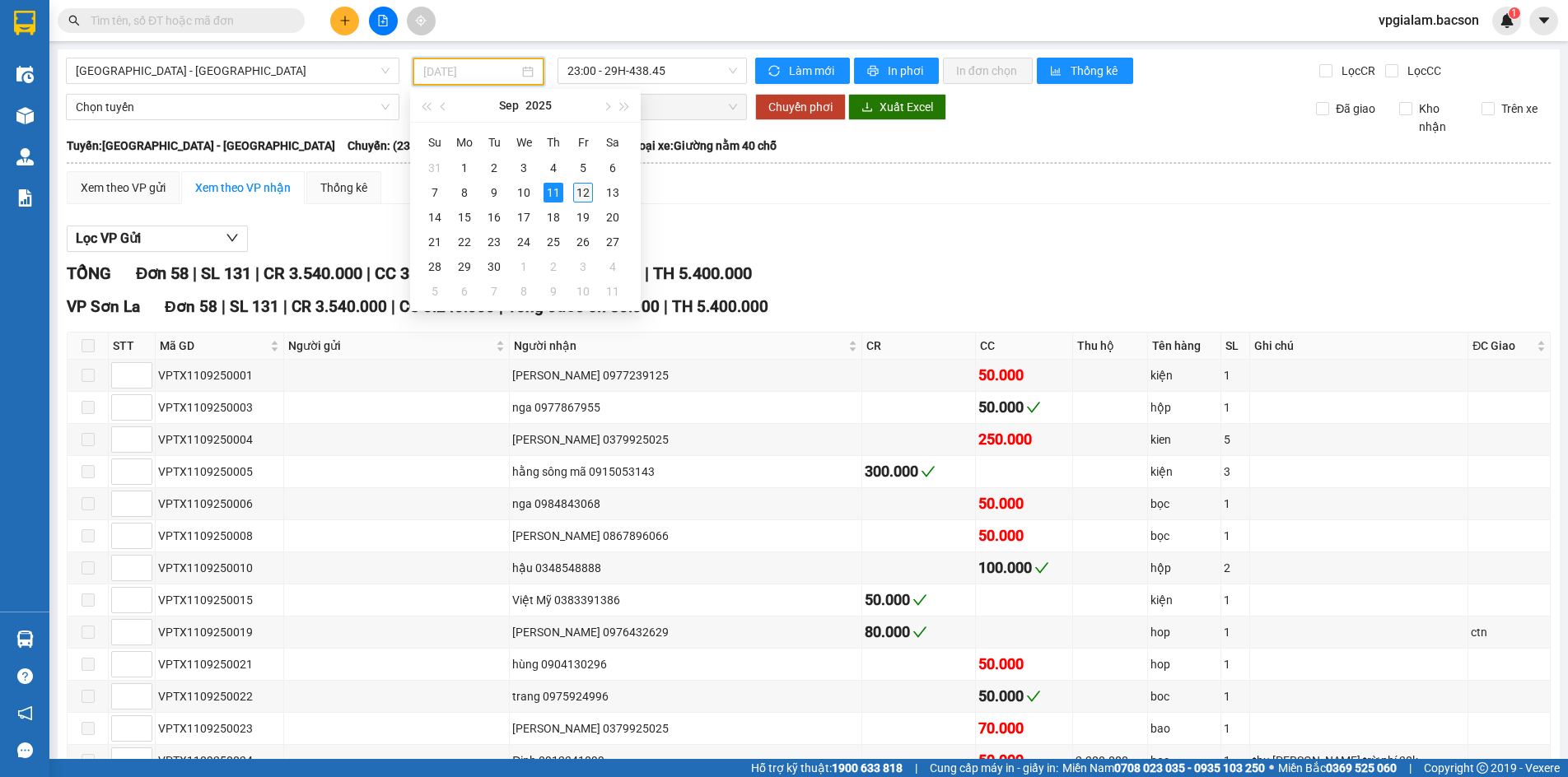
click at [592, 190] on div "12" at bounding box center [582, 192] width 20 height 20
type input "[DATE]"
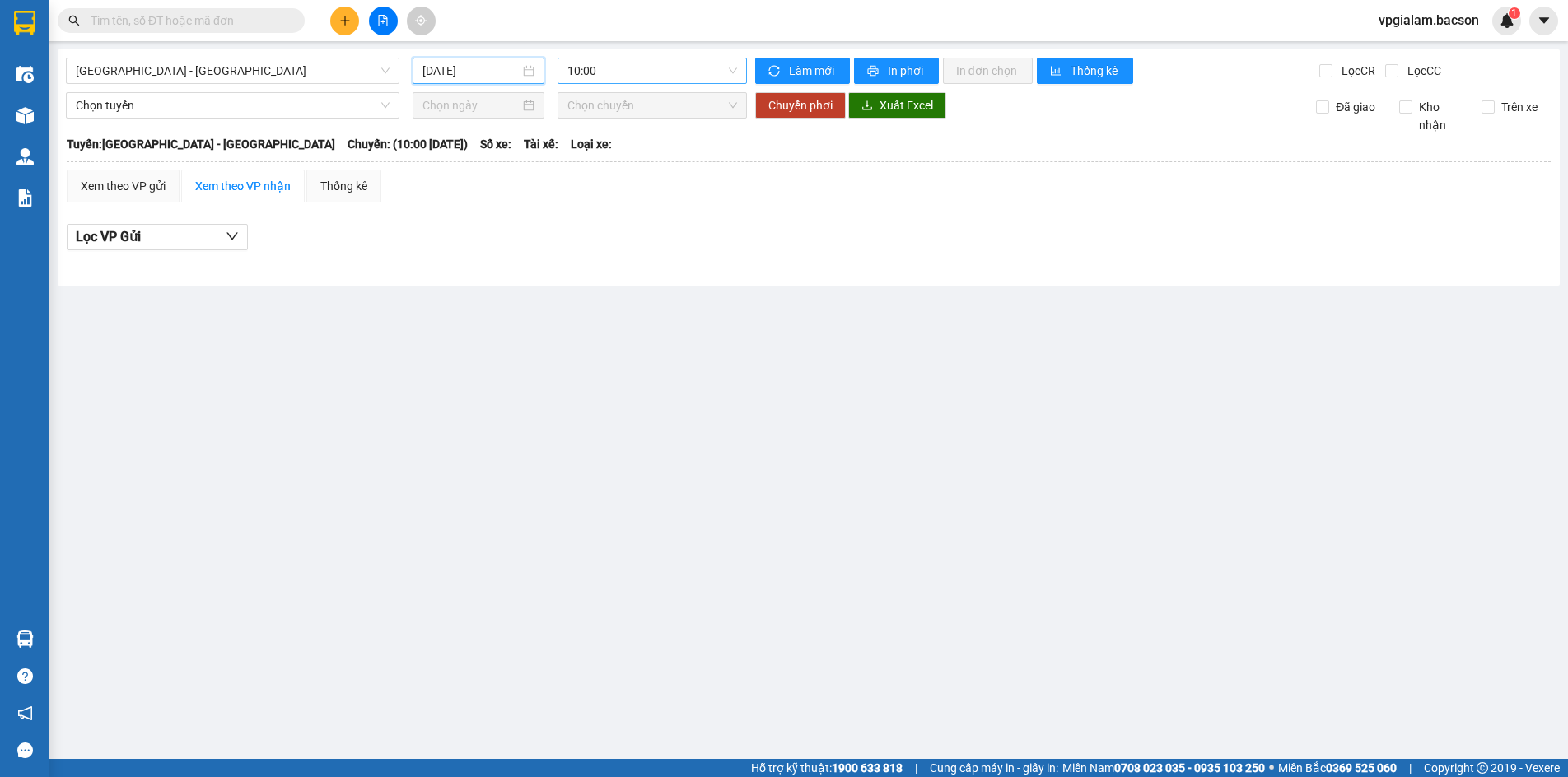
click at [667, 77] on span "10:00" at bounding box center [651, 71] width 169 height 25
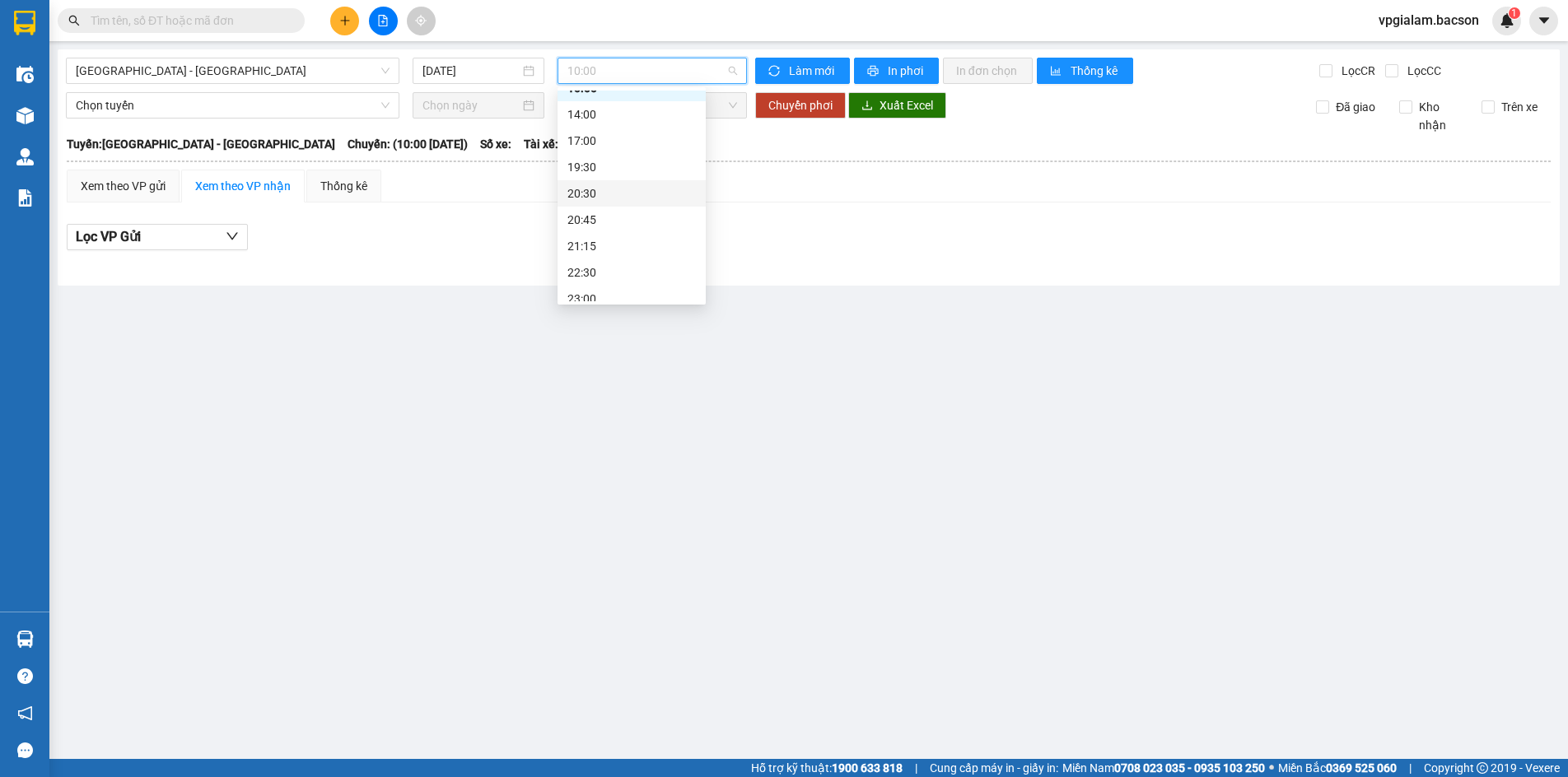
scroll to position [53, 0]
click at [606, 287] on div "23:00" at bounding box center [631, 288] width 128 height 18
drag, startPoint x: 587, startPoint y: 66, endPoint x: 581, endPoint y: 128, distance: 62.3
click at [587, 69] on span "23:00" at bounding box center [651, 71] width 169 height 25
click at [609, 257] on div "22:30" at bounding box center [631, 261] width 128 height 18
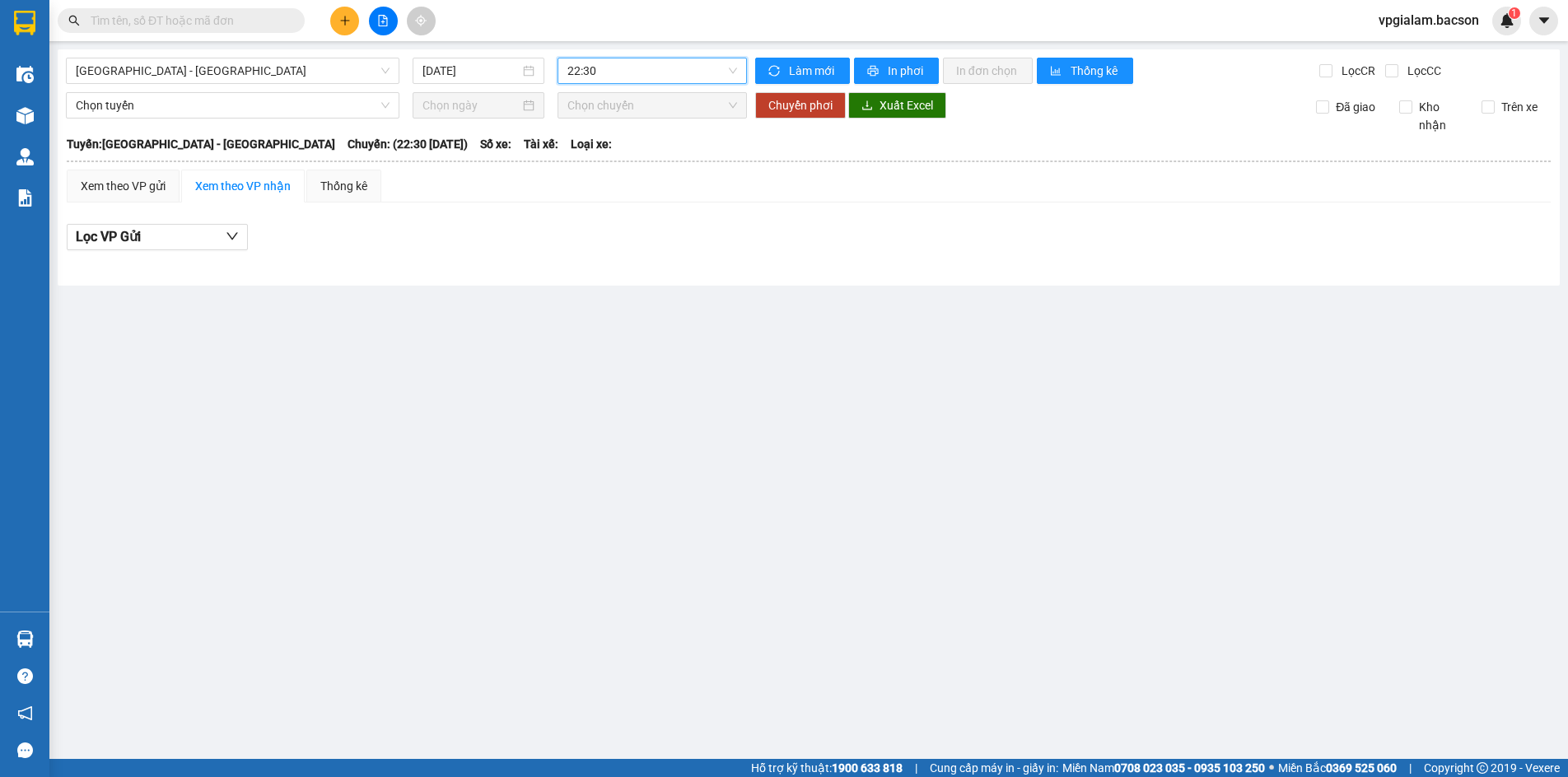
click at [647, 86] on div "[GEOGRAPHIC_DATA] - [GEOGRAPHIC_DATA] [DATE] 22:30 22:30 [PERSON_NAME] mới In p…" at bounding box center [808, 167] width 1502 height 236
click at [638, 76] on span "22:30" at bounding box center [651, 71] width 169 height 25
click at [617, 138] on div "10:00" at bounding box center [631, 130] width 128 height 18
click at [632, 55] on div "[GEOGRAPHIC_DATA] - [GEOGRAPHIC_DATA] [DATE] 10:00 10:00 [PERSON_NAME] mới In p…" at bounding box center [808, 167] width 1502 height 236
click at [633, 66] on span "10:00" at bounding box center [651, 71] width 169 height 25
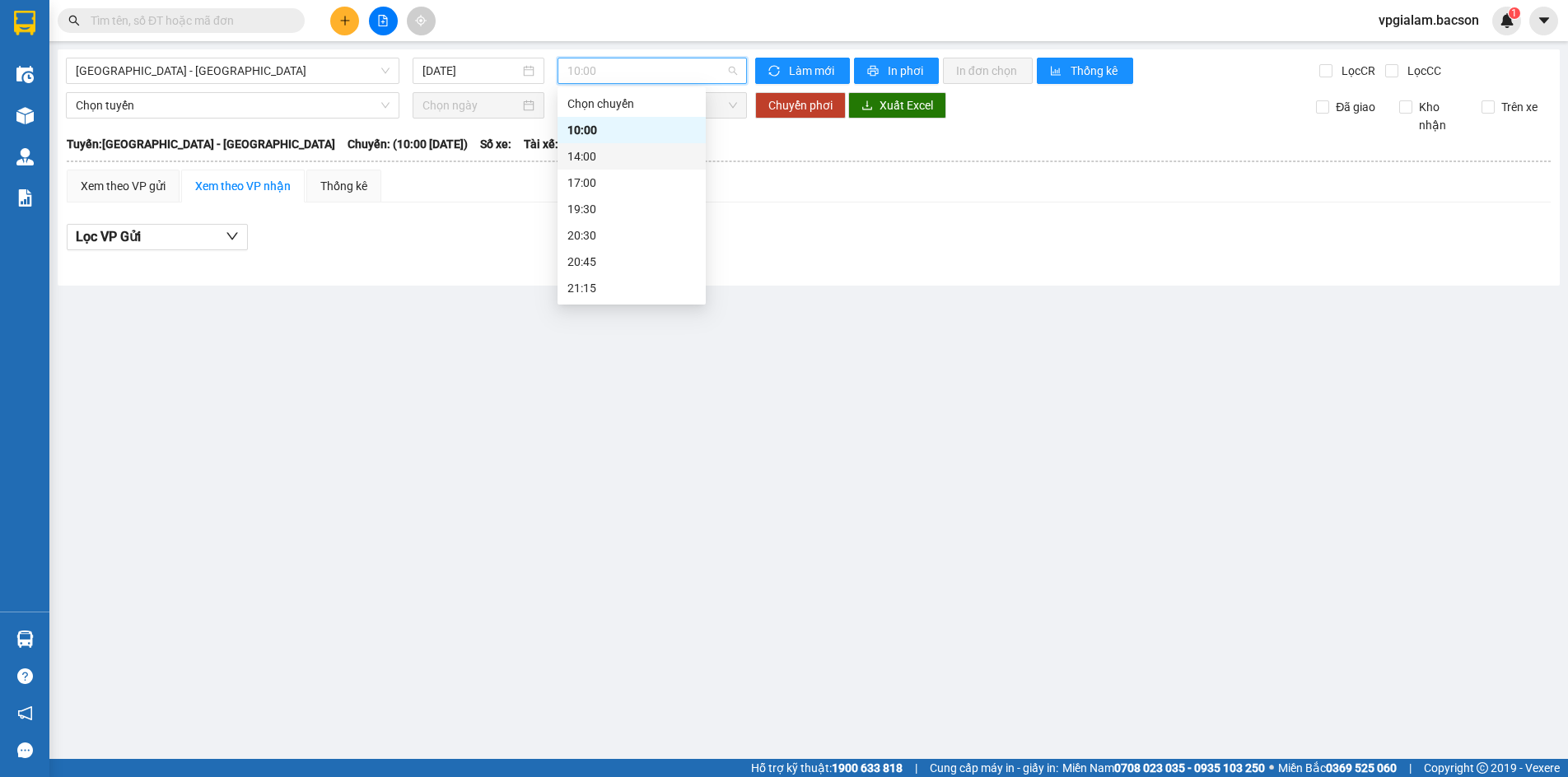
click at [635, 159] on div "14:00" at bounding box center [631, 156] width 128 height 18
click at [126, 184] on div "Xem theo VP gửi" at bounding box center [122, 185] width 85 height 18
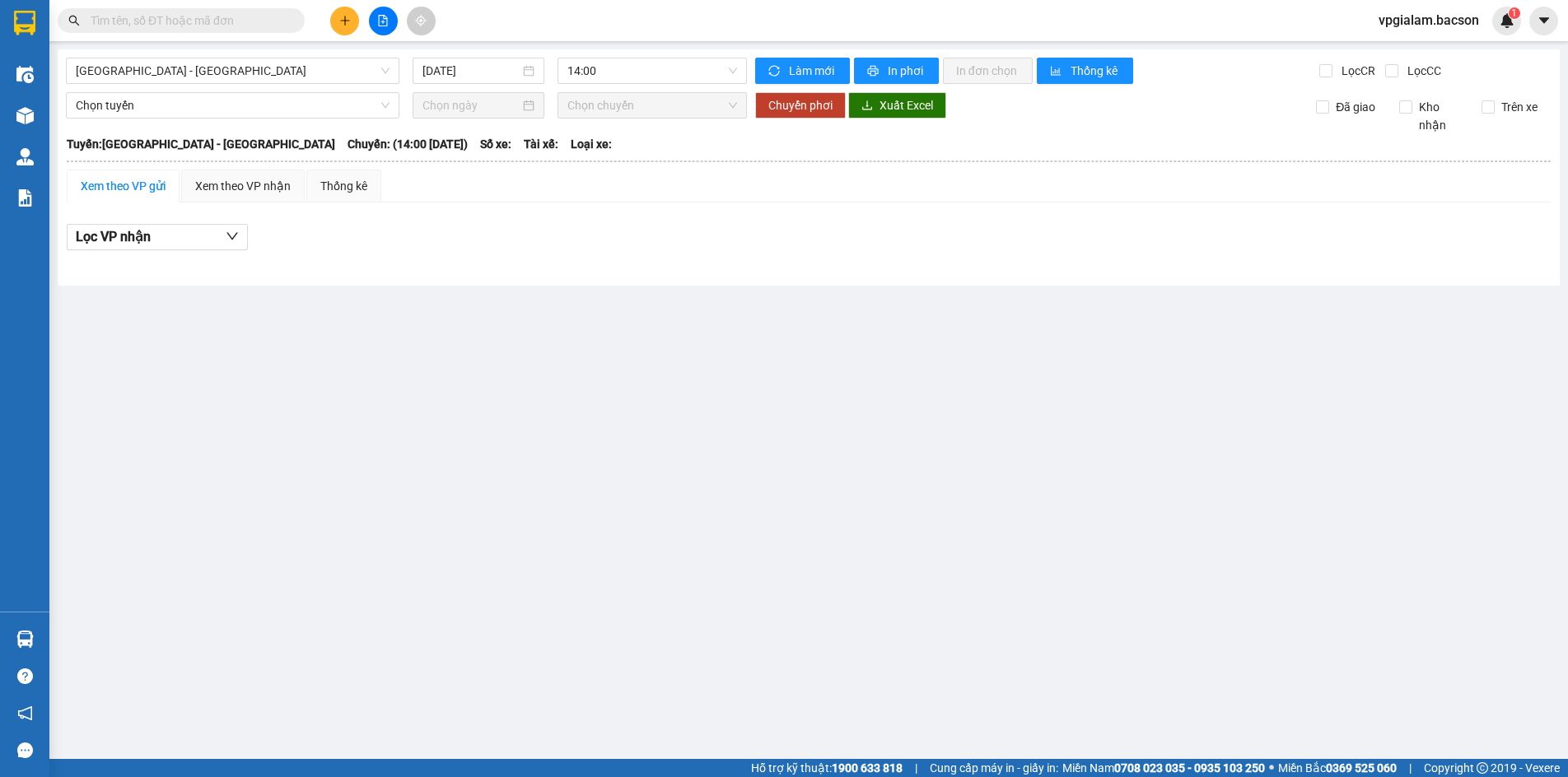
click at [136, 194] on div "Xem theo VP gửi" at bounding box center [122, 185] width 85 height 18
click at [240, 195] on div "Xem theo VP nhận" at bounding box center [242, 185] width 123 height 32
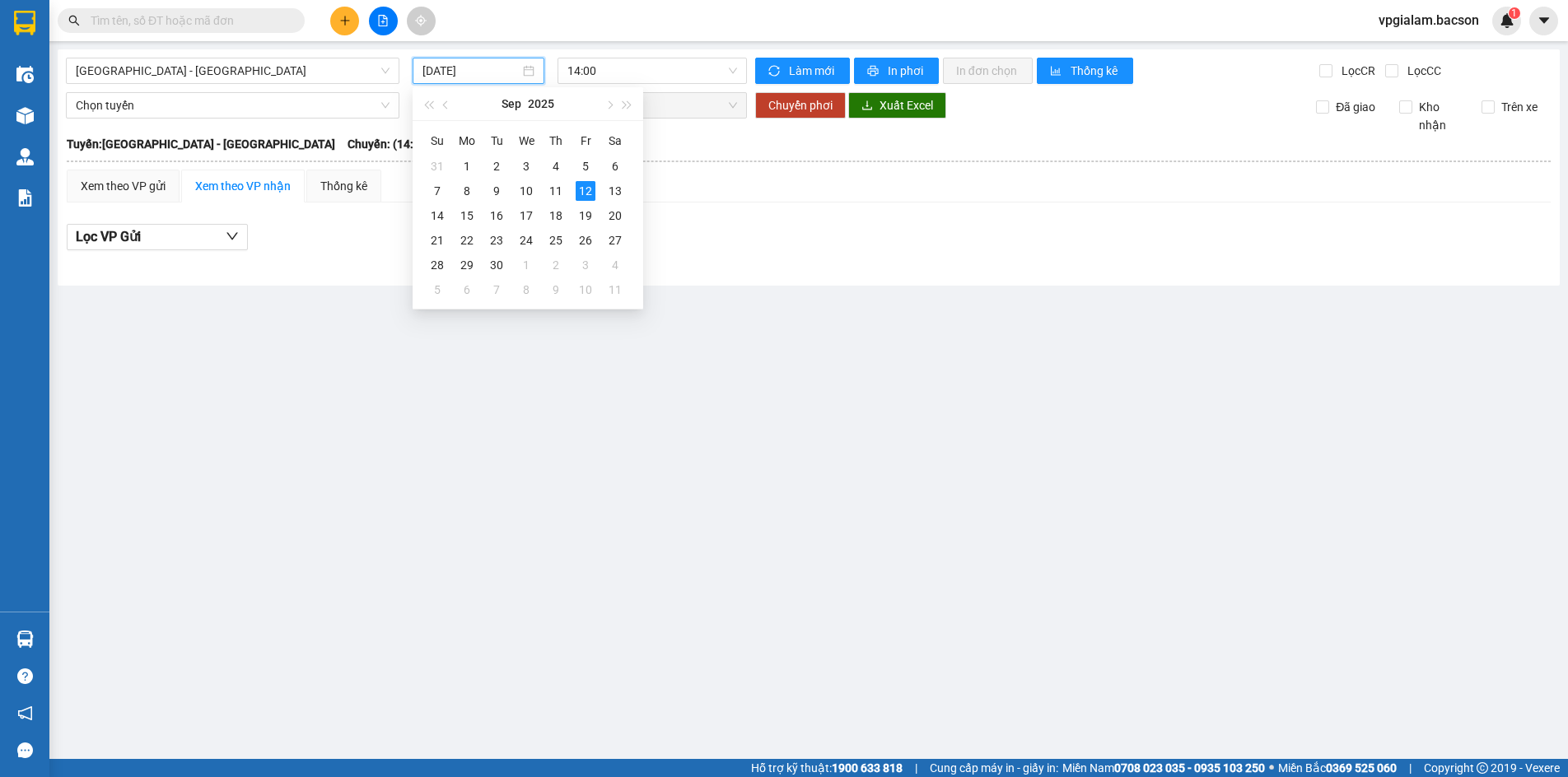
click at [436, 68] on input "[DATE]" at bounding box center [471, 71] width 98 height 18
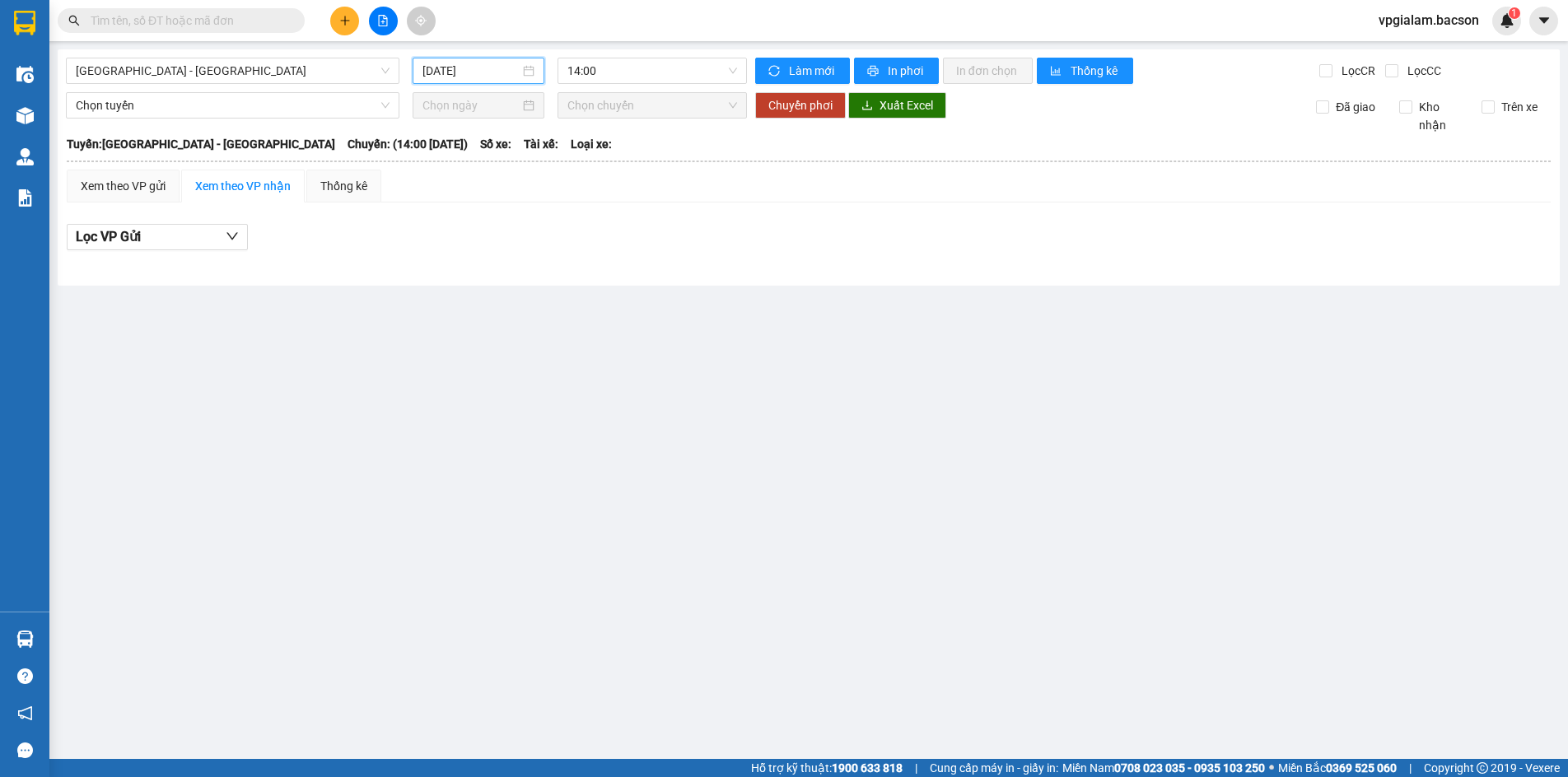
click at [471, 70] on input "[DATE]" at bounding box center [471, 71] width 98 height 18
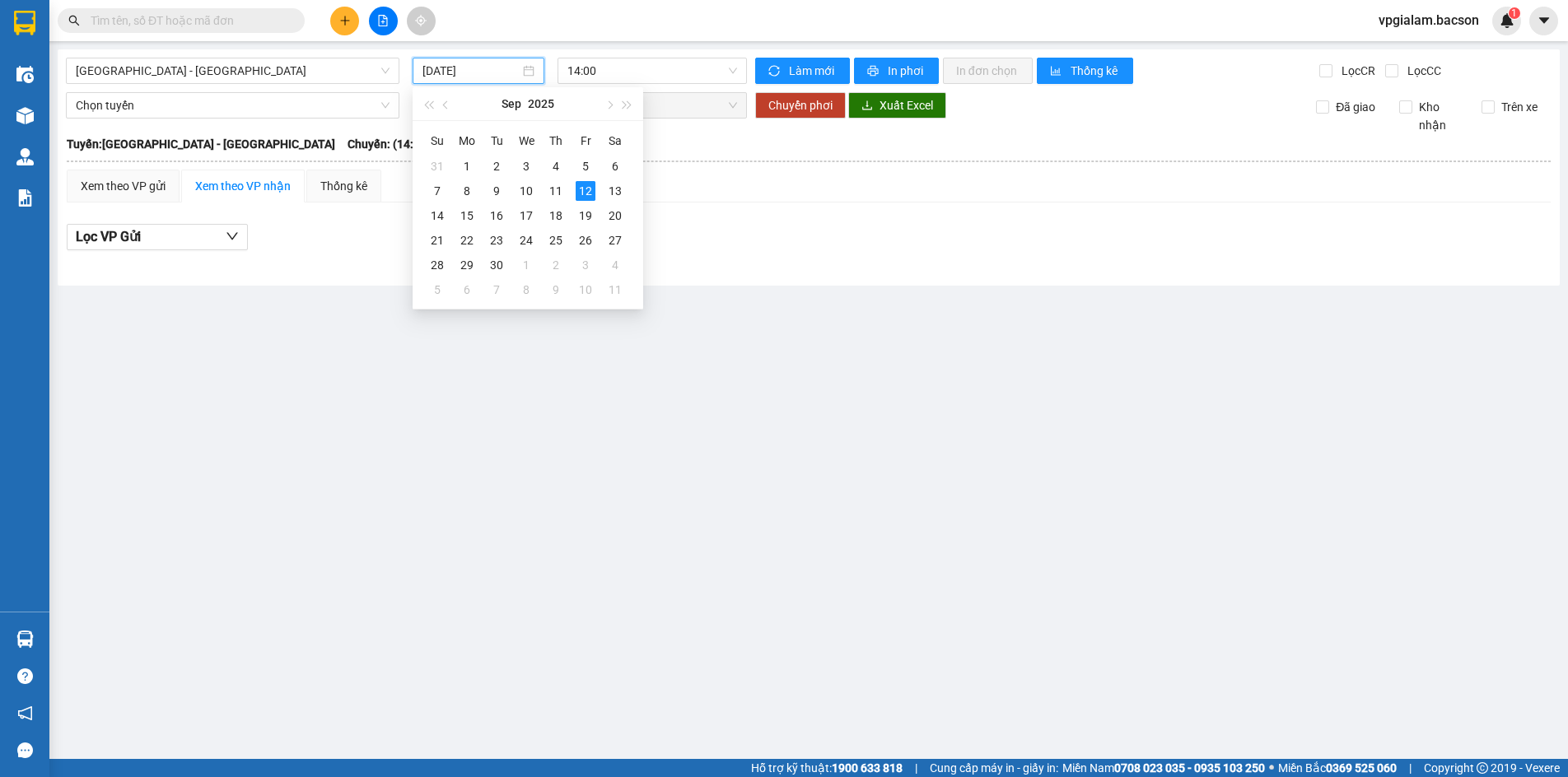
click at [308, 331] on main "Hà Nội - Sơn La 12/09/2025 14:00 Làm mới In phơi In đơn chọn Thống kê Lọc CR Lọ…" at bounding box center [784, 379] width 1568 height 759
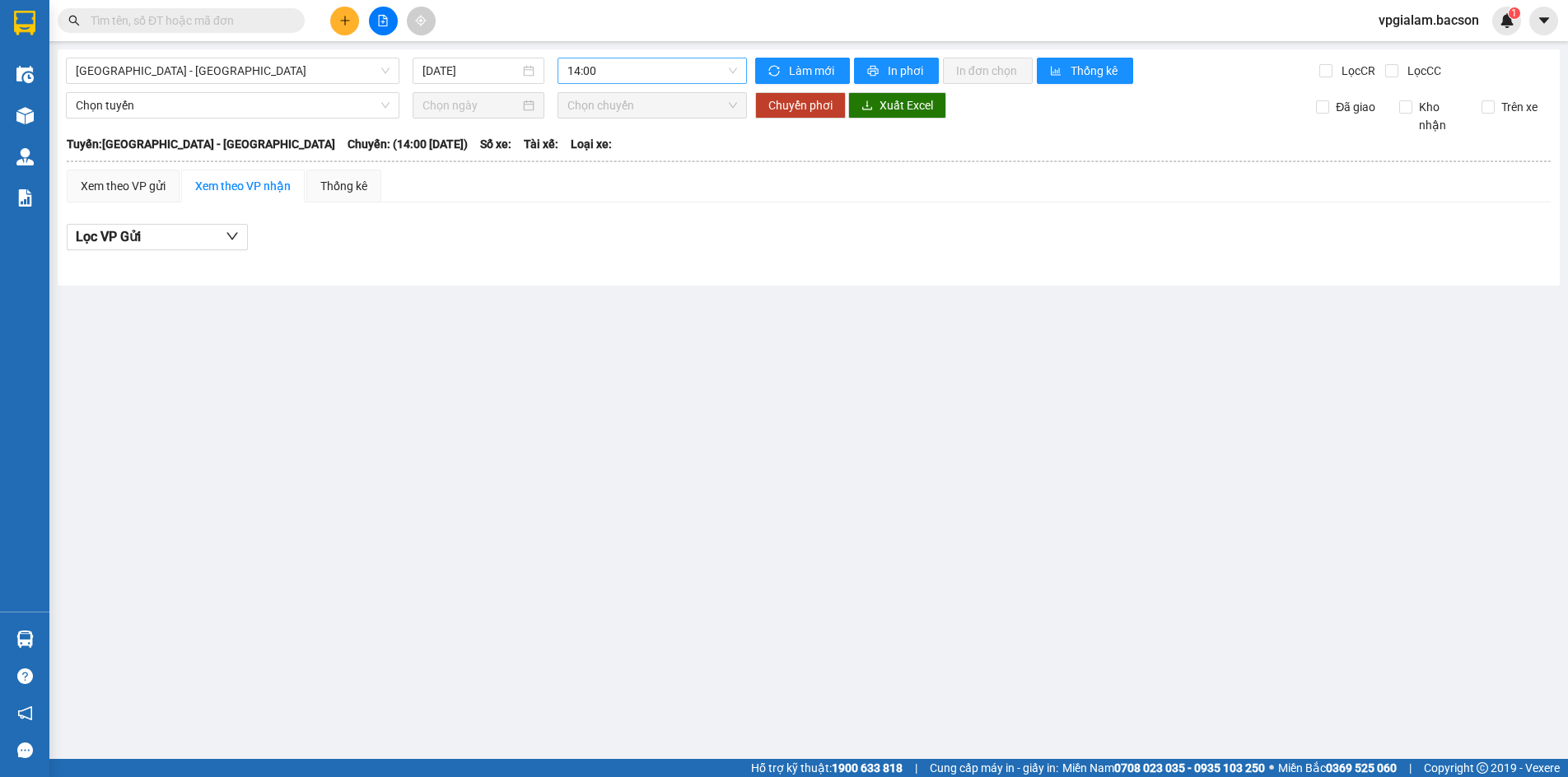
click at [608, 73] on span "14:00" at bounding box center [651, 71] width 169 height 25
click at [639, 99] on div "Chọn chuyến" at bounding box center [631, 103] width 128 height 18
drag, startPoint x: 590, startPoint y: 75, endPoint x: 598, endPoint y: 76, distance: 8.1
click at [591, 75] on span "14:00" at bounding box center [651, 71] width 169 height 25
click at [604, 117] on div "10:00" at bounding box center [631, 130] width 148 height 27
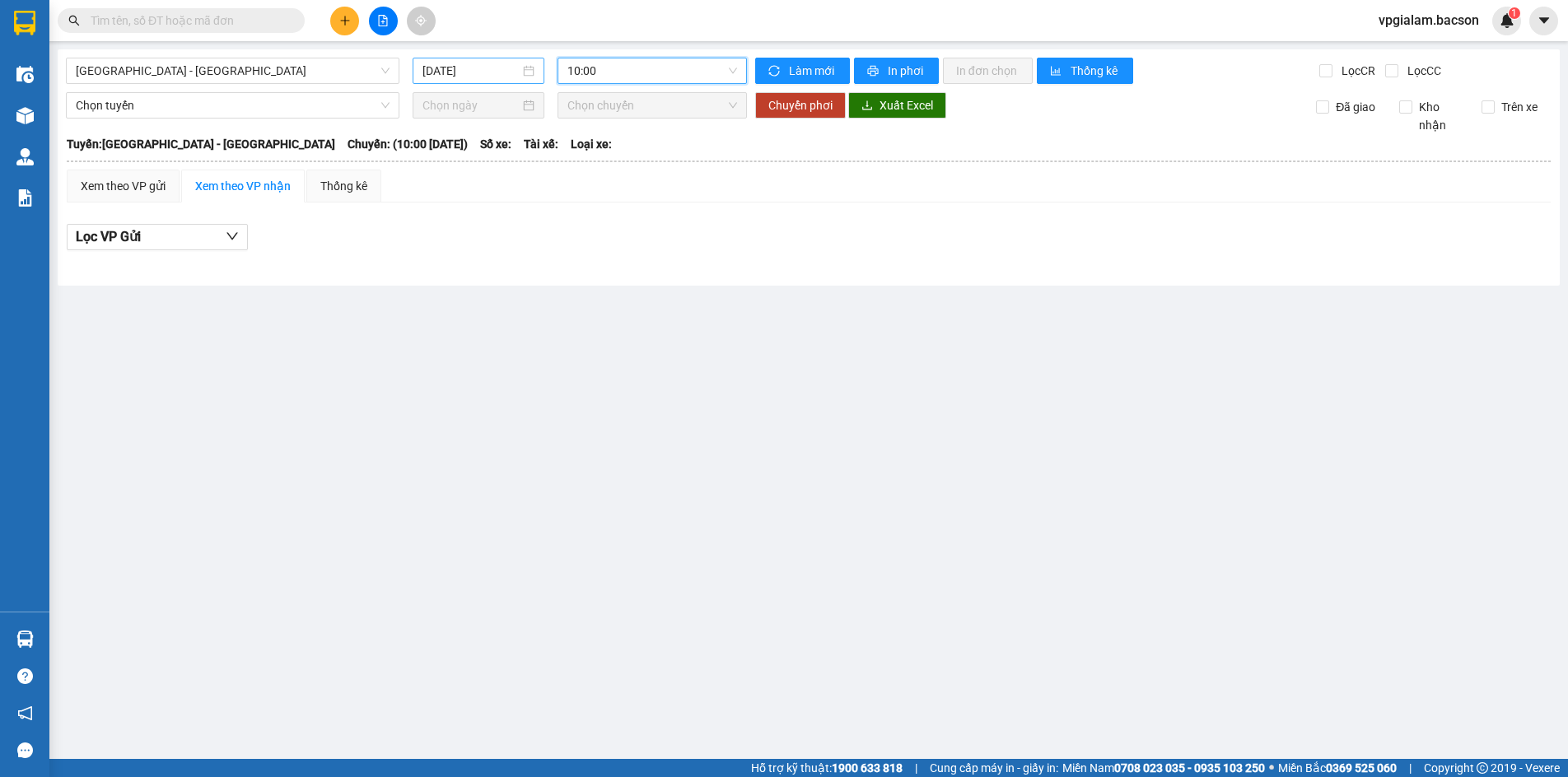
click at [516, 73] on input "[DATE]" at bounding box center [471, 71] width 98 height 18
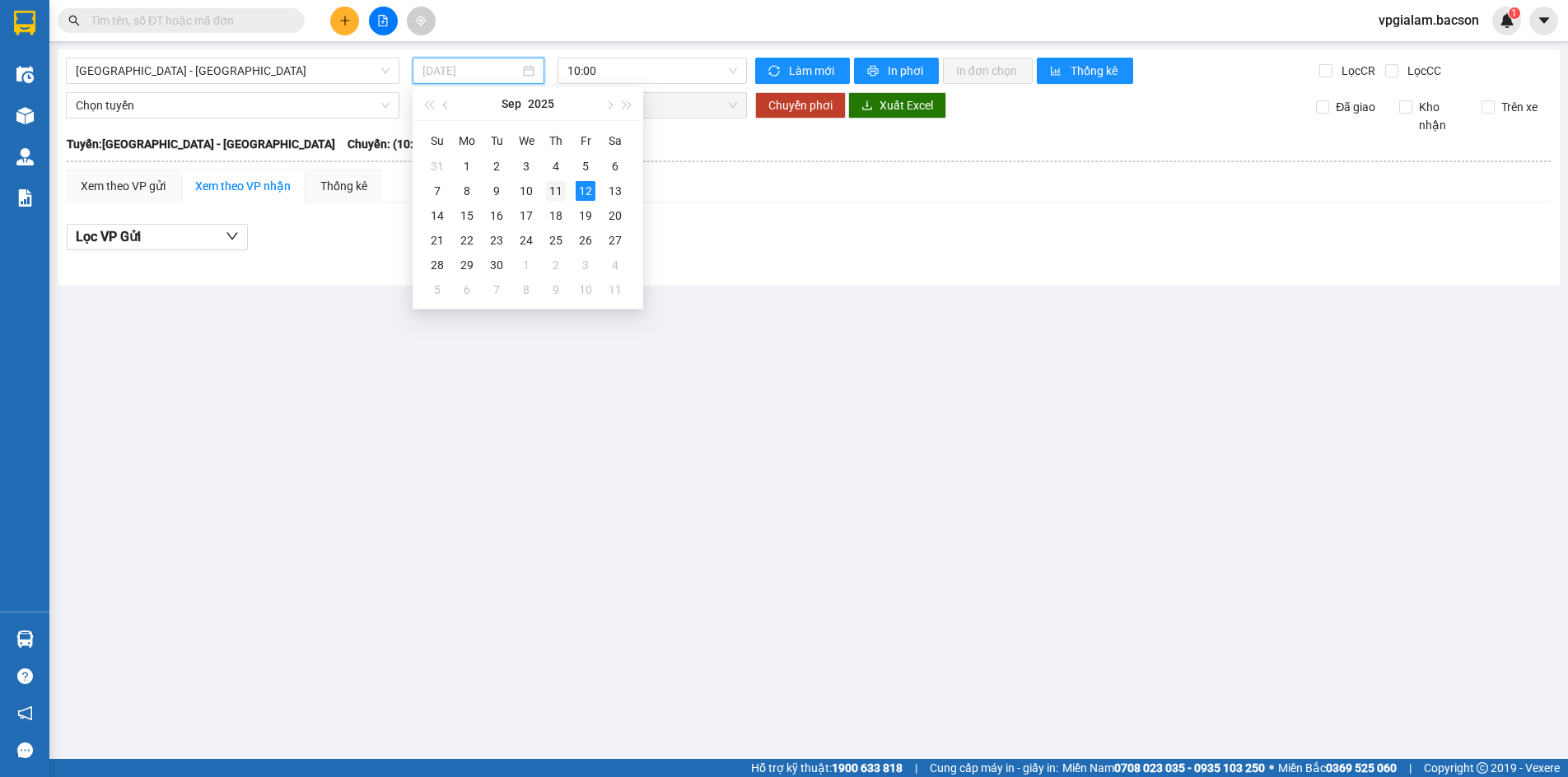
click at [550, 193] on div "11" at bounding box center [555, 190] width 20 height 20
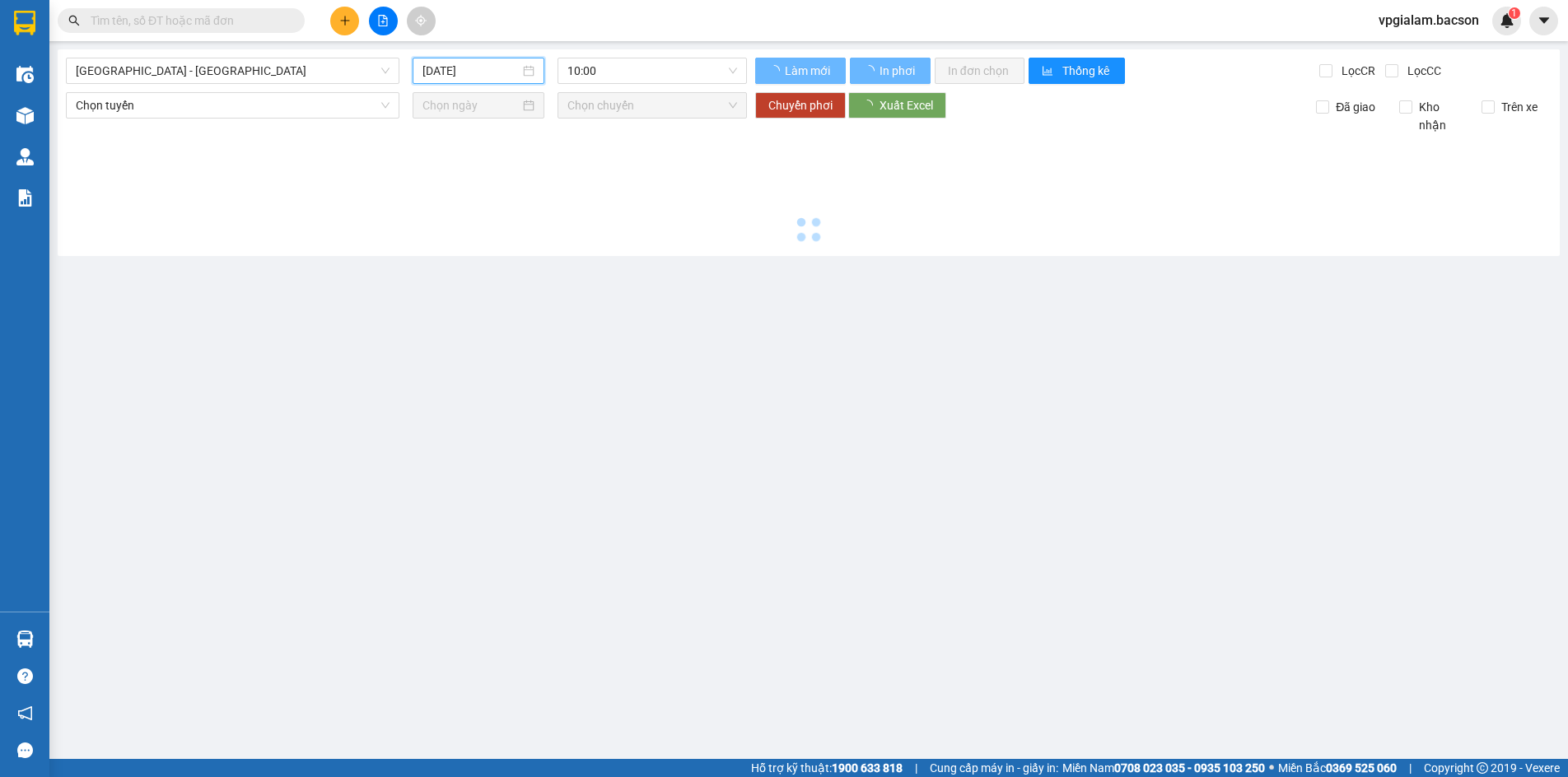
type input "[DATE]"
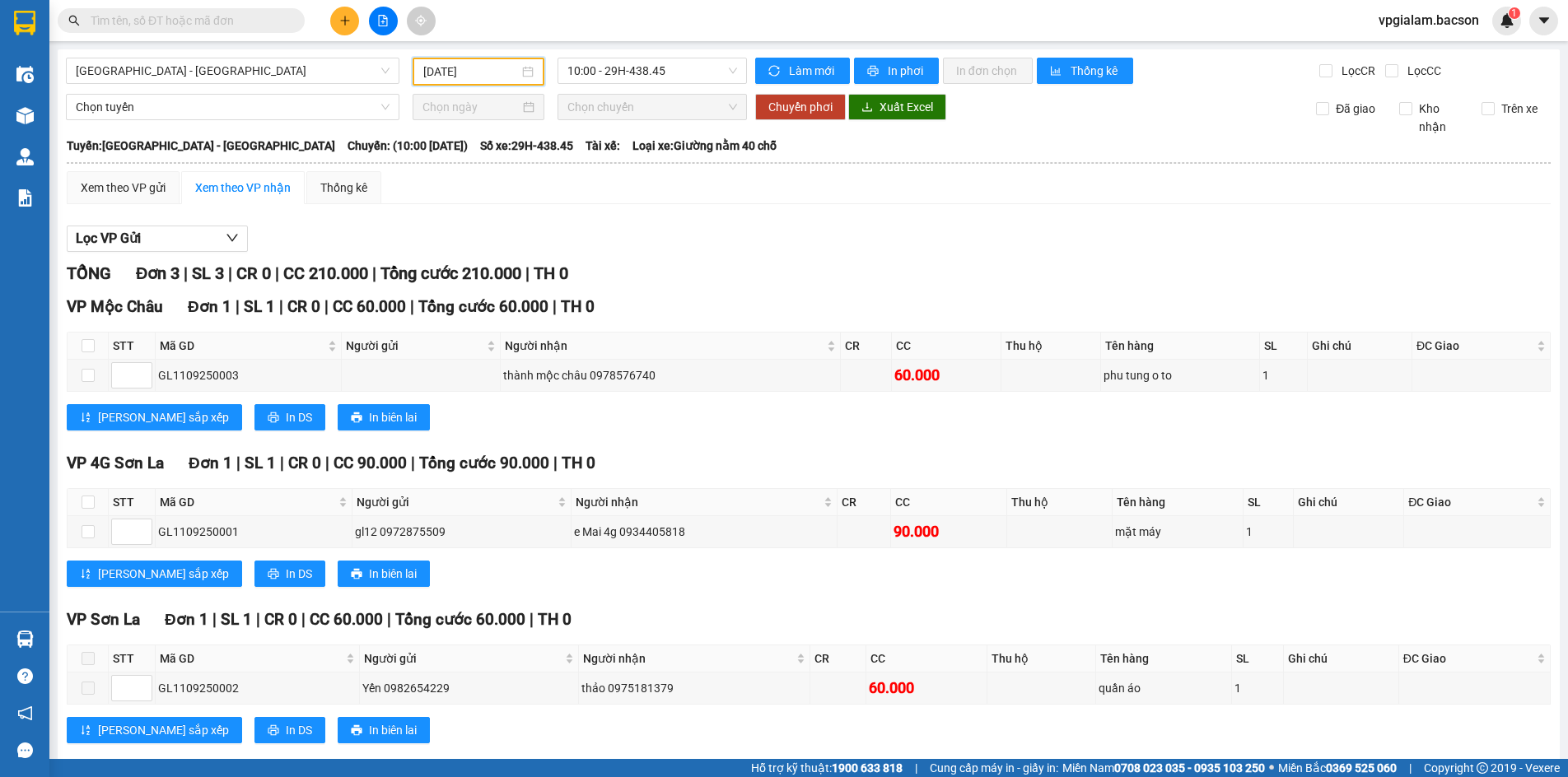
click at [474, 240] on div "Lọc VP Gửi" at bounding box center [809, 239] width 1484 height 27
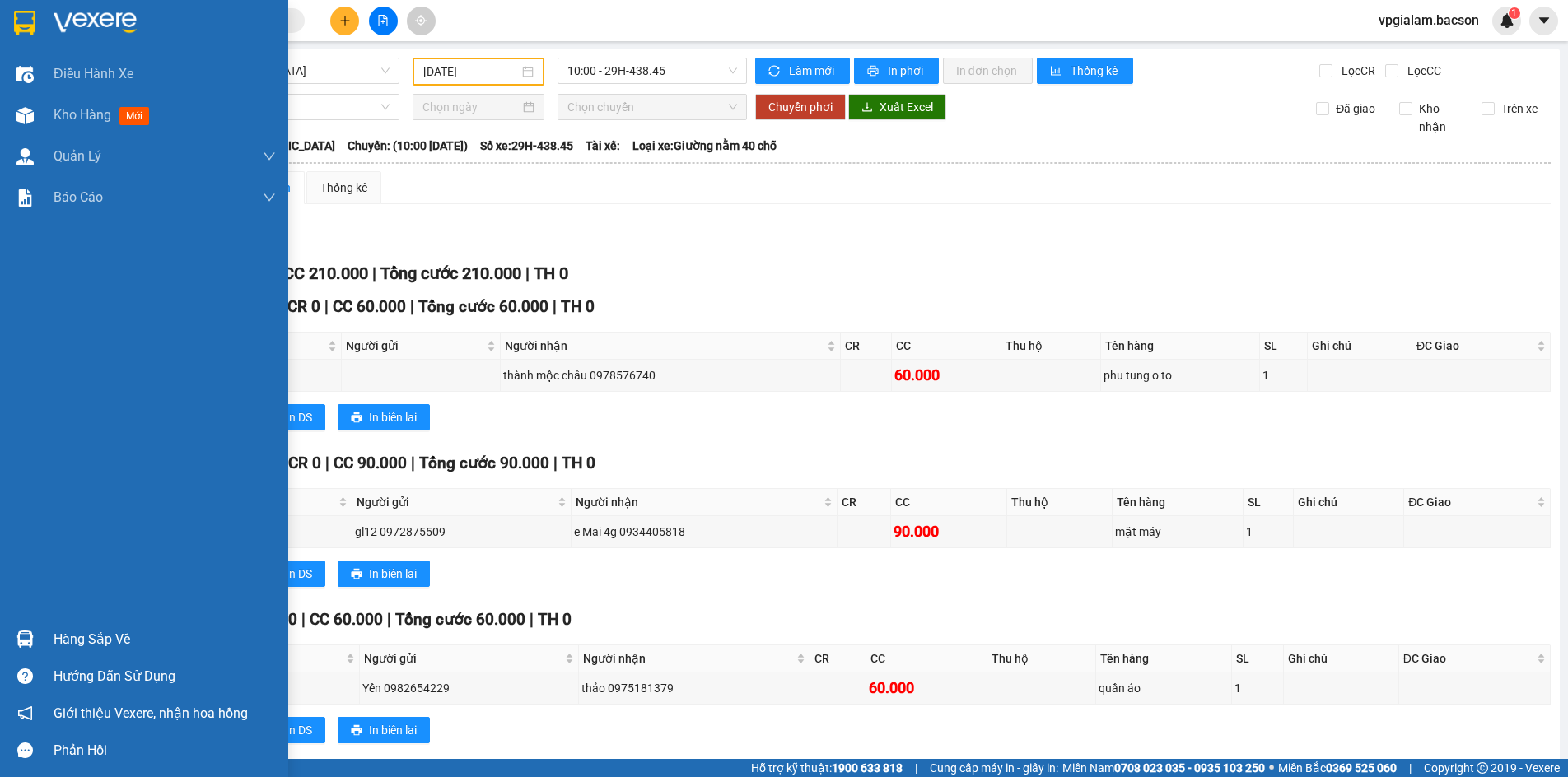
click at [45, 14] on div at bounding box center [143, 27] width 288 height 54
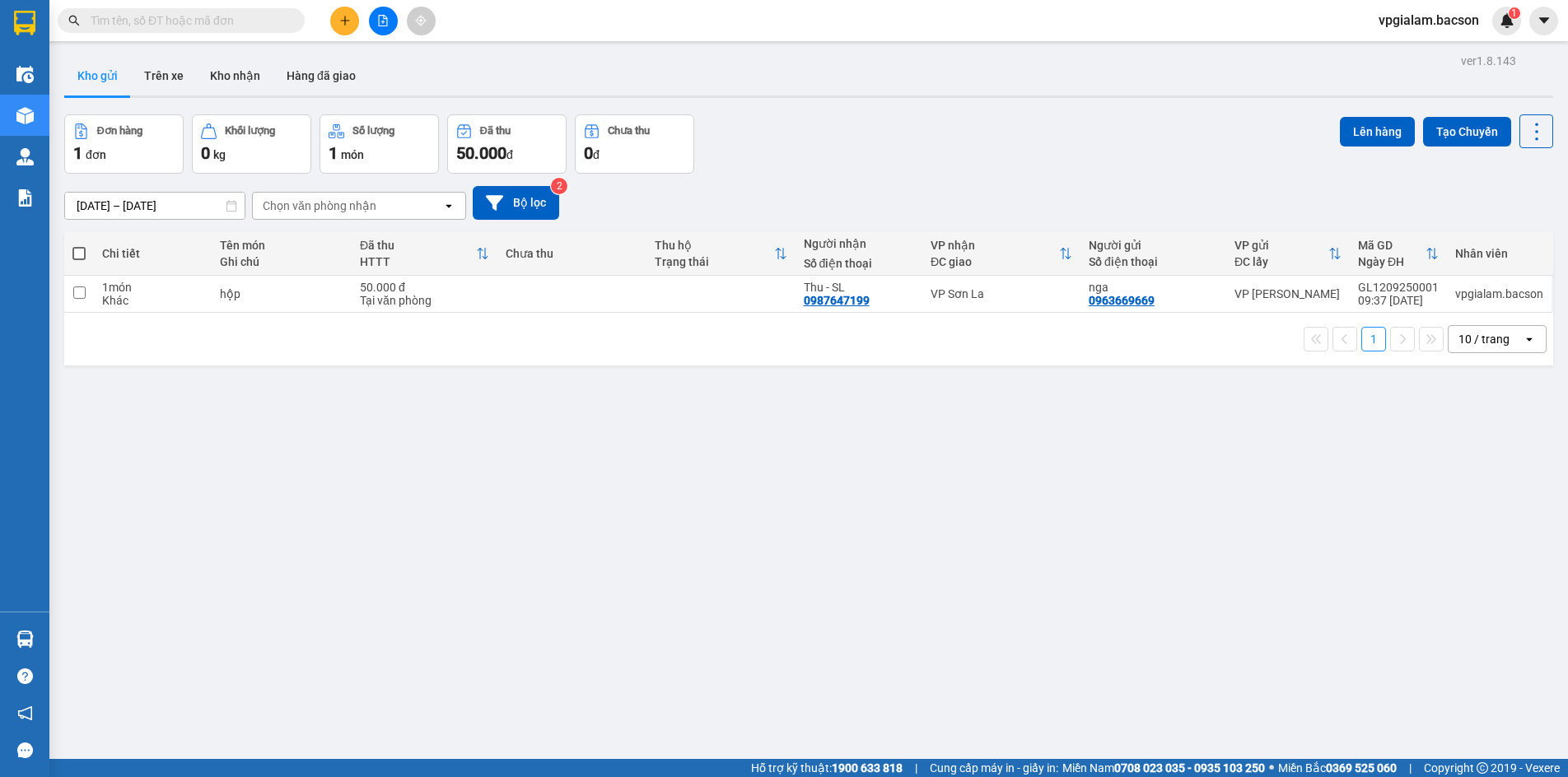
click at [371, 332] on div "1 10 / trang open" at bounding box center [808, 338] width 1475 height 28
click at [1450, 296] on icon at bounding box center [1456, 293] width 11 height 11
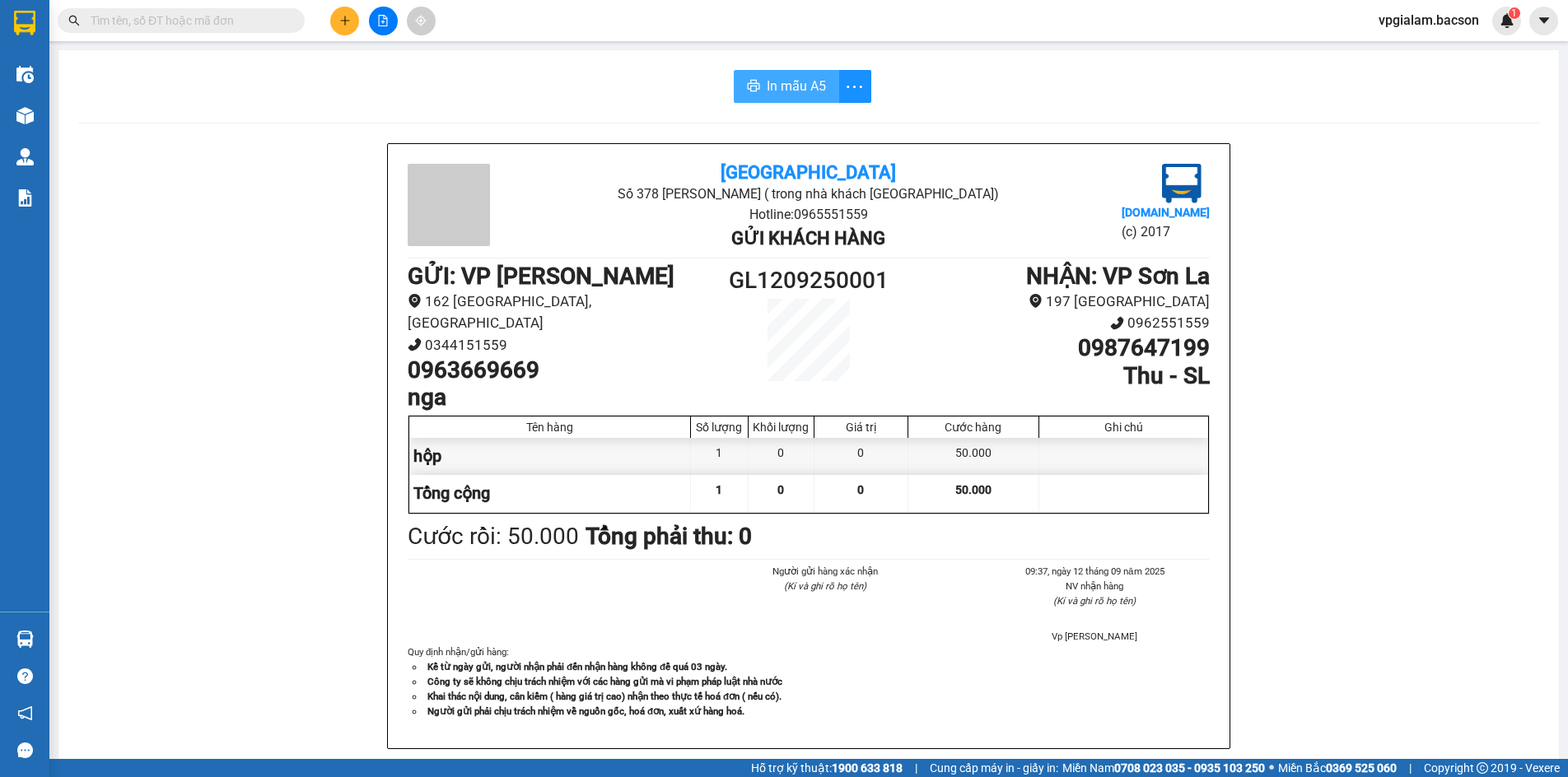
click at [812, 97] on span "In mẫu A5" at bounding box center [796, 86] width 59 height 21
